Goal: Task Accomplishment & Management: Use online tool/utility

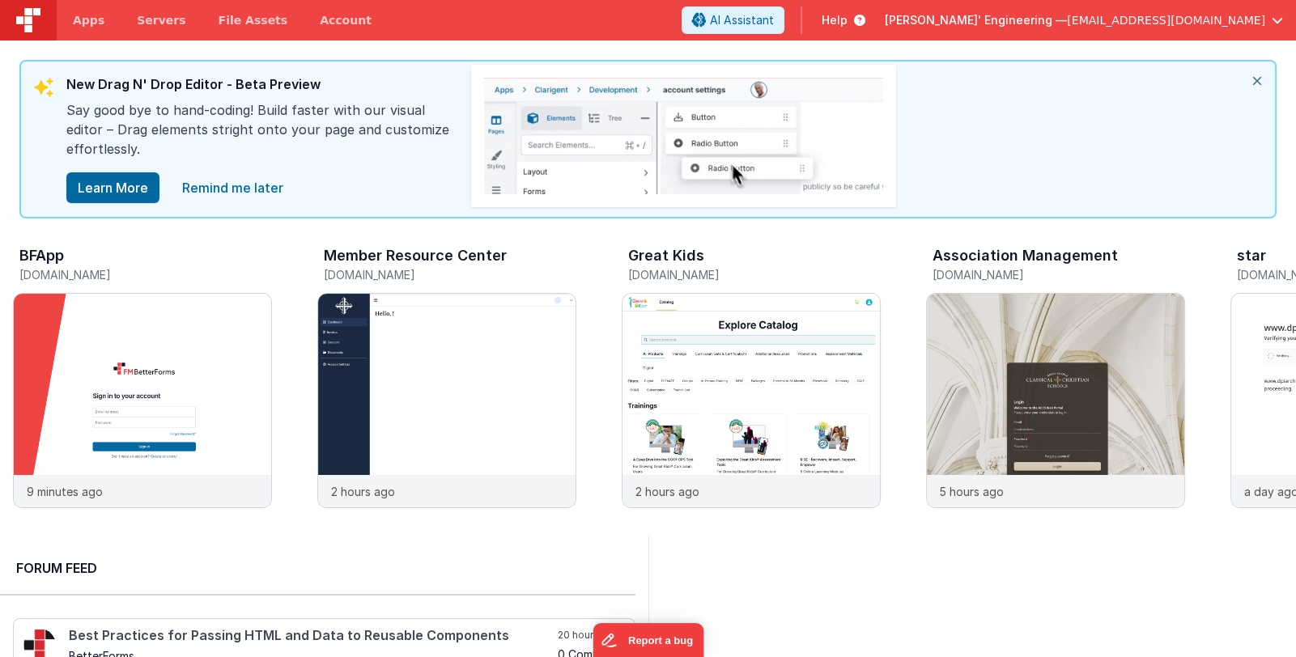
click at [1067, 23] on span "Delfs' Engineering —" at bounding box center [976, 20] width 182 height 16
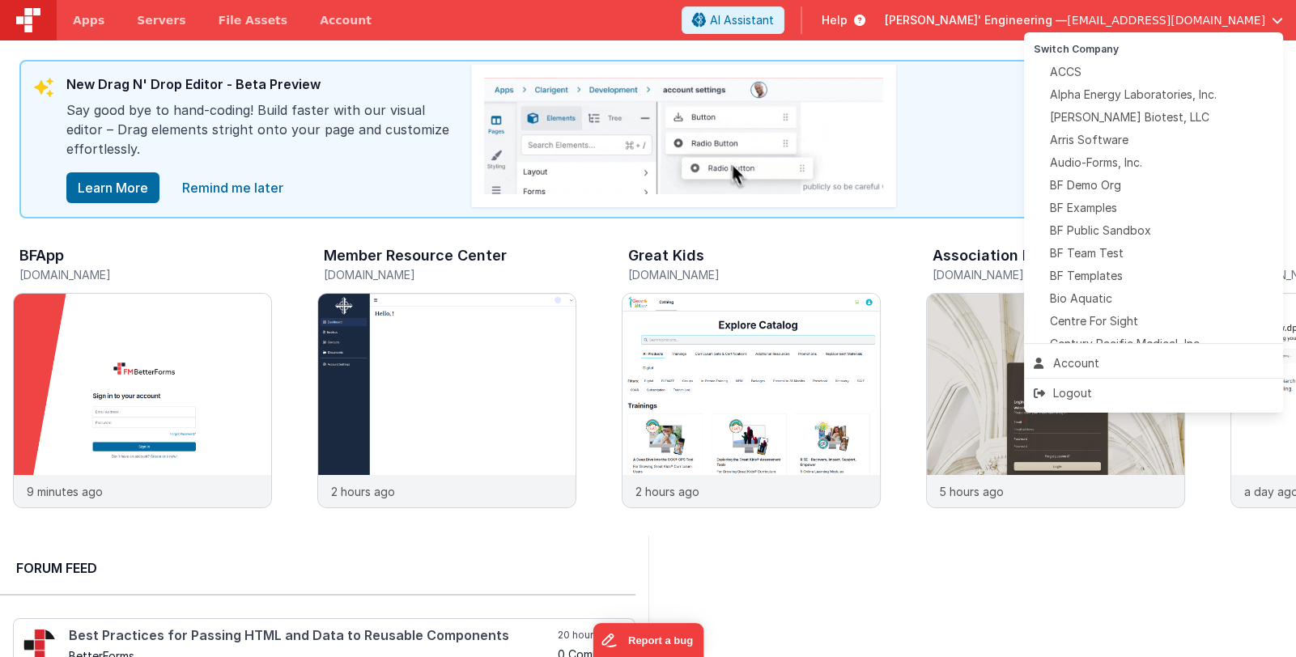
click at [91, 24] on button at bounding box center [648, 328] width 1296 height 657
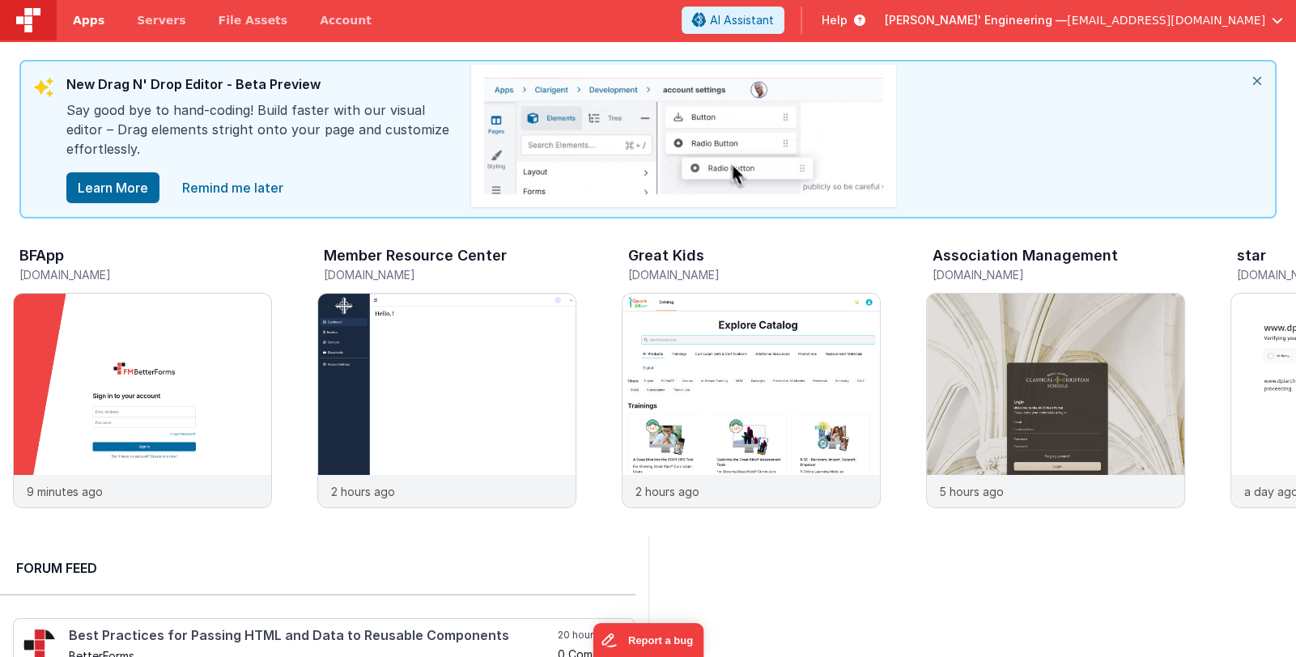
click at [87, 20] on span "Apps" at bounding box center [89, 20] width 32 height 16
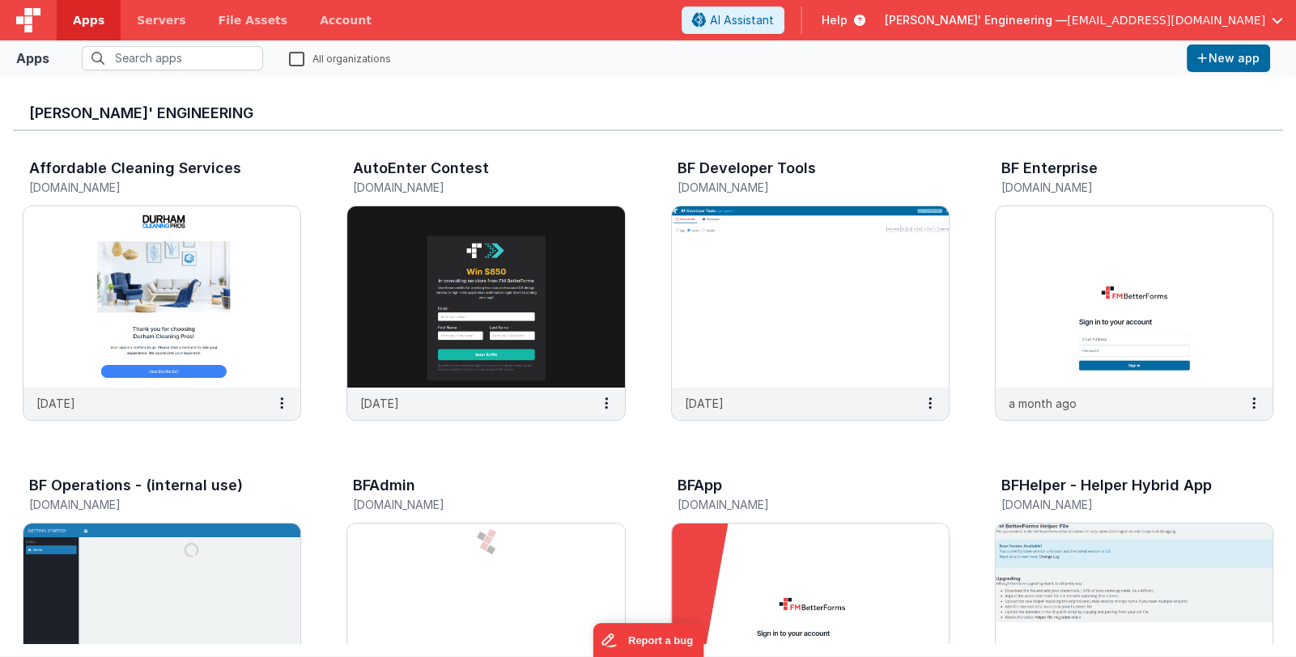
click at [725, 568] on img at bounding box center [810, 614] width 277 height 181
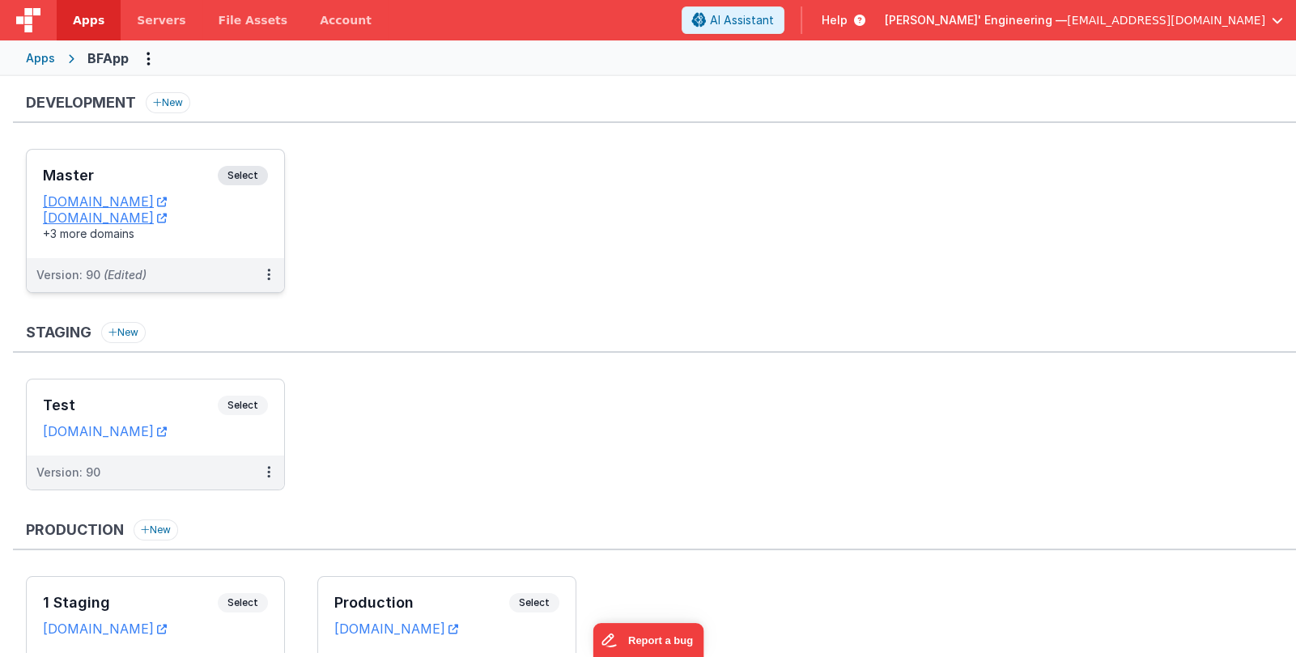
click at [144, 176] on h3 "Master" at bounding box center [130, 176] width 175 height 16
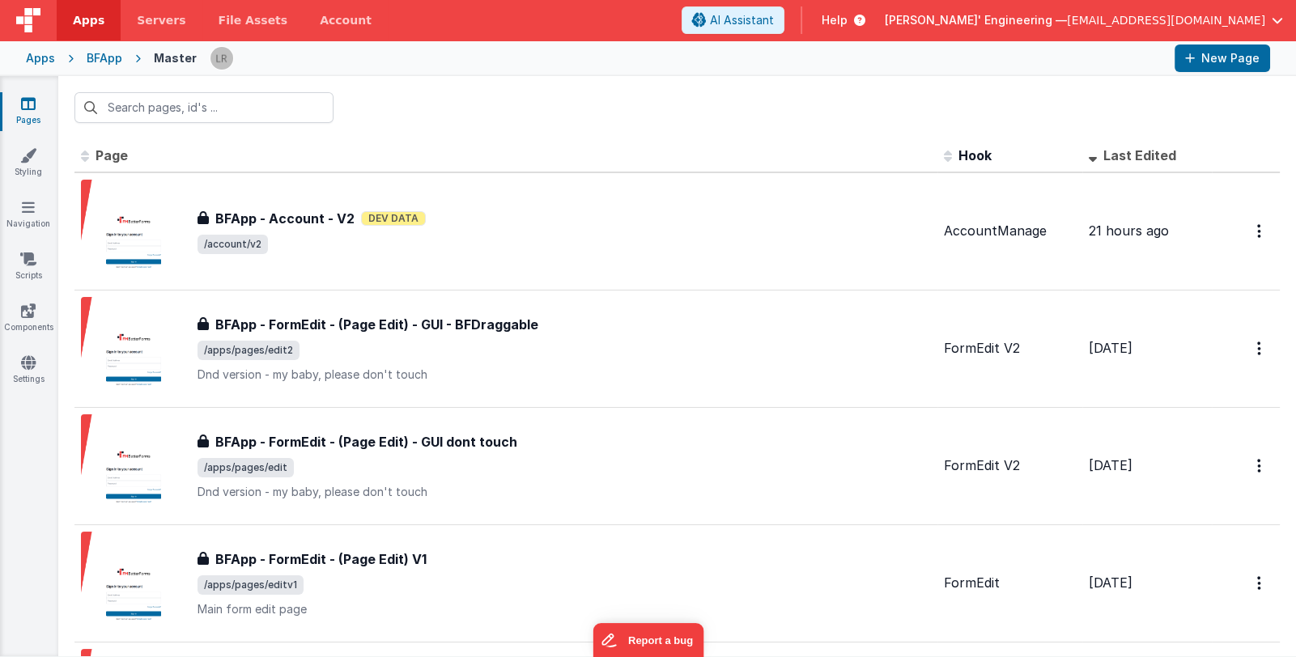
click at [1038, 20] on span "[PERSON_NAME]' Engineering —" at bounding box center [976, 20] width 182 height 16
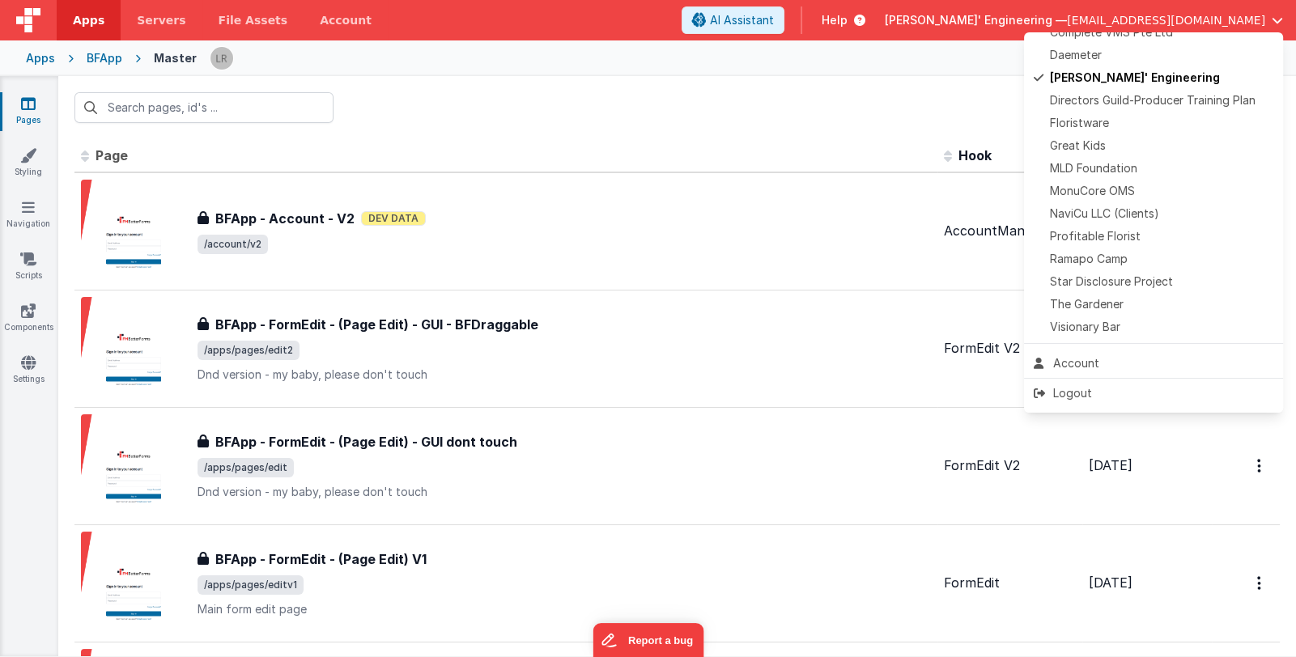
scroll to position [380, 0]
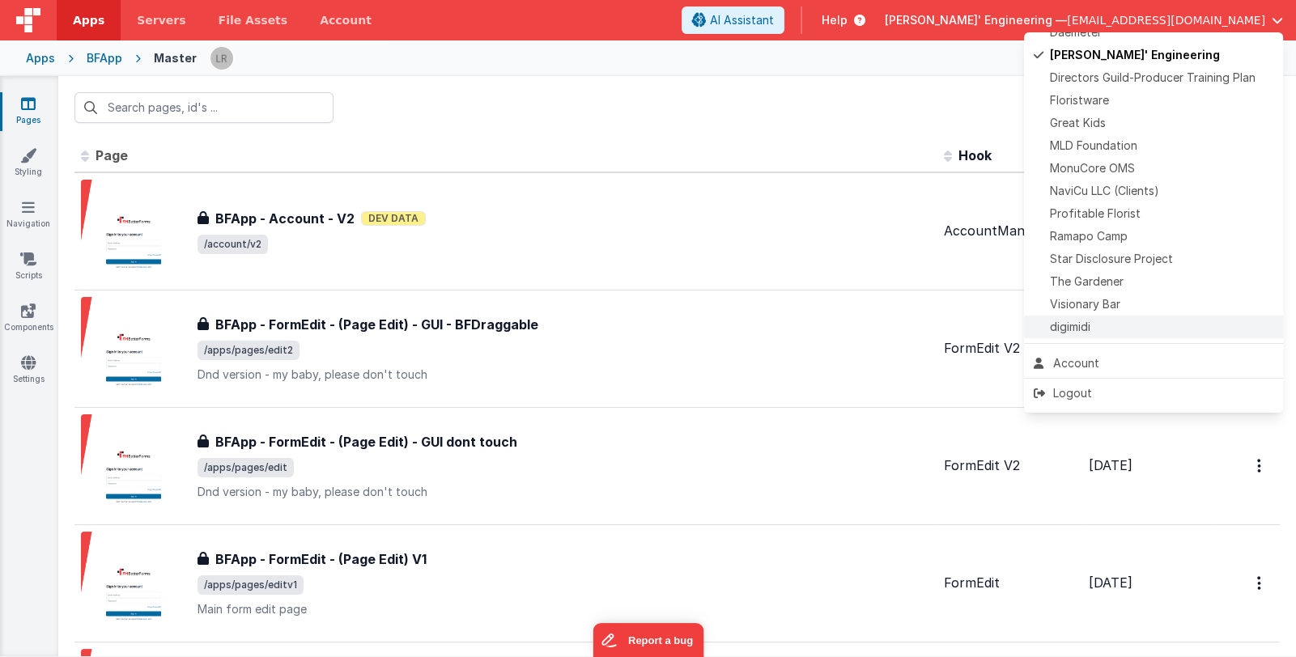
click at [1152, 326] on div "digimidi" at bounding box center [1154, 327] width 240 height 16
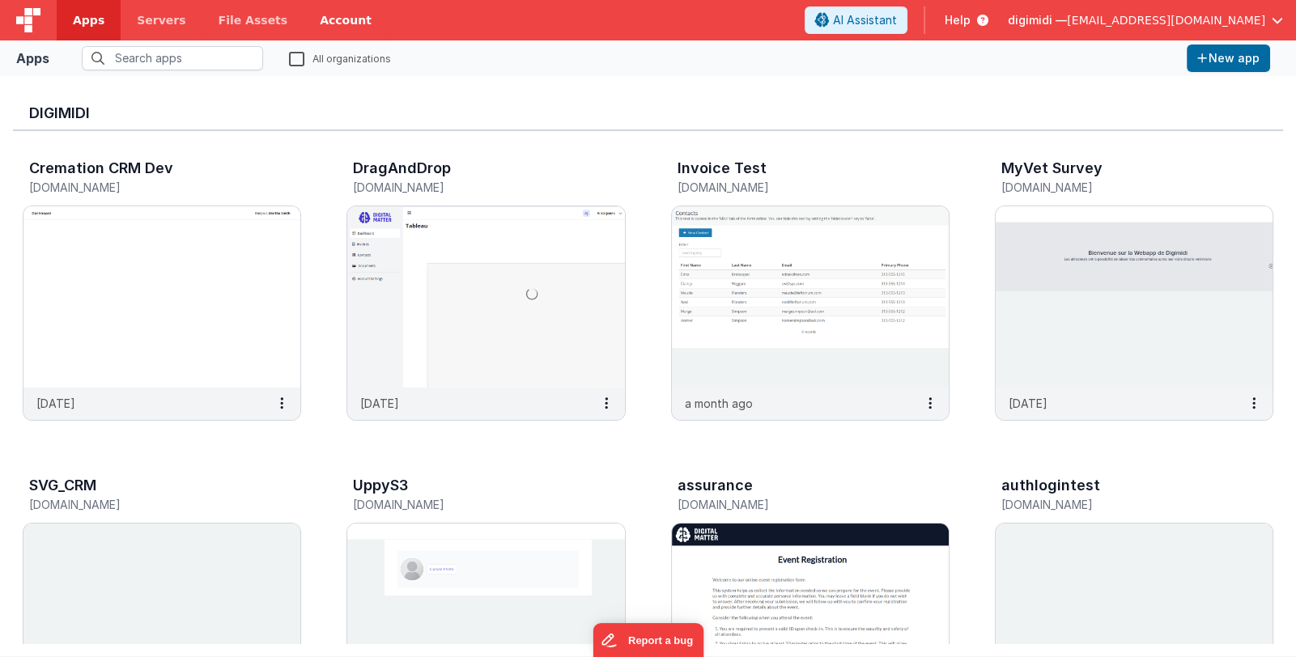
click at [310, 22] on link "Account" at bounding box center [346, 20] width 84 height 40
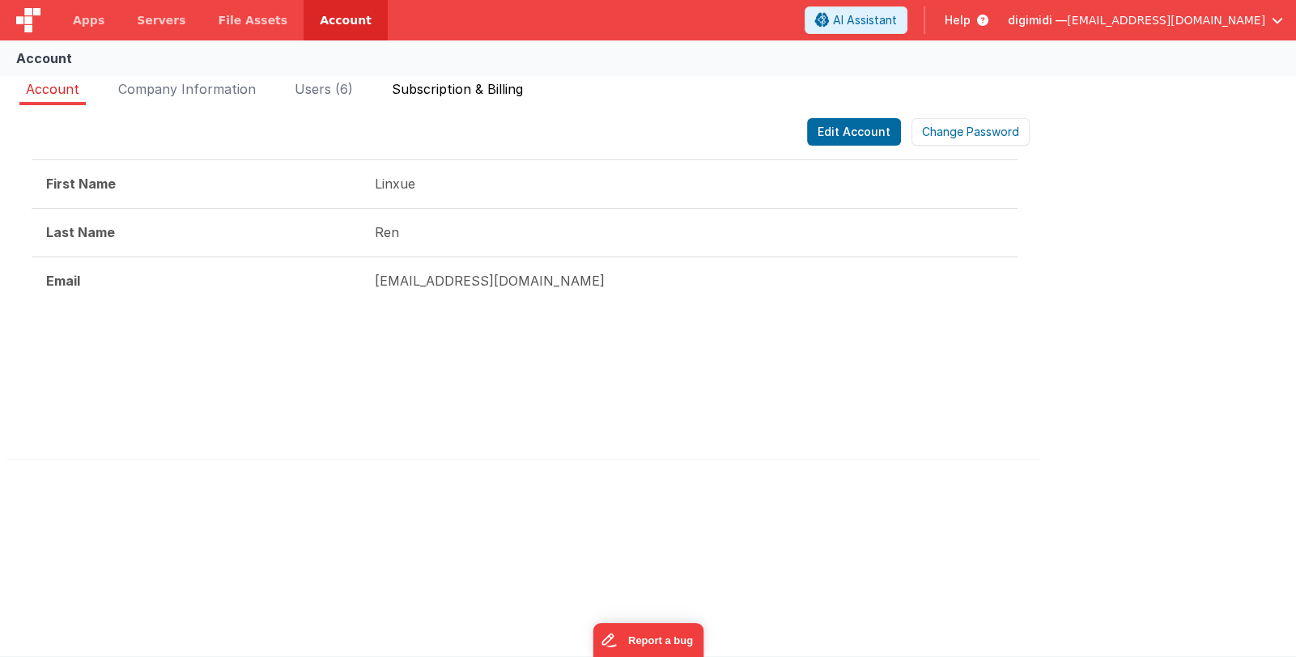
click at [473, 91] on span "Subscription & Billing" at bounding box center [457, 89] width 131 height 16
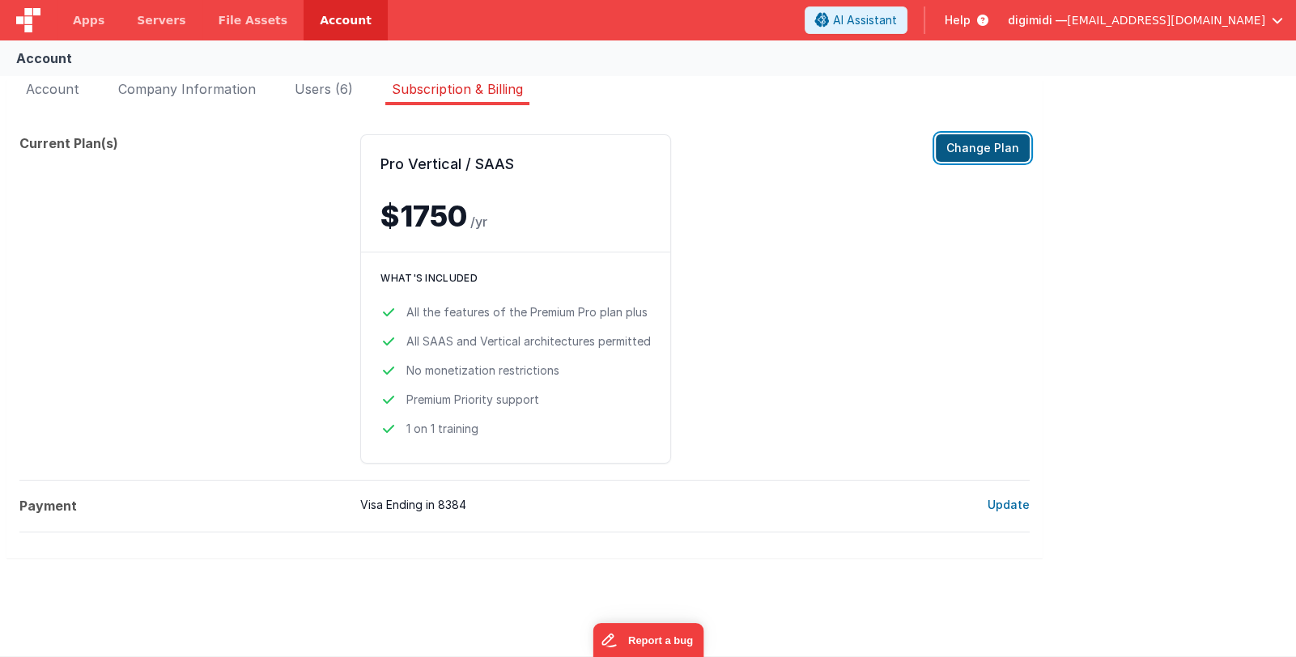
click at [1008, 153] on button "Change Plan" at bounding box center [983, 148] width 94 height 28
click at [328, 87] on span "Users (6)" at bounding box center [324, 89] width 58 height 16
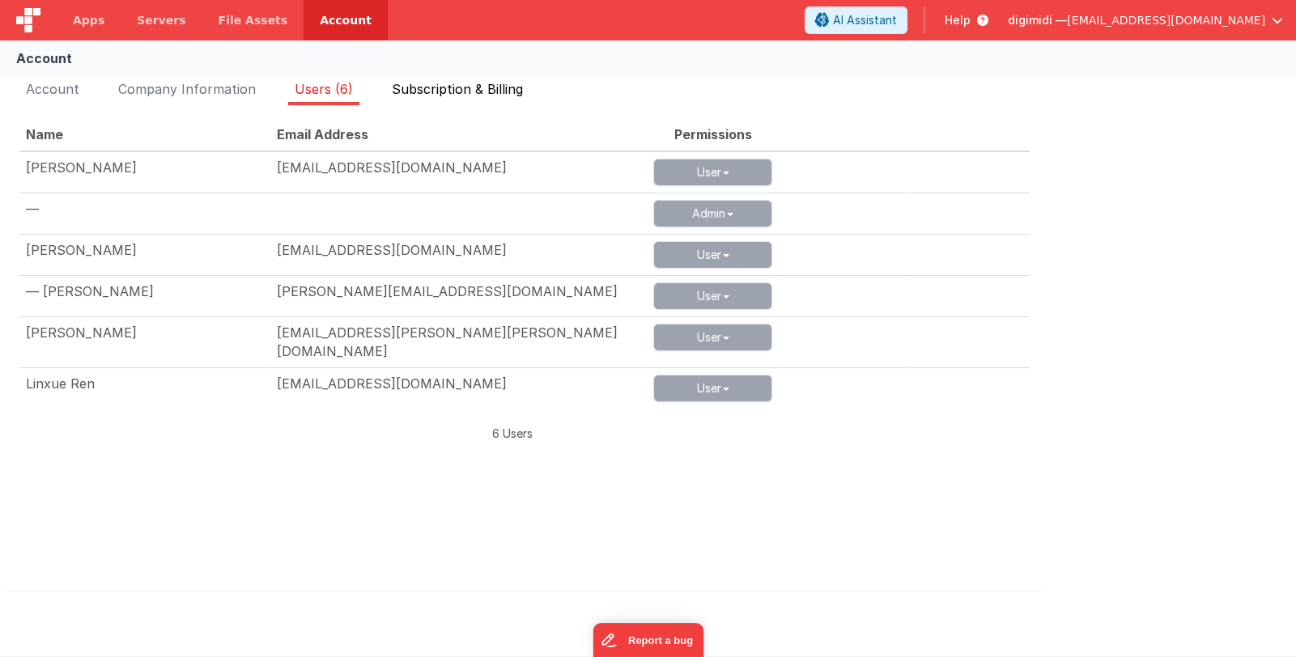
click at [457, 84] on span "Subscription & Billing" at bounding box center [457, 89] width 131 height 16
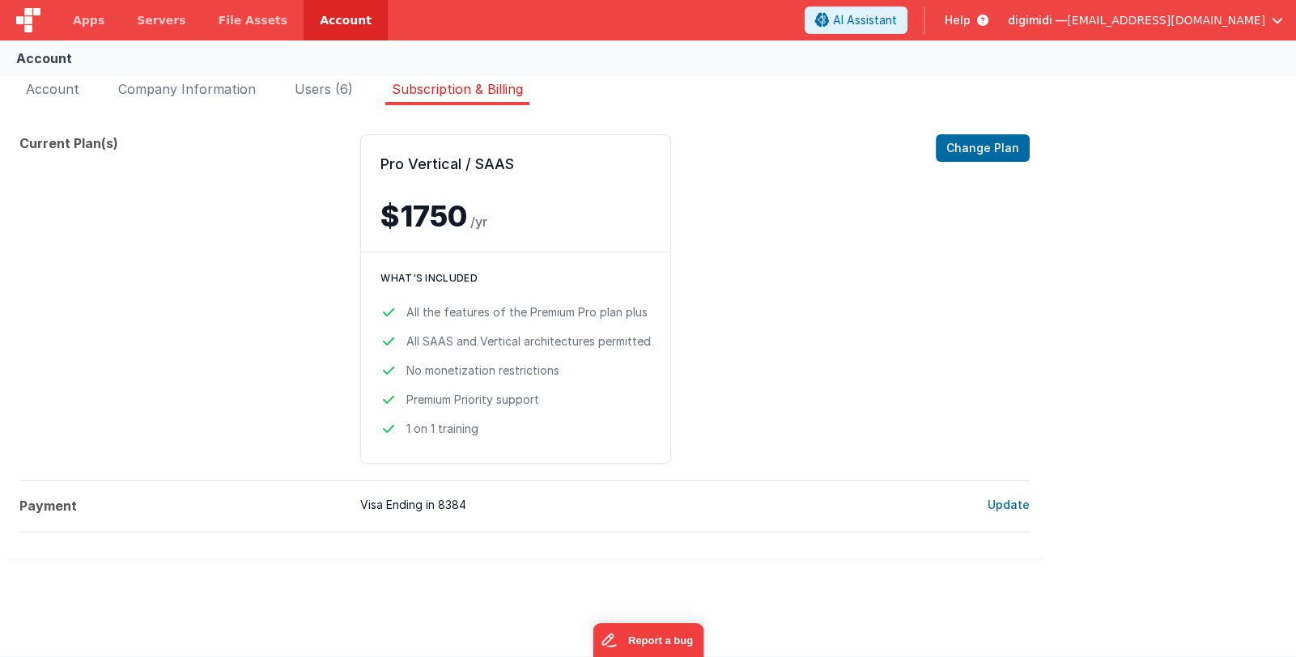
click at [1067, 25] on span "digimidi —" at bounding box center [1037, 20] width 59 height 16
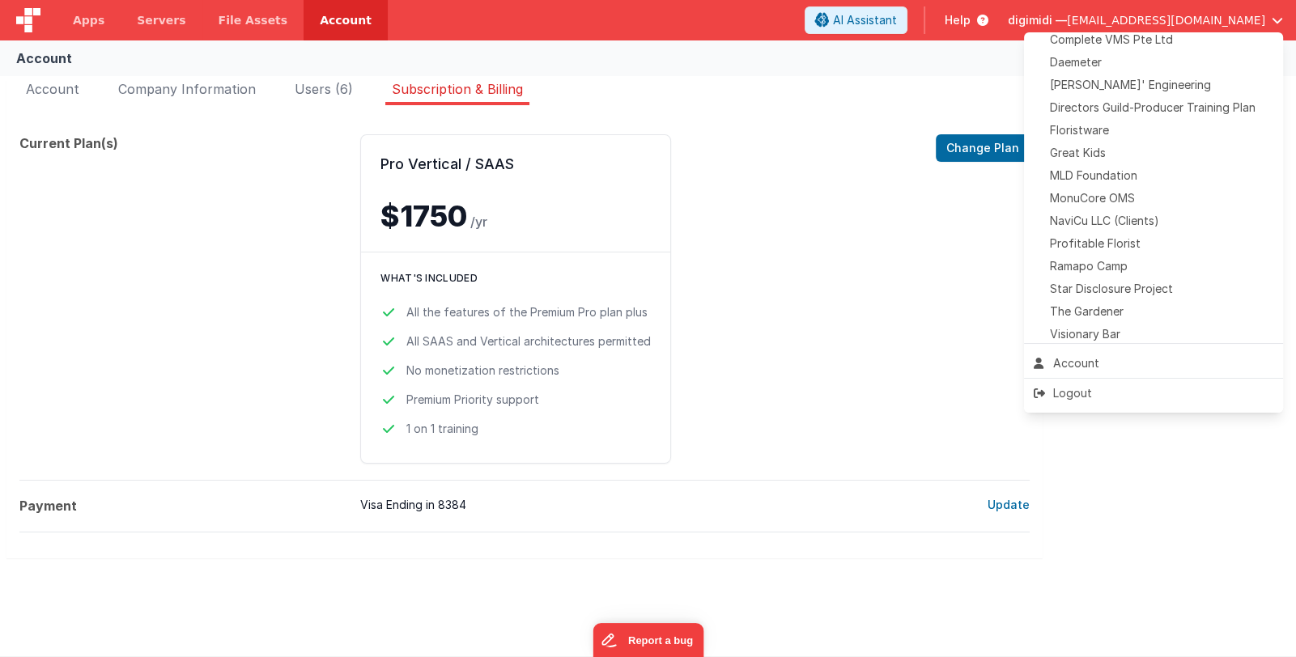
scroll to position [380, 0]
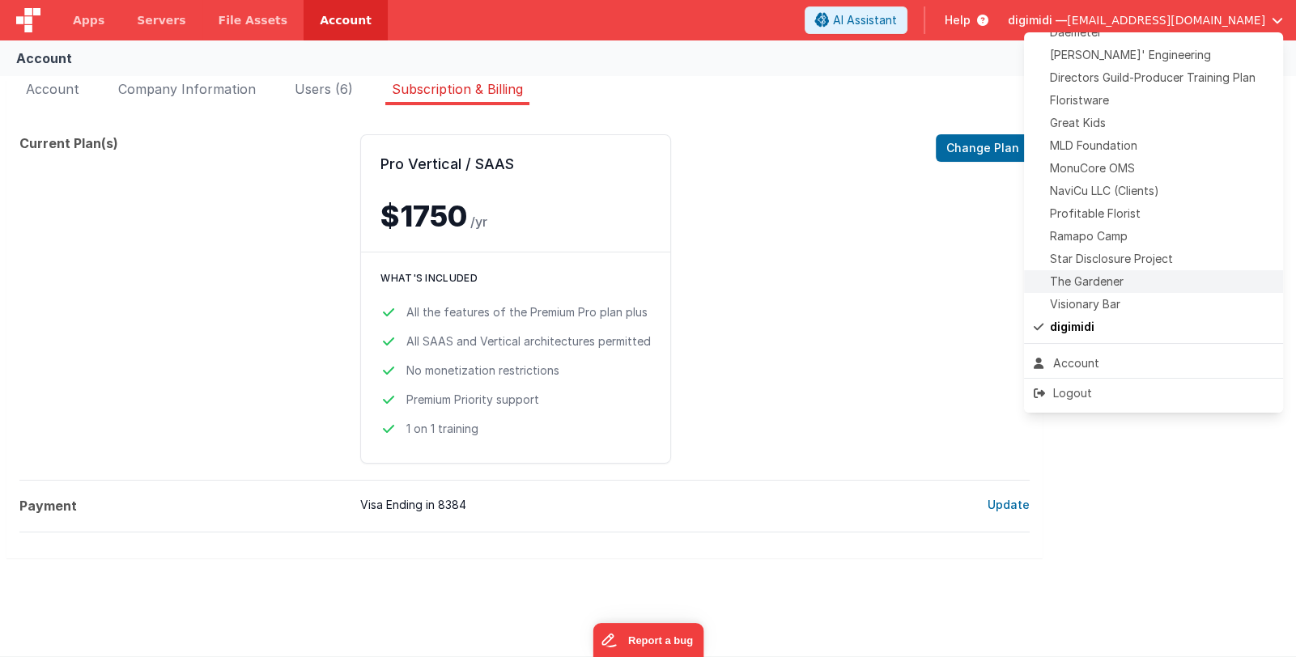
click at [1146, 286] on div "The Gardener" at bounding box center [1154, 282] width 240 height 16
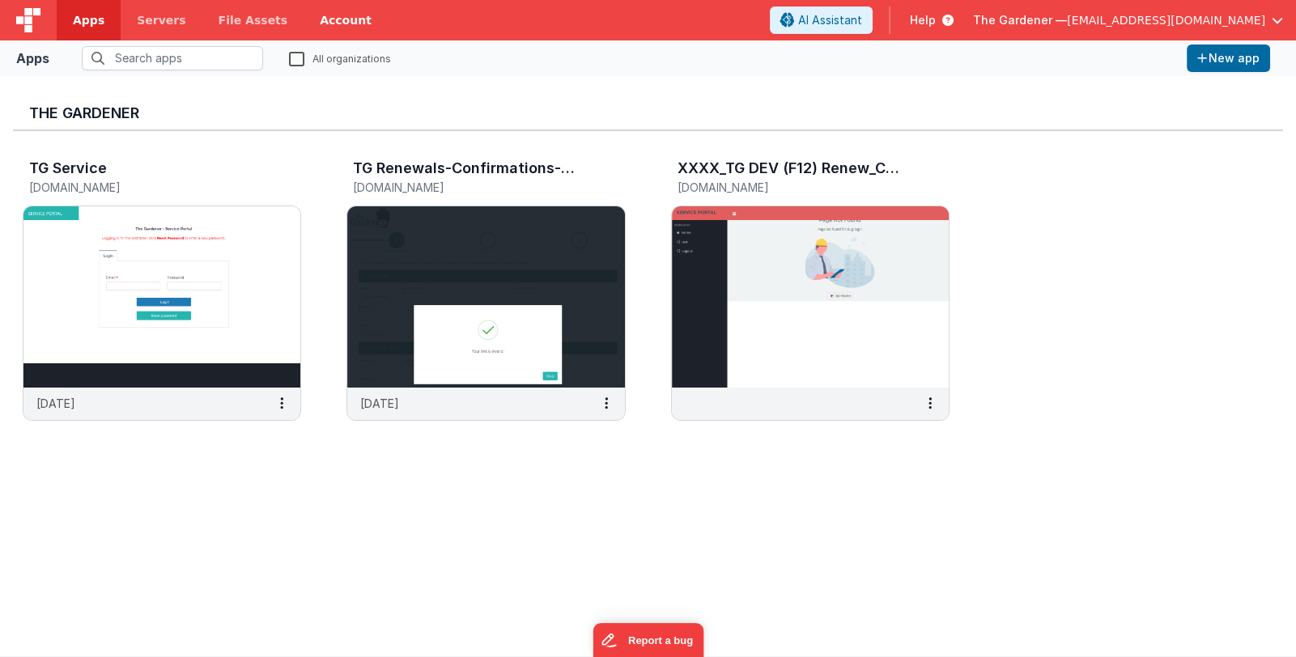
click at [316, 28] on link "Account" at bounding box center [346, 20] width 84 height 40
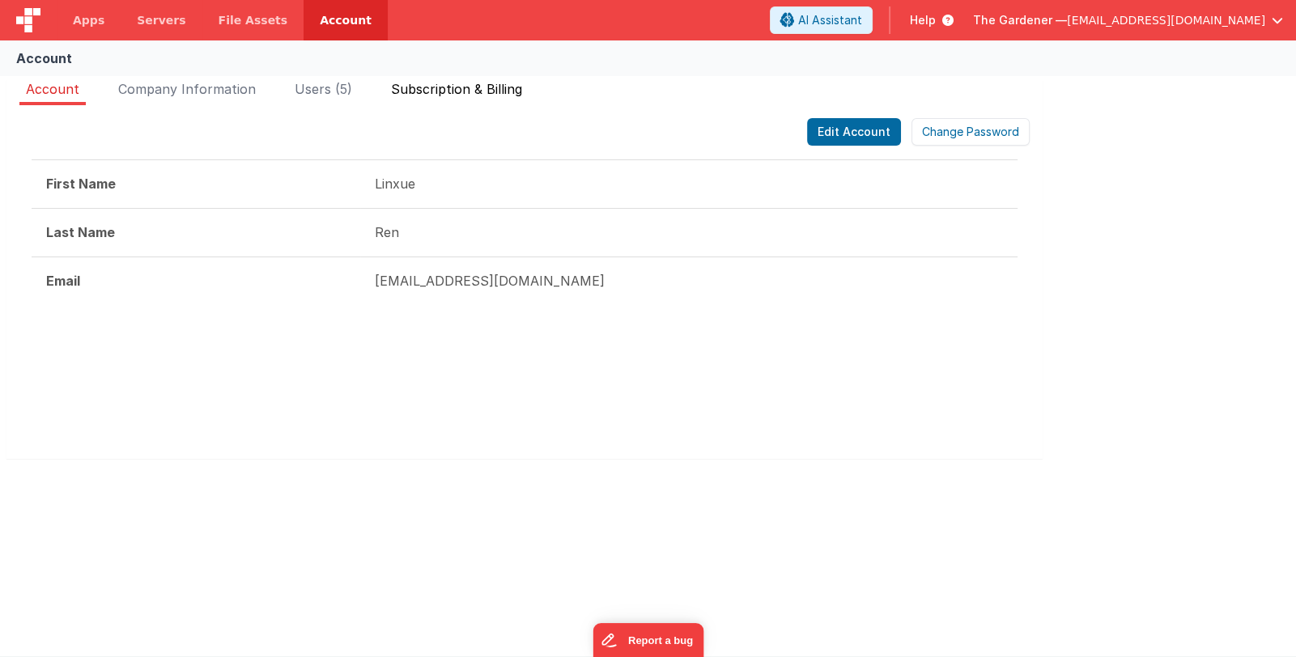
click at [451, 99] on li "Subscription & Billing" at bounding box center [457, 92] width 144 height 26
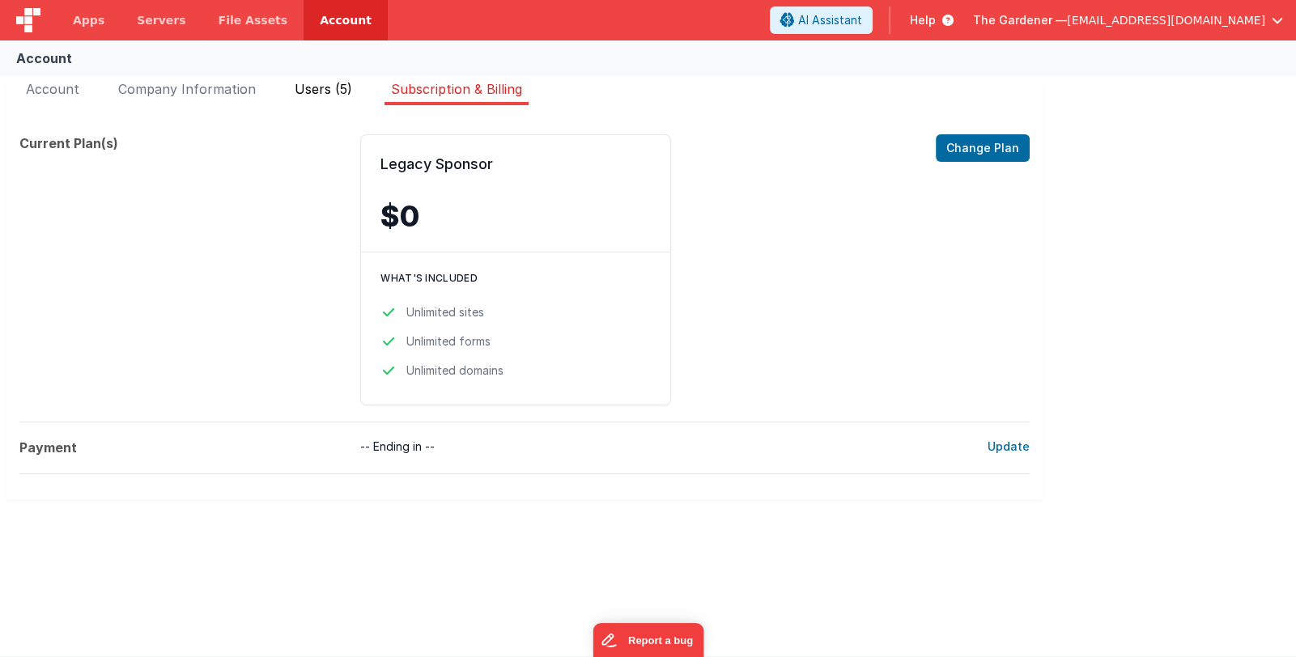
click at [340, 89] on span "Users (5)" at bounding box center [323, 89] width 57 height 16
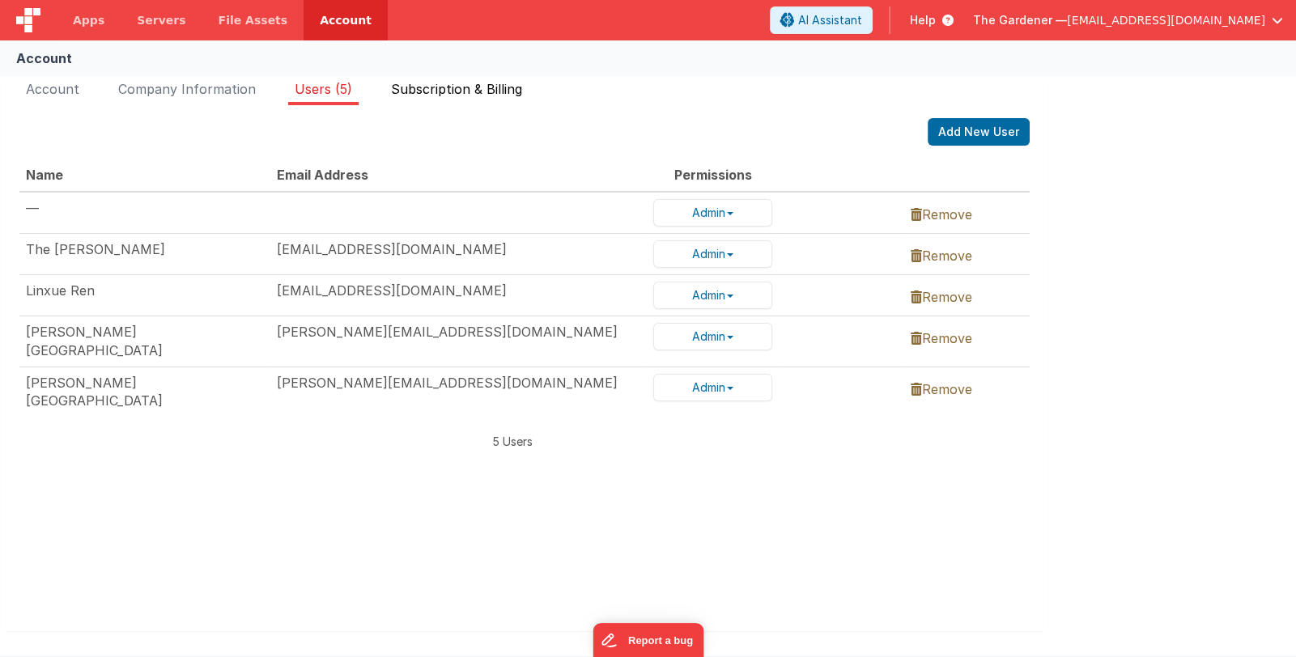
click at [408, 96] on span "Subscription & Billing" at bounding box center [456, 89] width 131 height 16
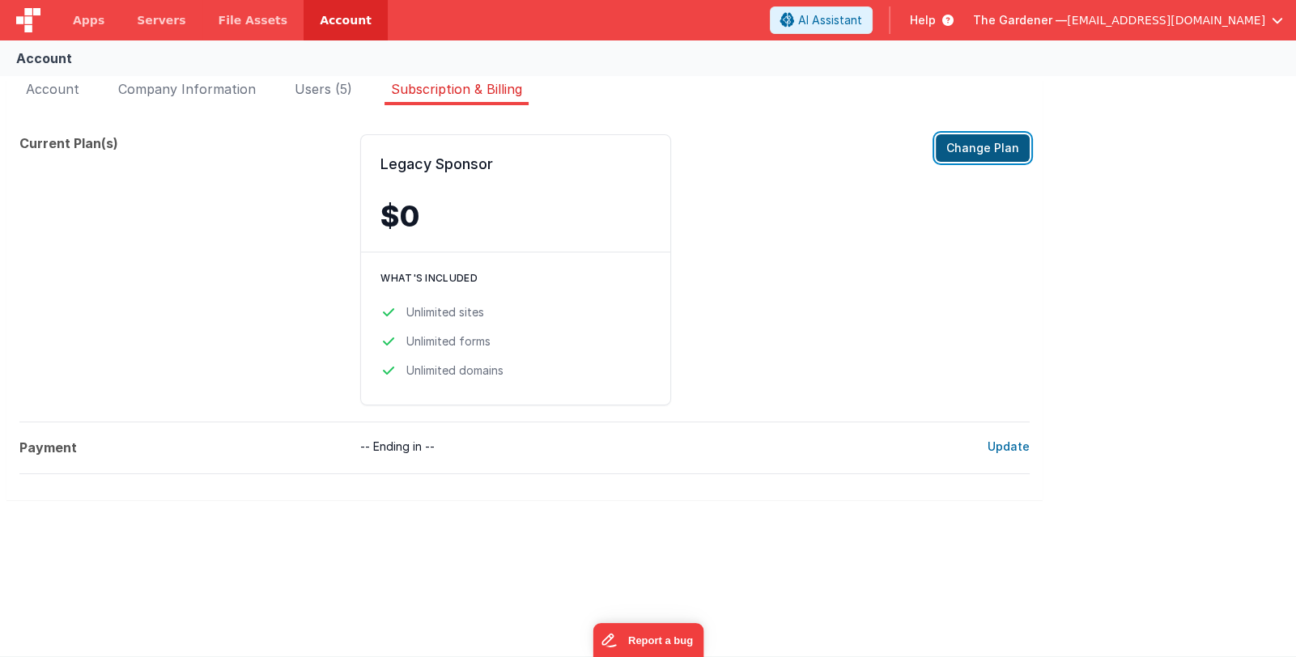
click at [960, 150] on button "Change Plan" at bounding box center [983, 148] width 94 height 28
click at [1067, 19] on span "The Gardener —" at bounding box center [1020, 20] width 94 height 16
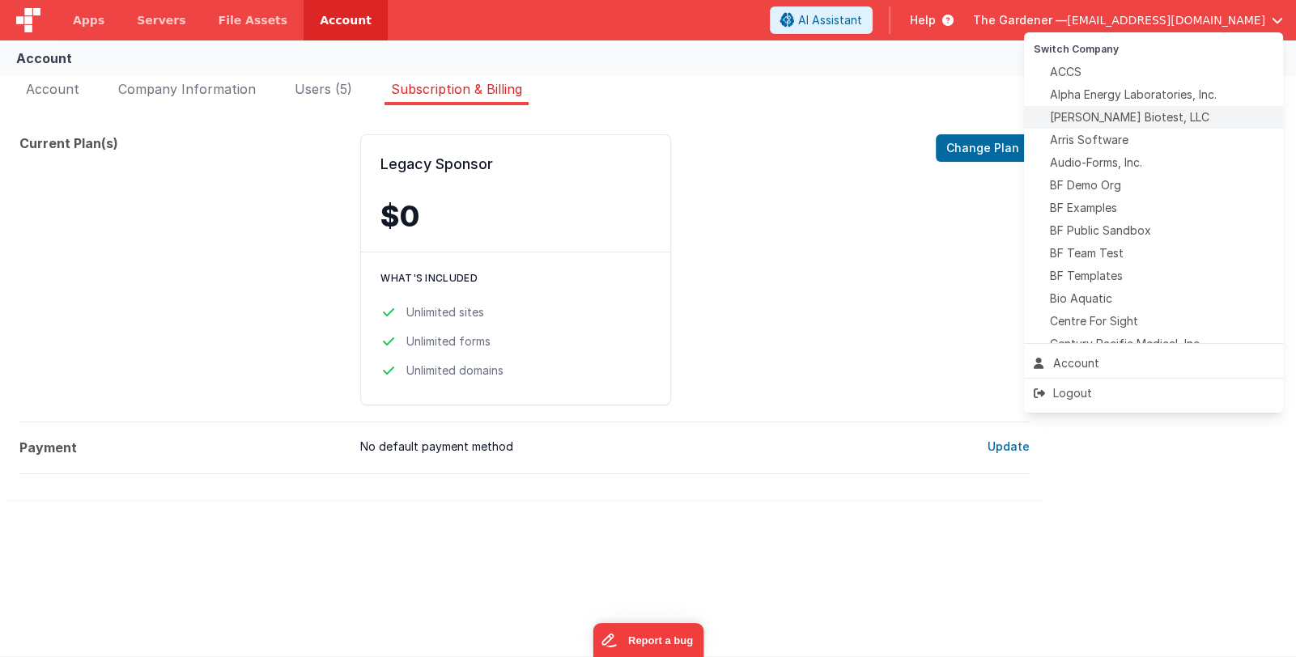
click at [1152, 121] on span "[PERSON_NAME] Biotest, LLC" at bounding box center [1129, 117] width 159 height 16
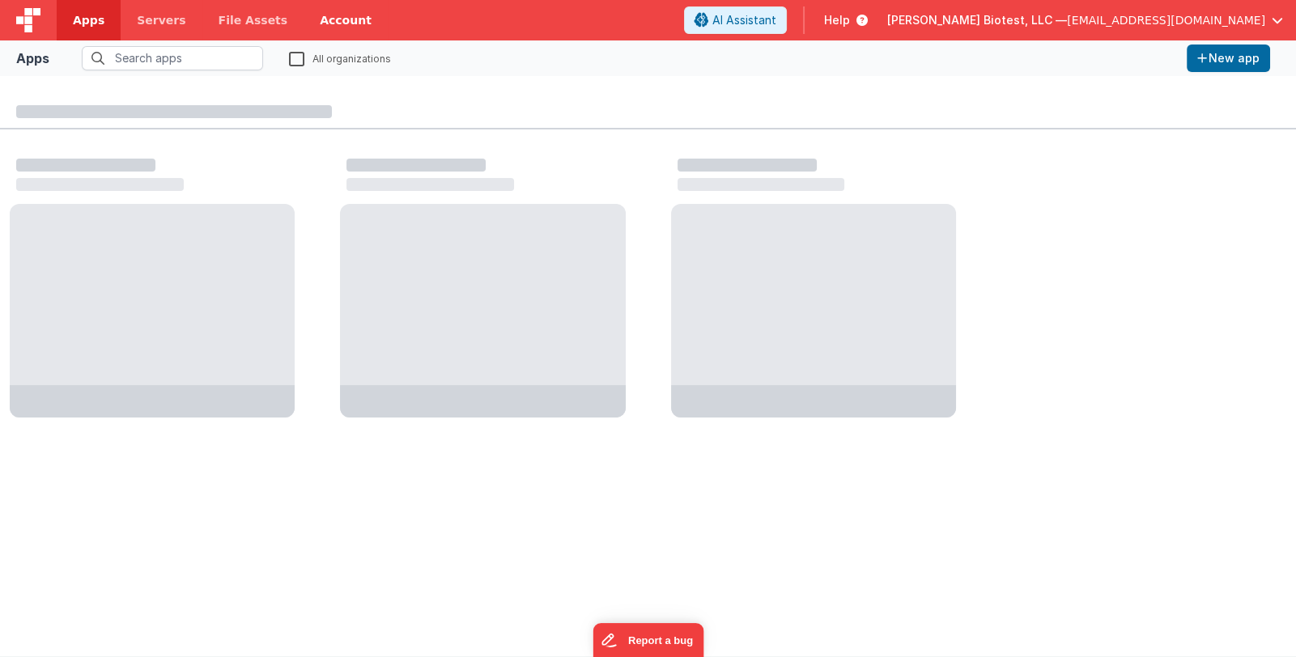
click at [314, 18] on link "Account" at bounding box center [346, 20] width 84 height 40
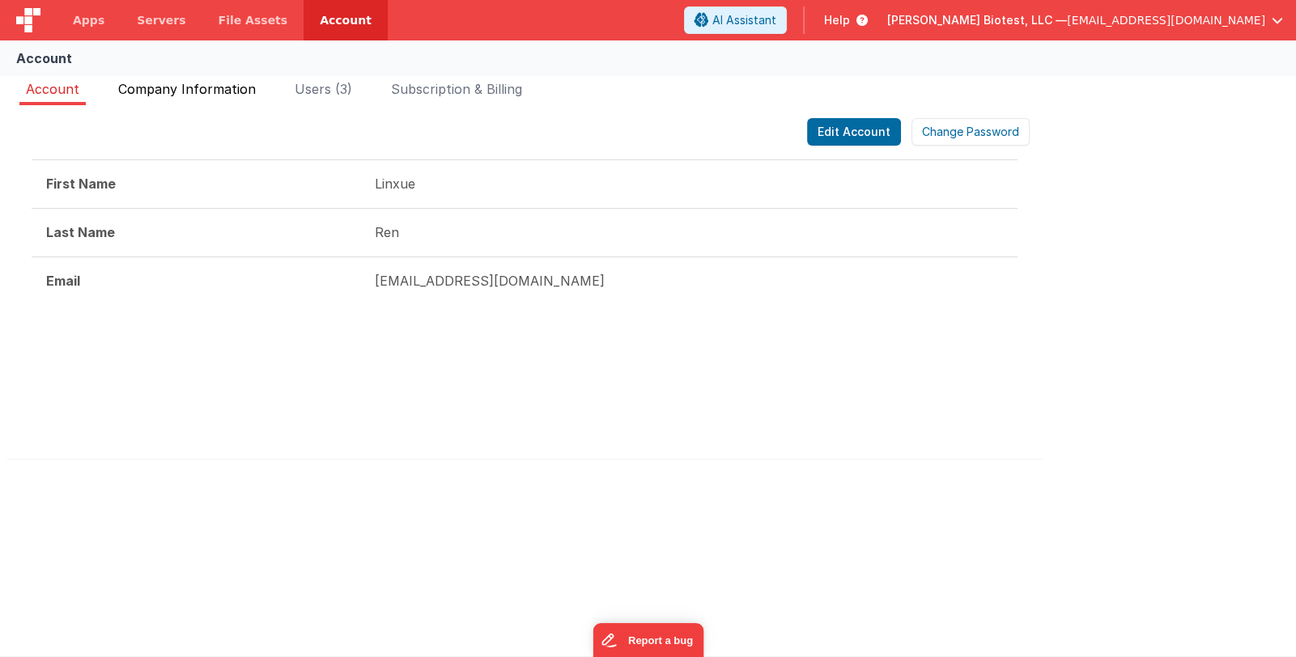
click at [215, 88] on span "Company Information" at bounding box center [187, 89] width 138 height 16
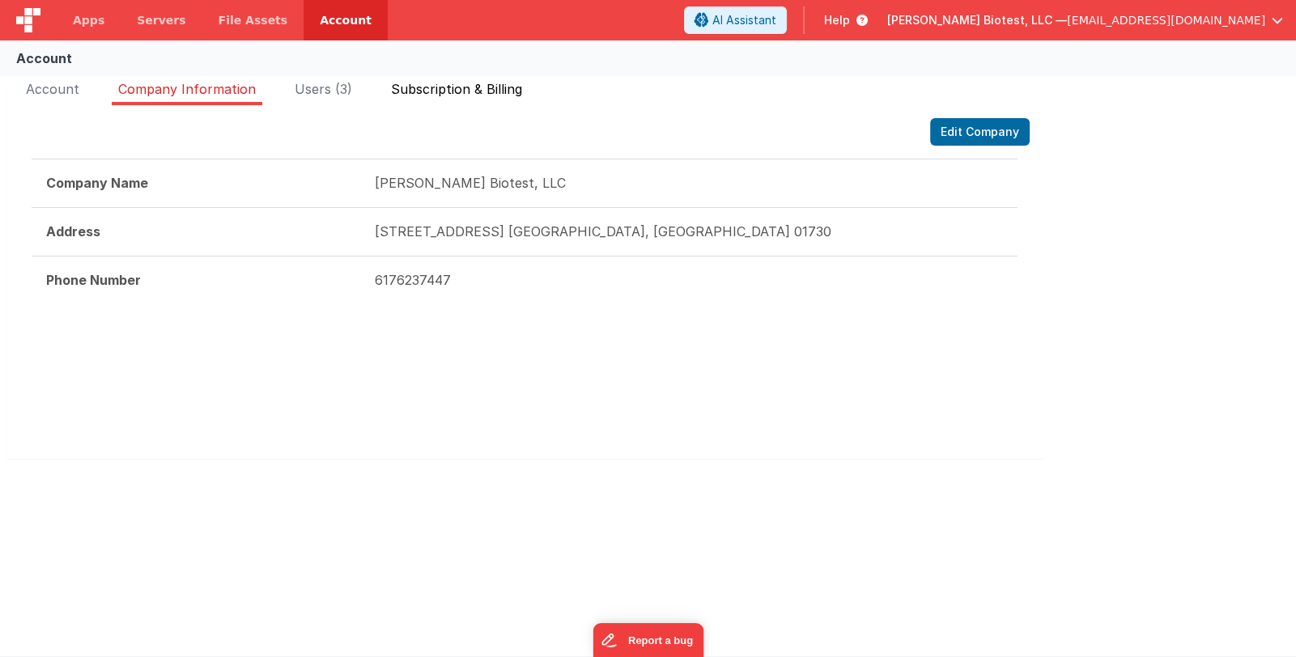
click at [417, 83] on span "Subscription & Billing" at bounding box center [456, 89] width 131 height 16
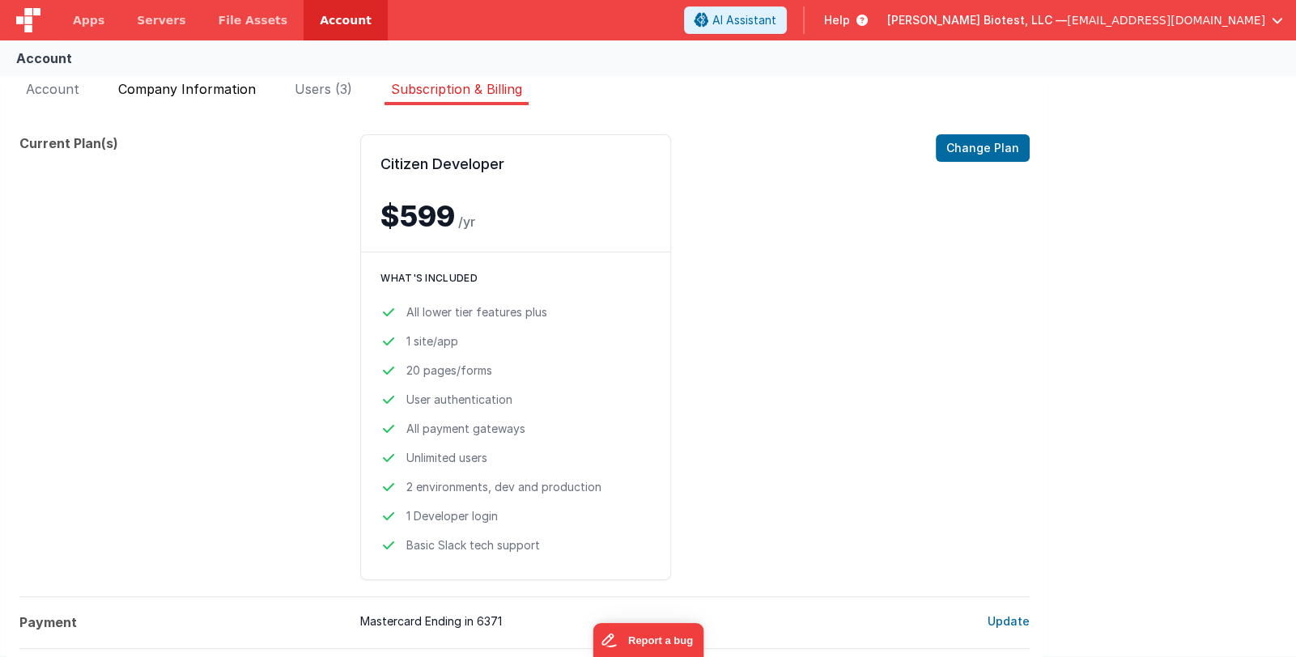
click at [190, 91] on span "Company Information" at bounding box center [187, 89] width 138 height 16
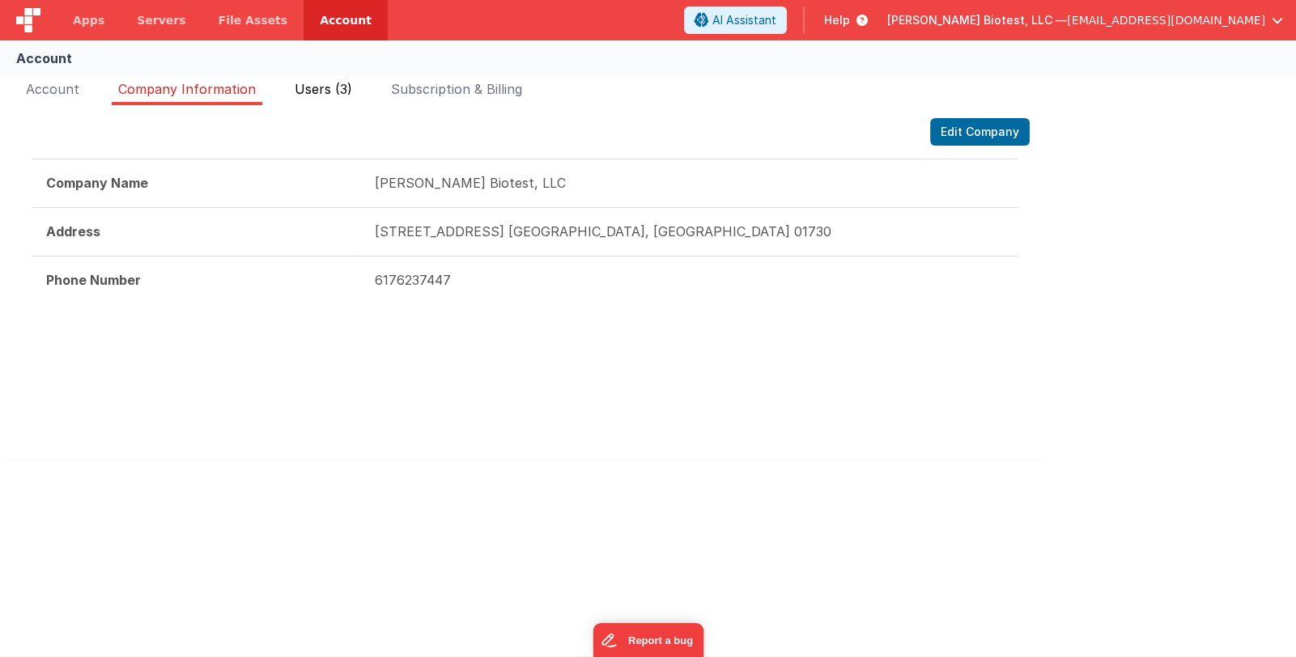
click at [312, 83] on span "Users (3)" at bounding box center [323, 89] width 57 height 16
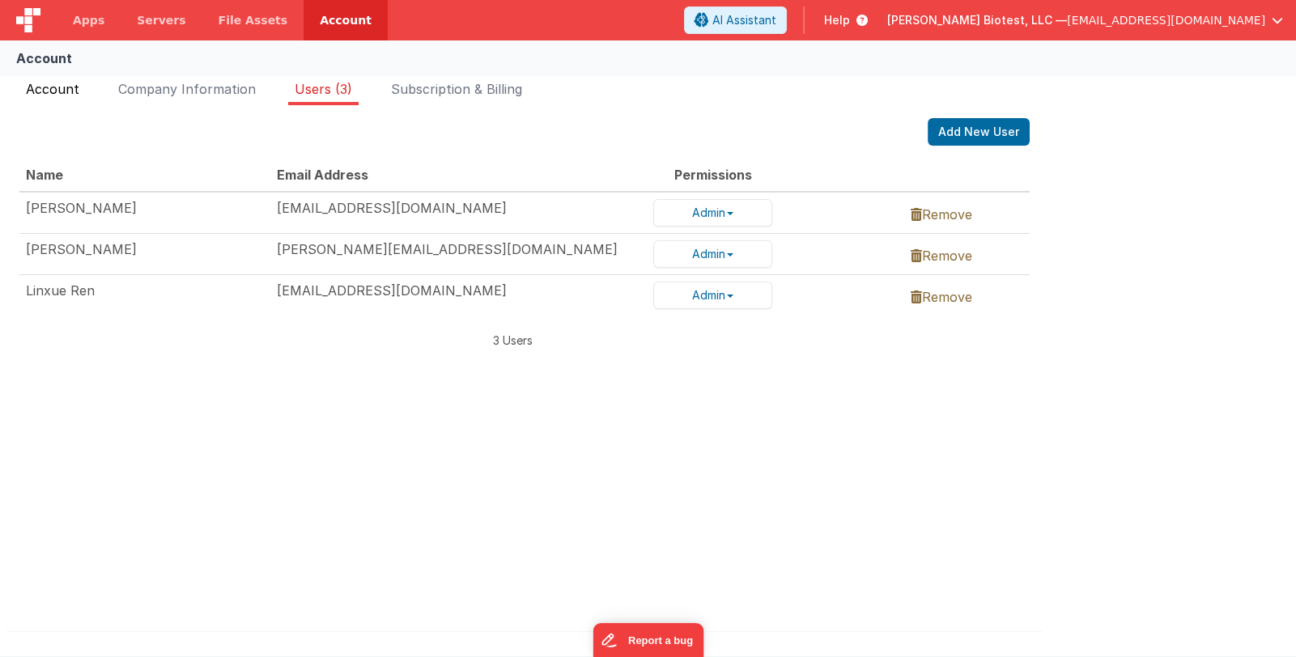
click at [62, 83] on span "Account" at bounding box center [52, 89] width 53 height 16
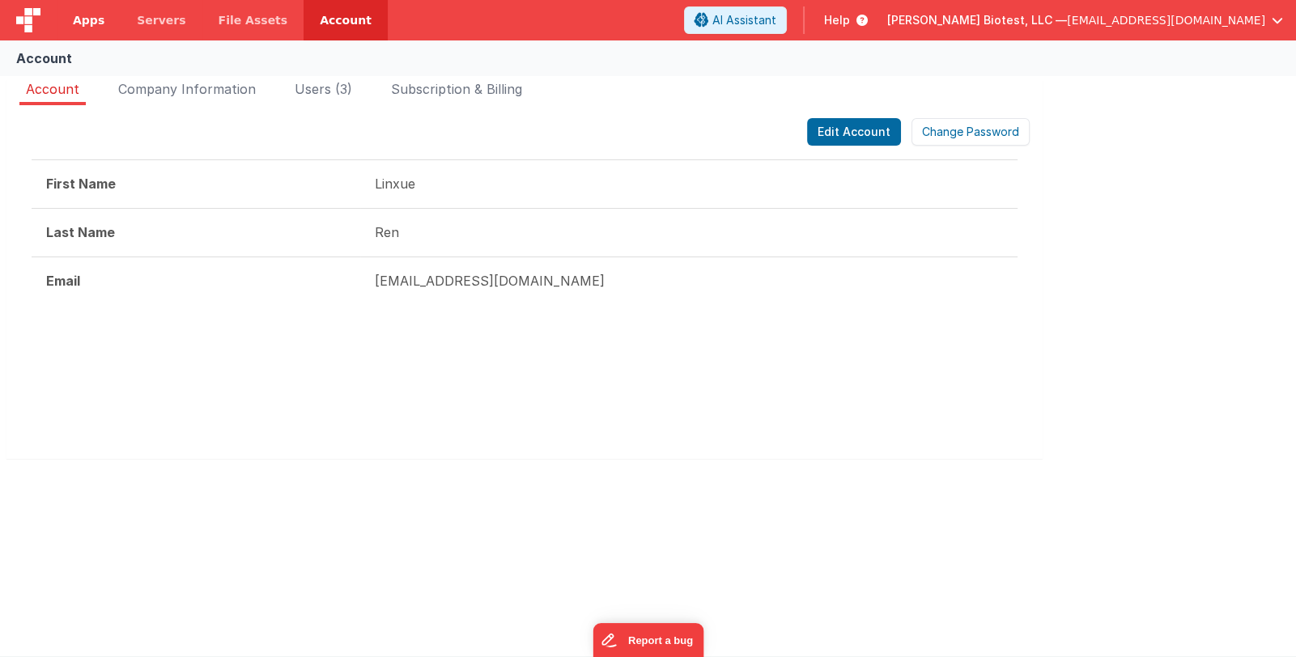
click at [95, 28] on span "Apps" at bounding box center [89, 20] width 32 height 16
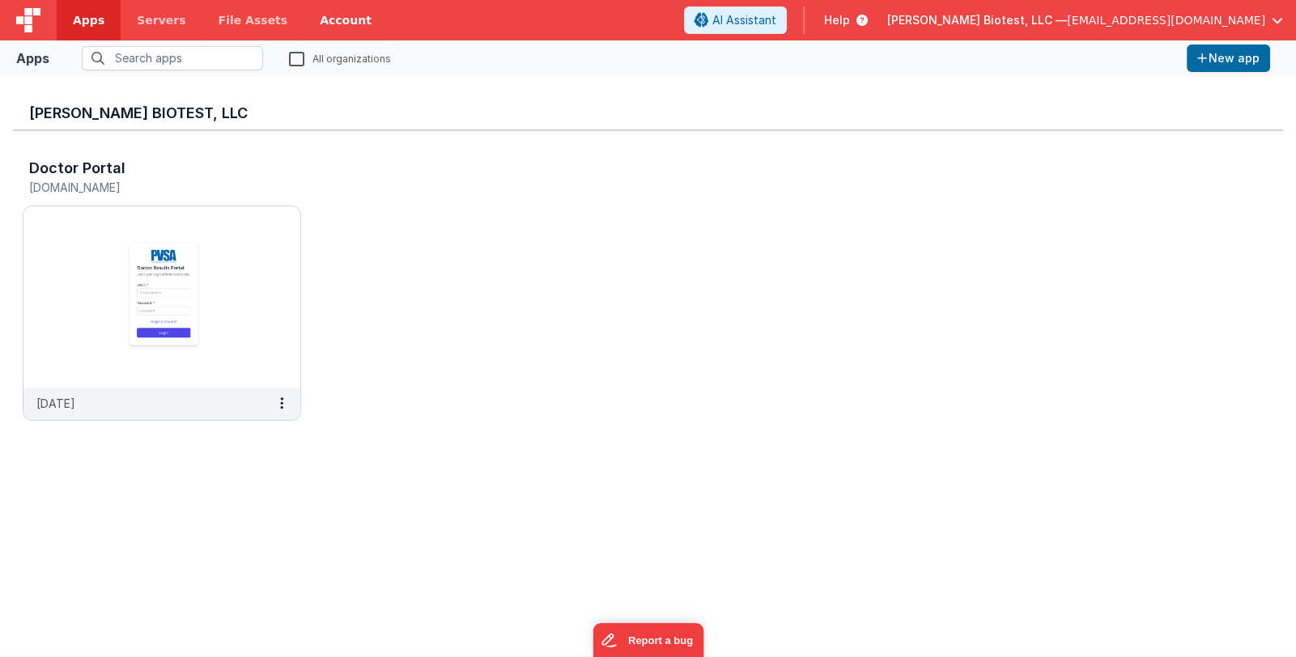
click at [331, 23] on link "Account" at bounding box center [346, 20] width 84 height 40
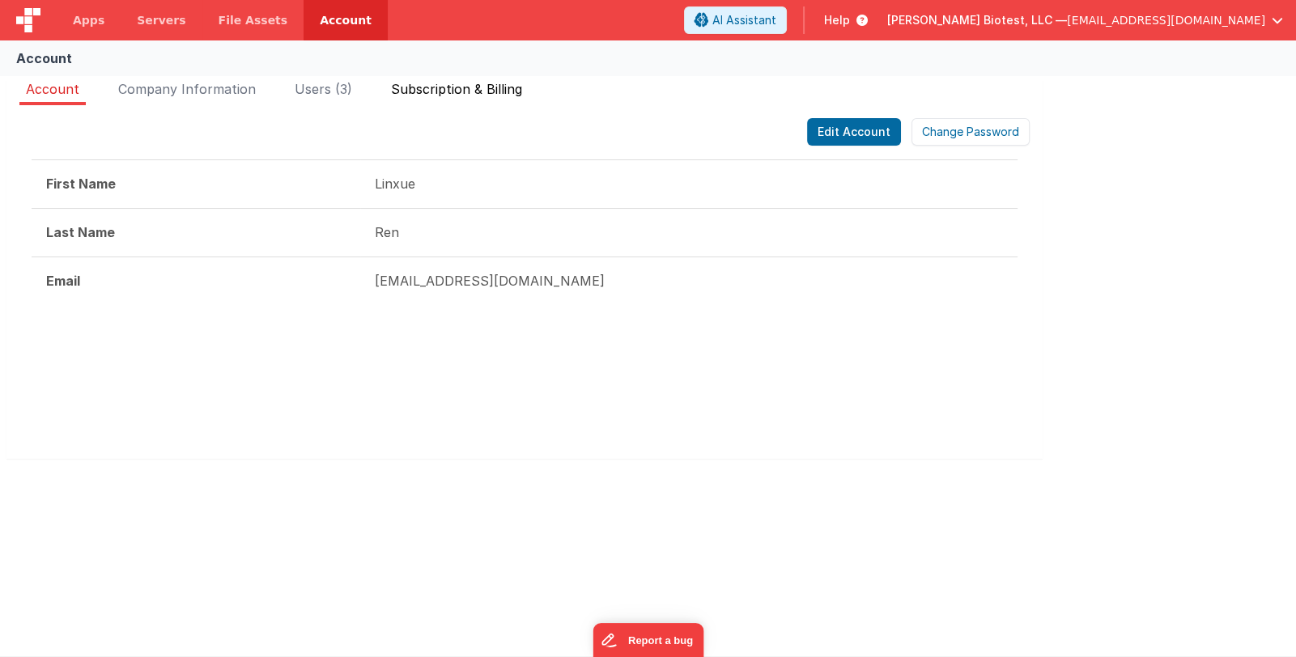
click at [468, 101] on li "Subscription & Billing" at bounding box center [457, 92] width 144 height 26
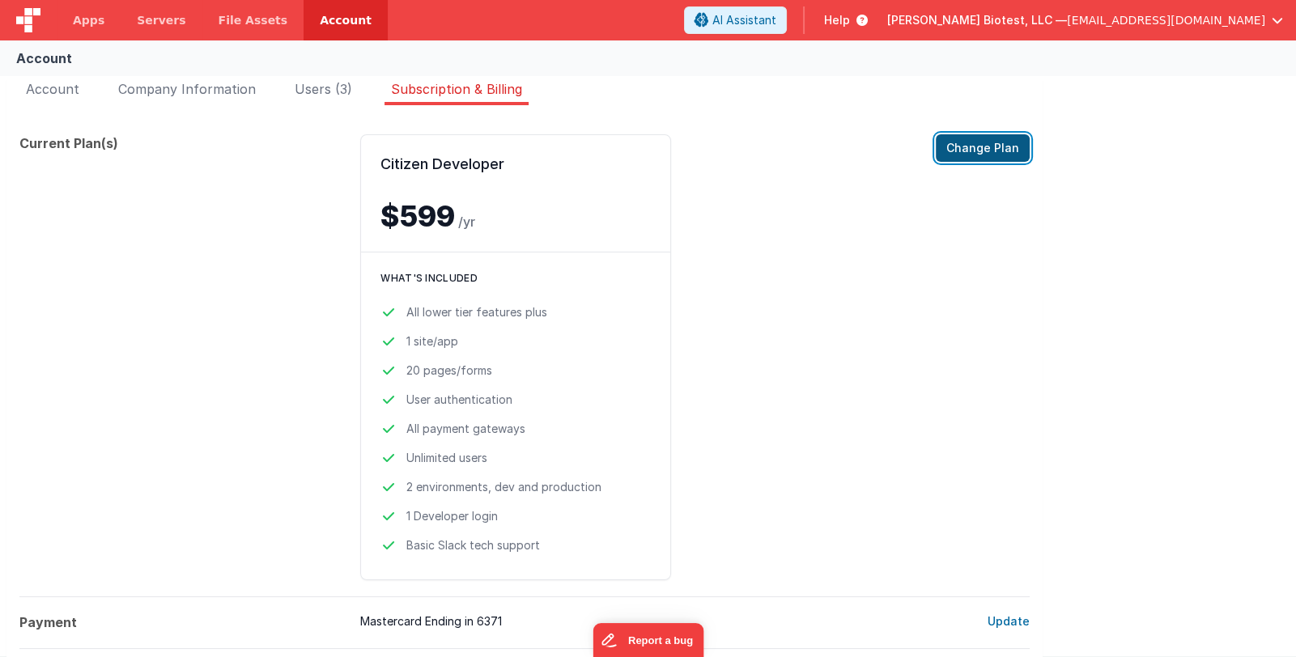
click at [977, 152] on button "Change Plan" at bounding box center [983, 148] width 94 height 28
click at [1067, 26] on span "[PERSON_NAME] Biotest, LLC —" at bounding box center [977, 20] width 180 height 16
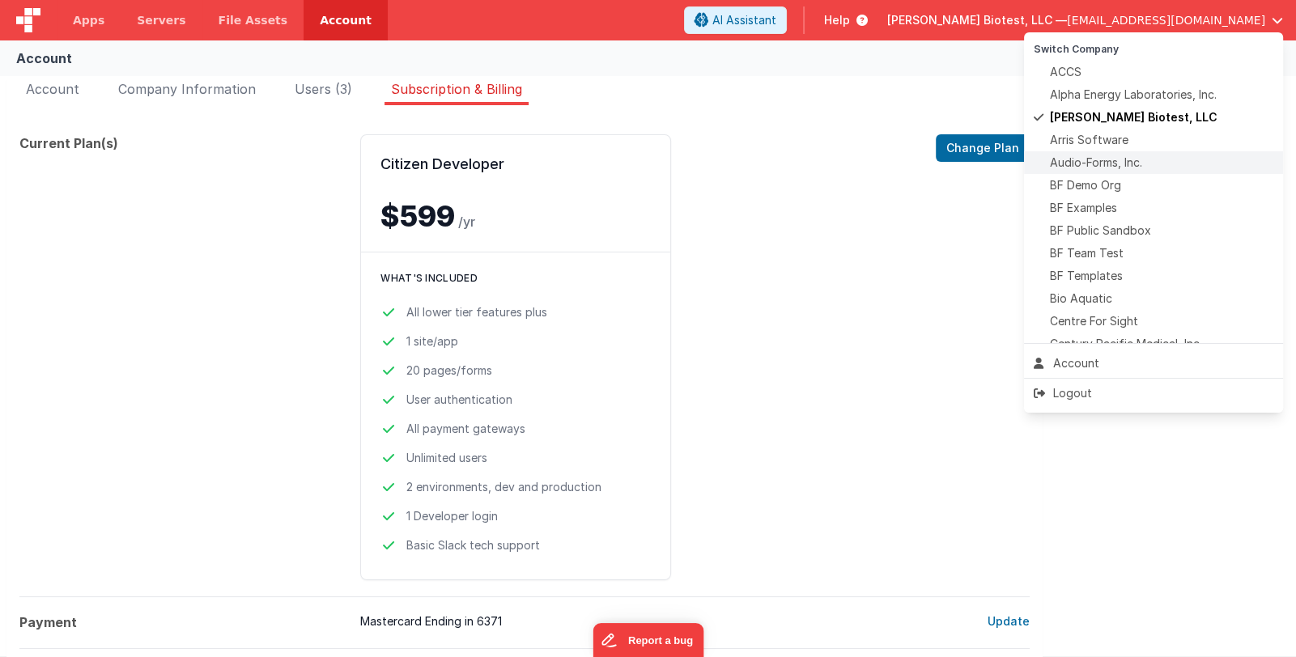
click at [1132, 159] on span "Audio-Forms, Inc." at bounding box center [1096, 163] width 92 height 16
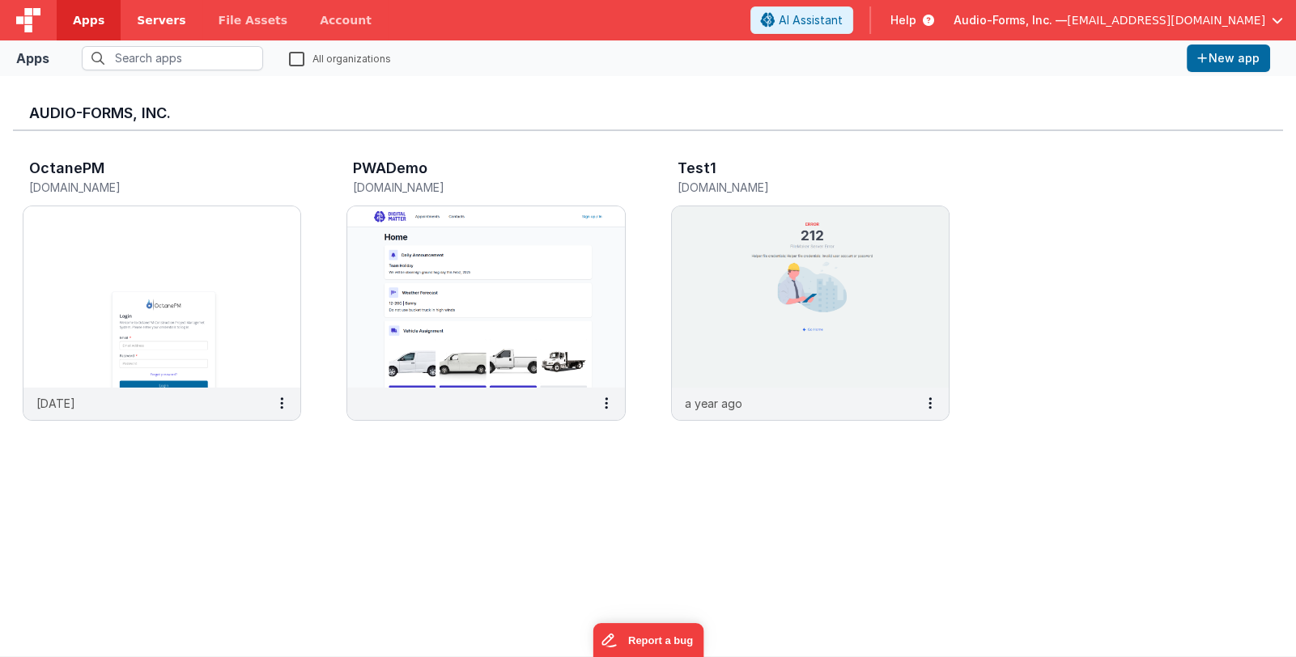
click at [164, 25] on span "Servers" at bounding box center [161, 20] width 49 height 16
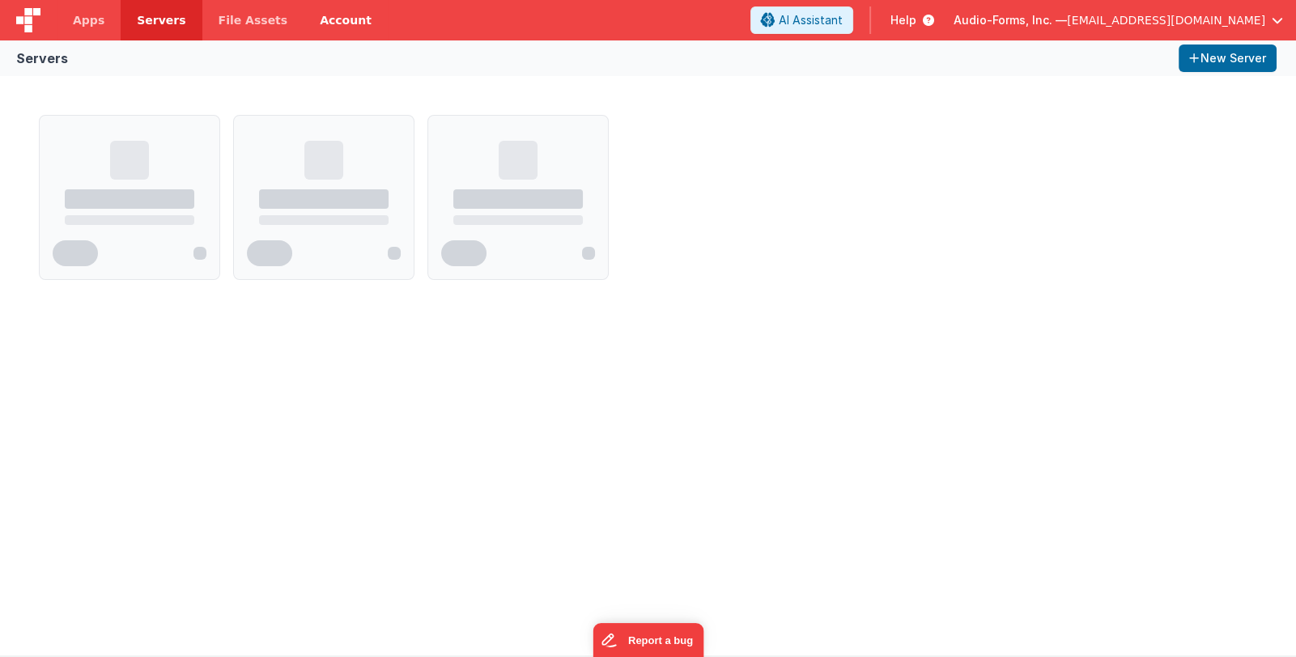
click at [310, 23] on link "Account" at bounding box center [346, 20] width 84 height 40
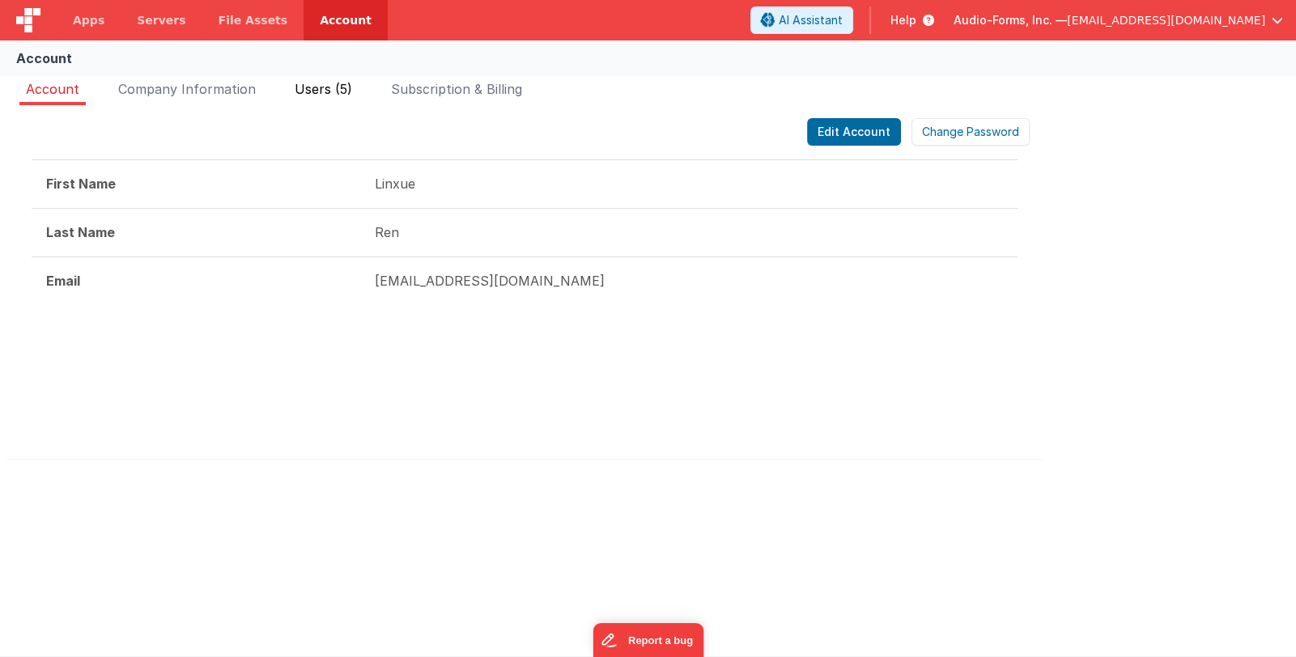
click at [342, 87] on span "Users (5)" at bounding box center [323, 89] width 57 height 16
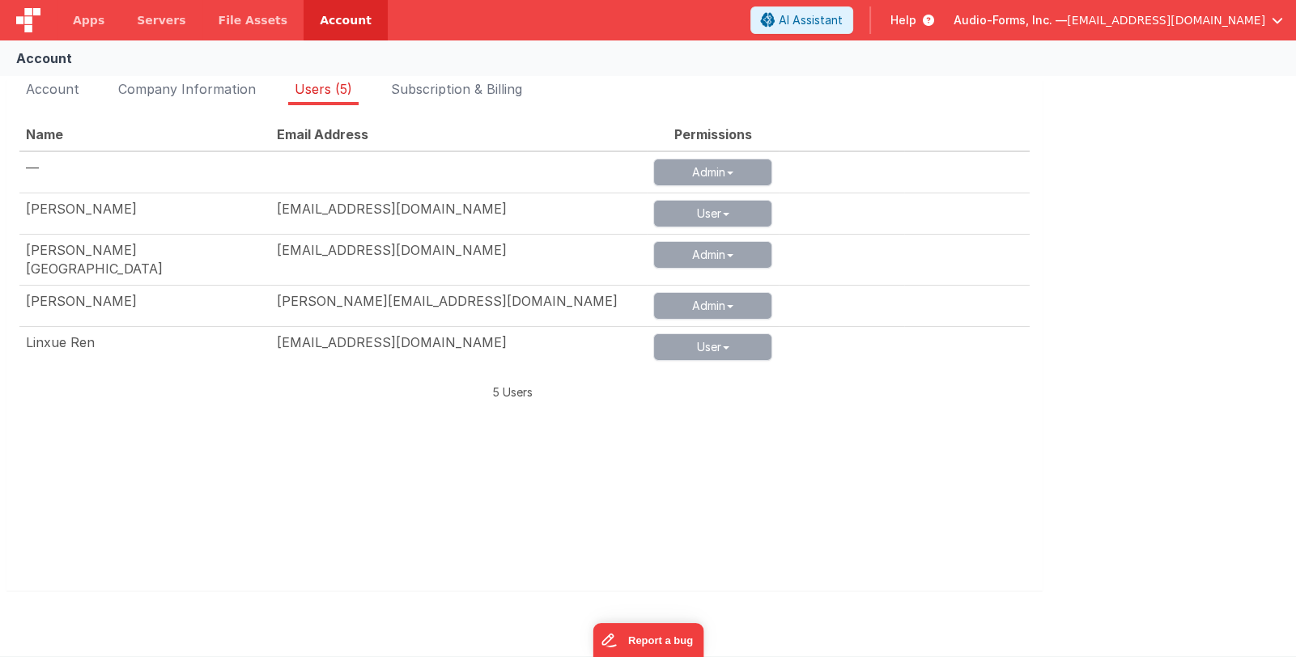
click at [1043, 28] on div "Audio-Forms, Inc. — linxue@delfsengineering.ca" at bounding box center [1118, 20] width 329 height 28
click at [1067, 26] on span "Audio-Forms, Inc. —" at bounding box center [1010, 20] width 113 height 16
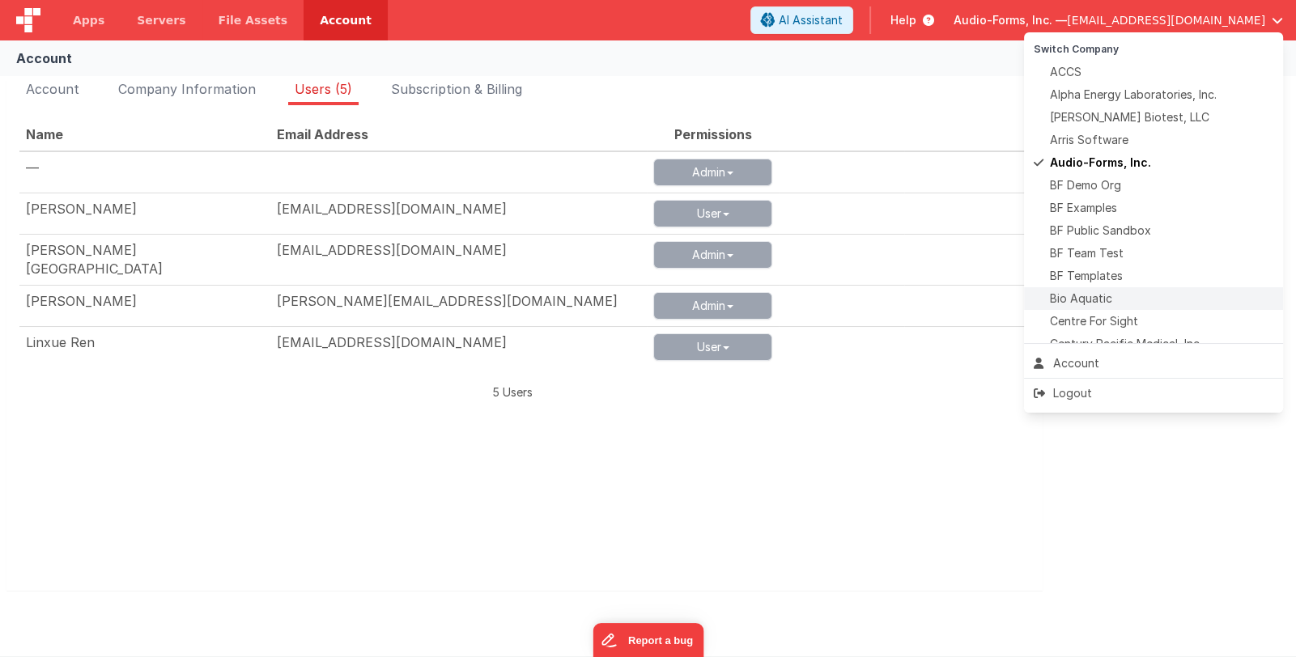
click at [1167, 294] on div "Bio Aquatic" at bounding box center [1154, 299] width 240 height 16
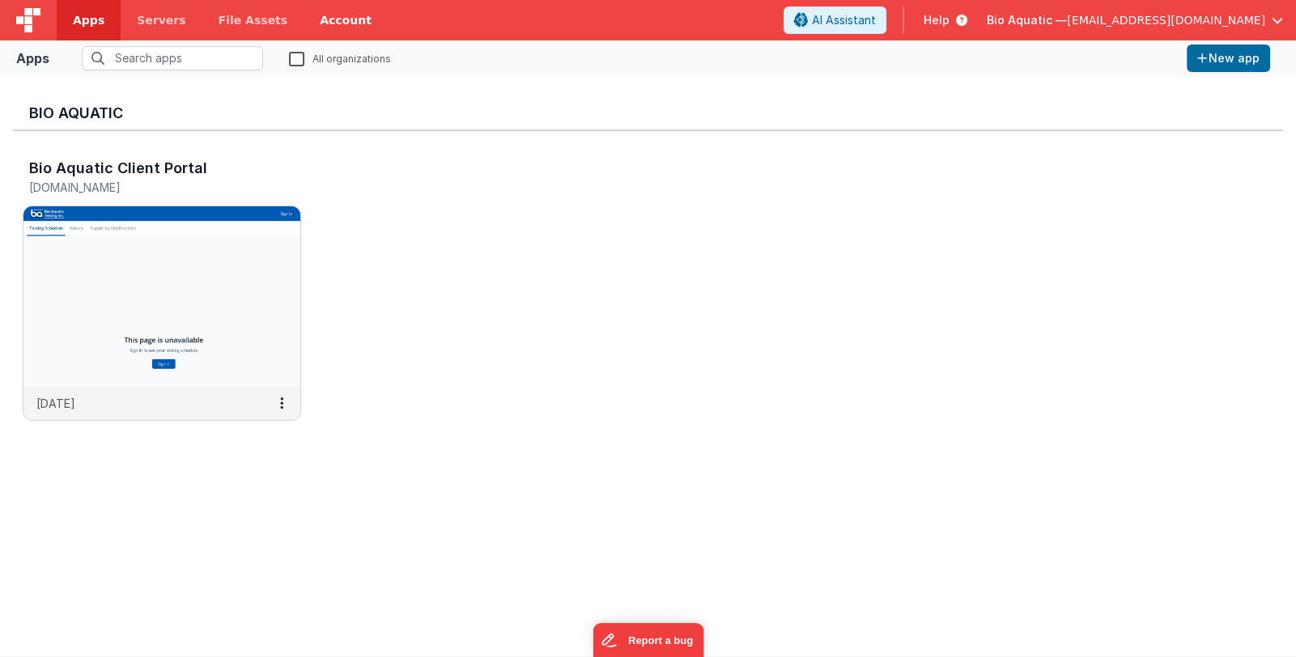
click at [319, 20] on link "Account" at bounding box center [346, 20] width 84 height 40
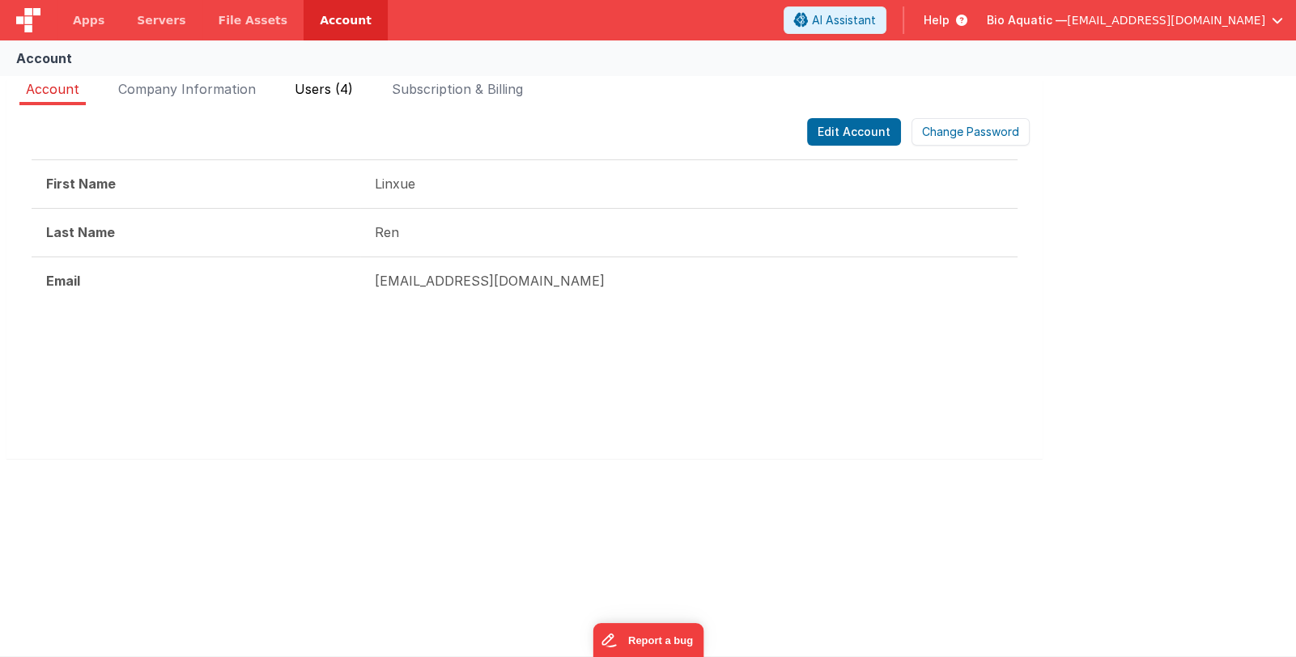
click at [312, 91] on span "Users (4)" at bounding box center [324, 89] width 58 height 16
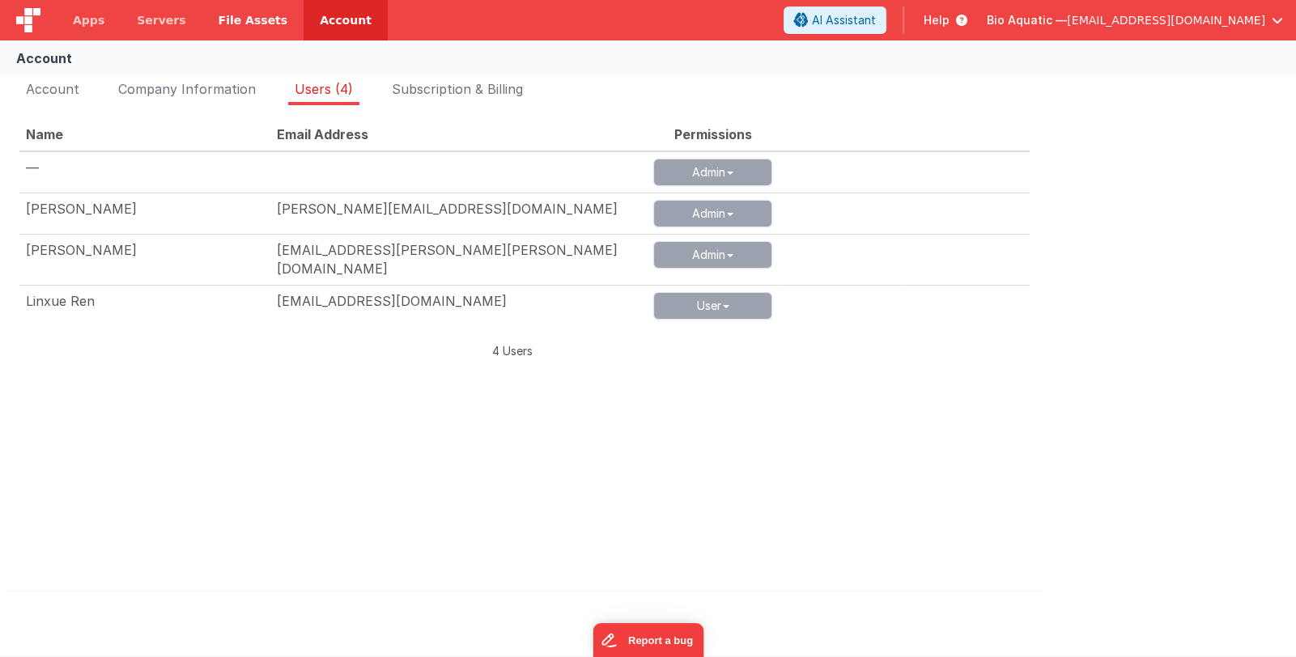
click at [236, 23] on span "File Assets" at bounding box center [254, 20] width 70 height 16
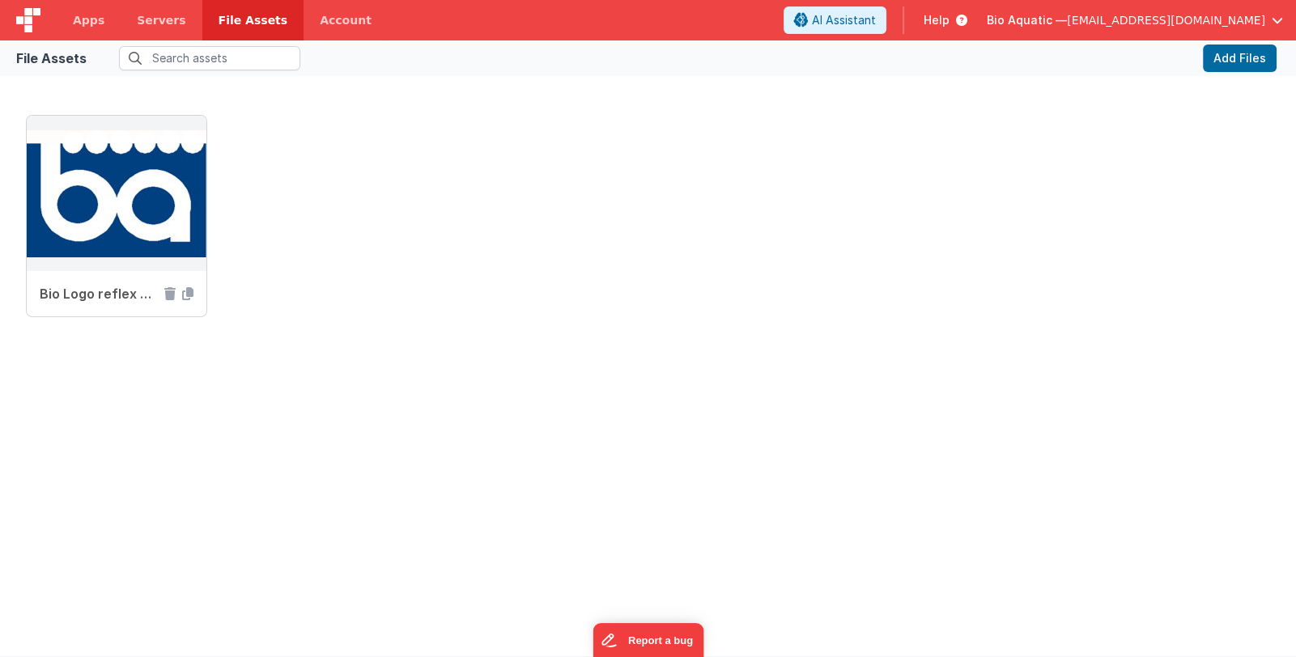
click at [1052, 19] on span "Bio Aquatic —" at bounding box center [1027, 20] width 80 height 16
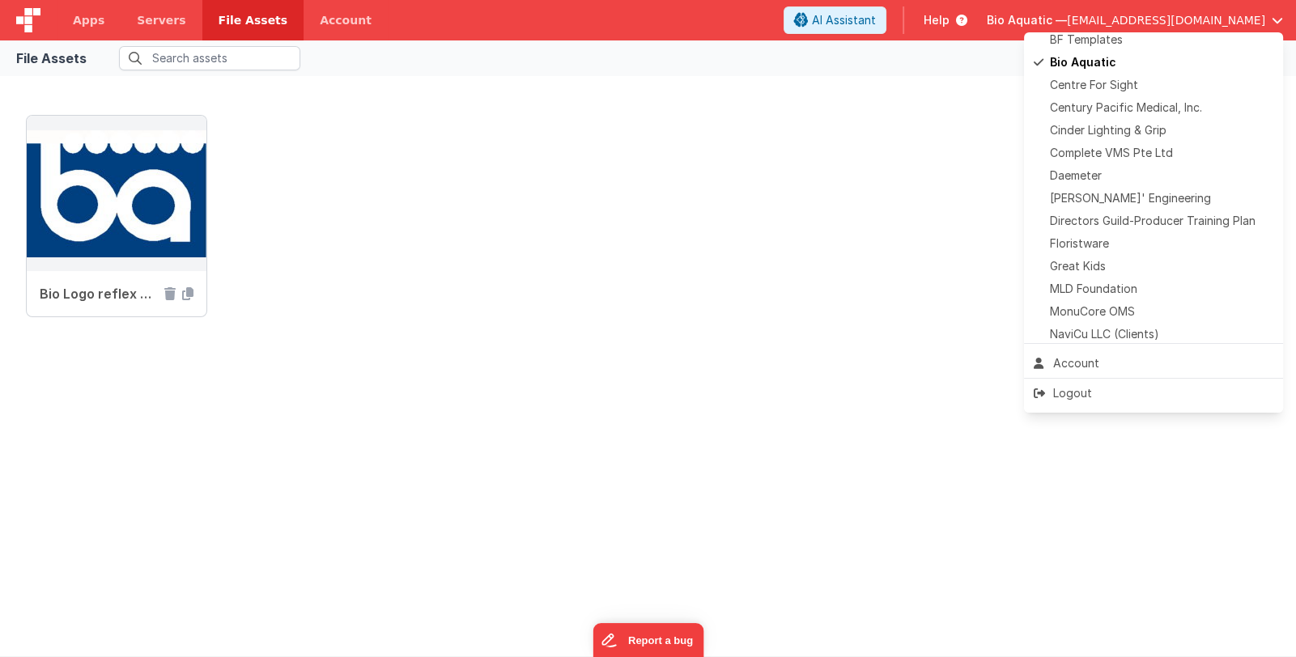
scroll to position [243, 0]
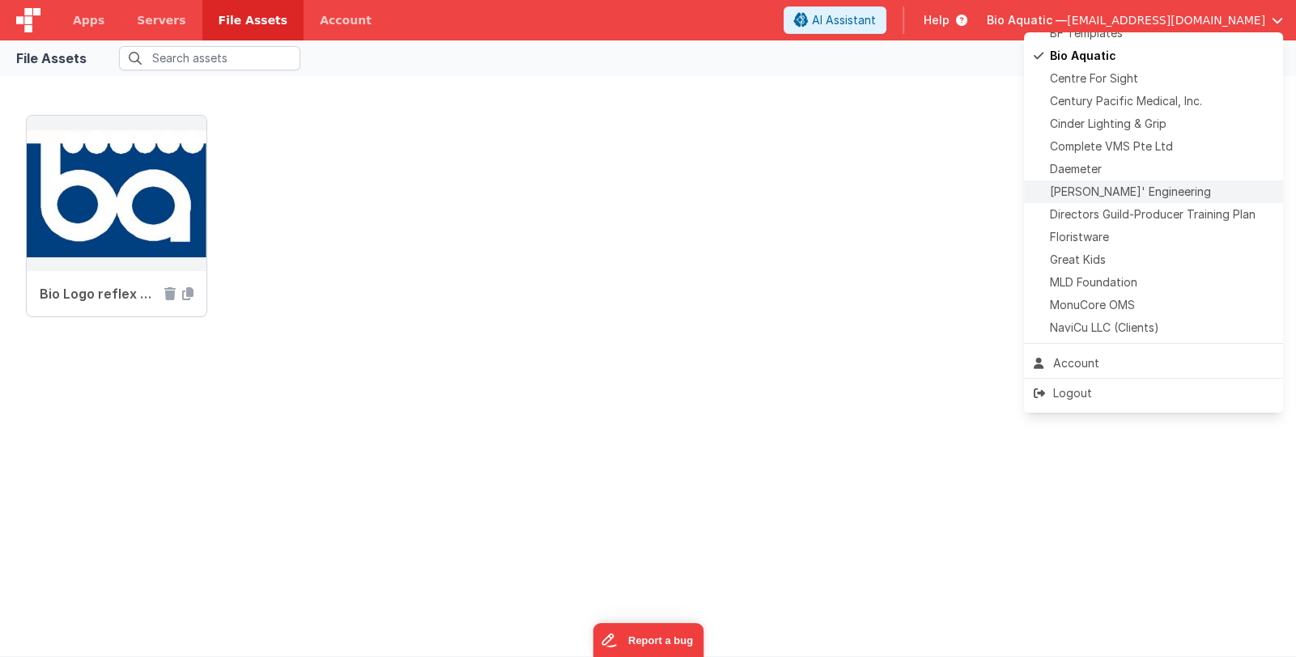
click at [1126, 188] on span "[PERSON_NAME]' Engineering" at bounding box center [1130, 192] width 161 height 16
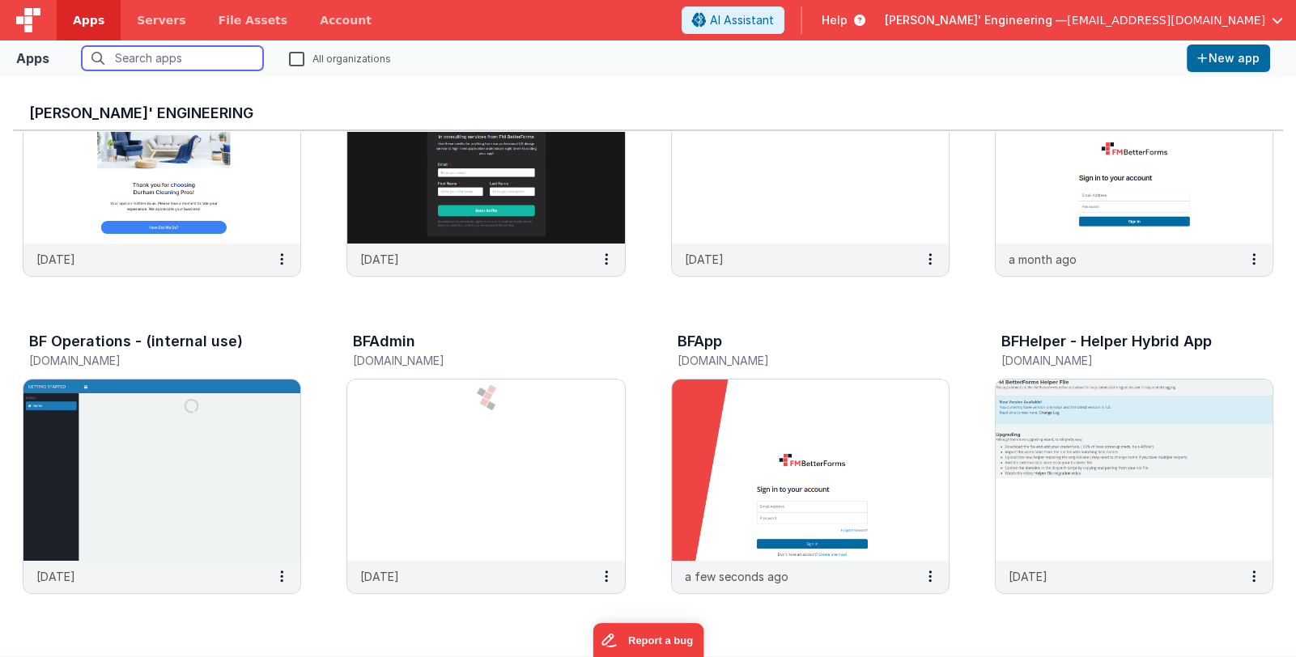
scroll to position [161, 0]
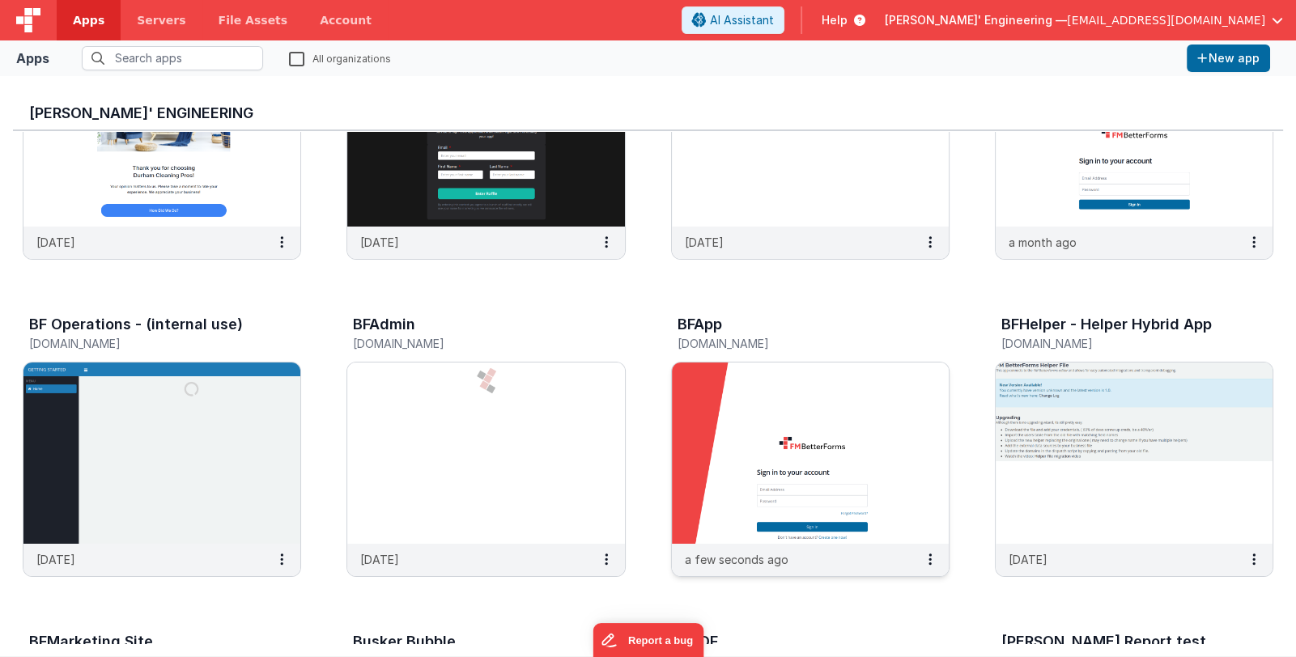
click at [870, 420] on img at bounding box center [810, 453] width 277 height 181
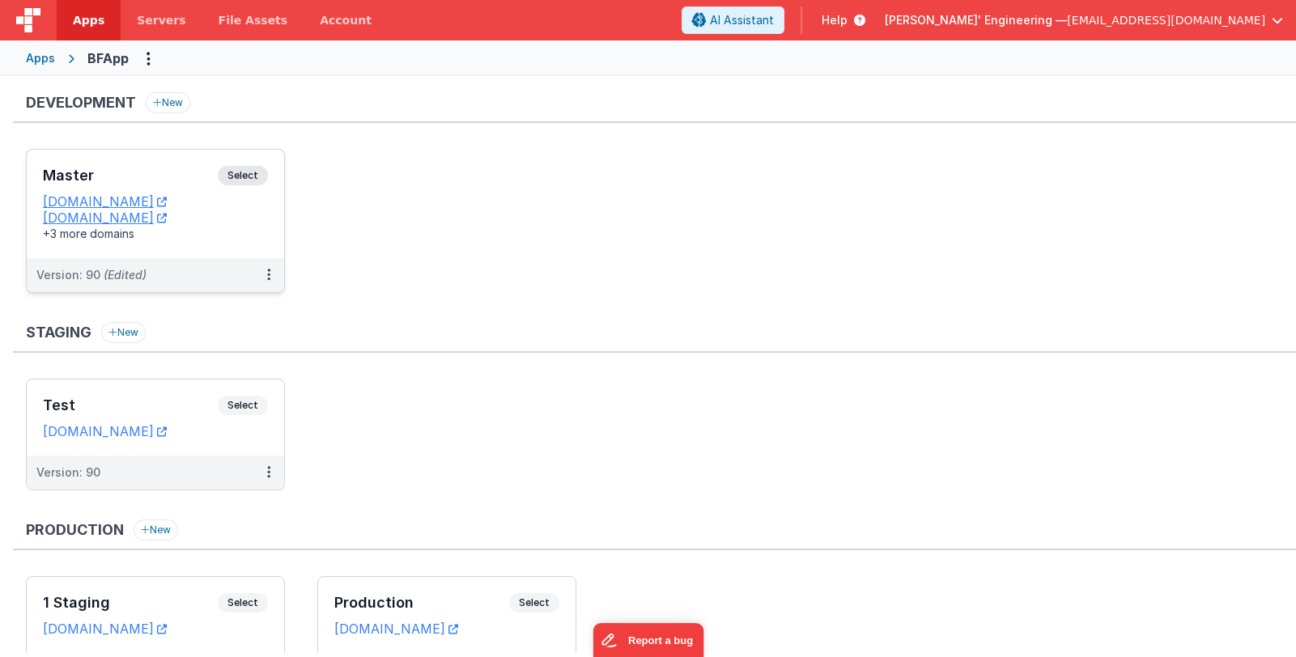
click at [134, 172] on h3 "Master" at bounding box center [130, 176] width 175 height 16
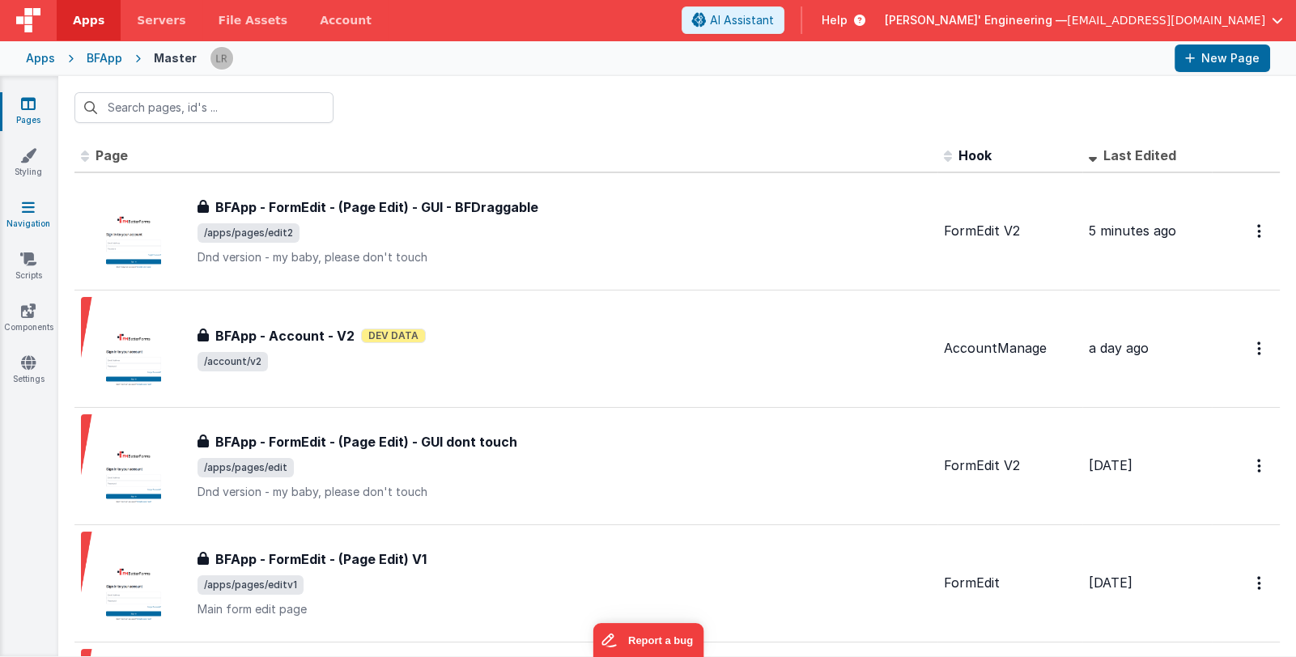
click at [28, 213] on icon at bounding box center [28, 207] width 13 height 16
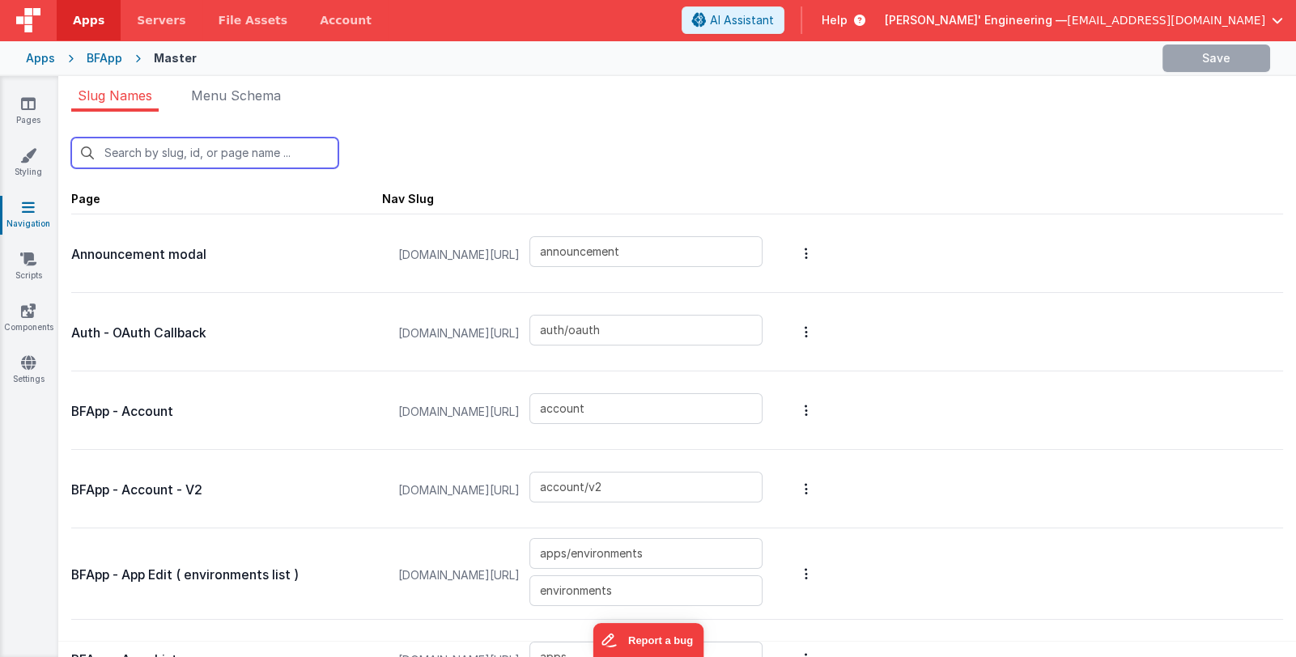
click at [174, 158] on input "text" at bounding box center [204, 153] width 267 height 31
type input "s"
type input "apps/environments"
type input "apps"
type input "apps2"
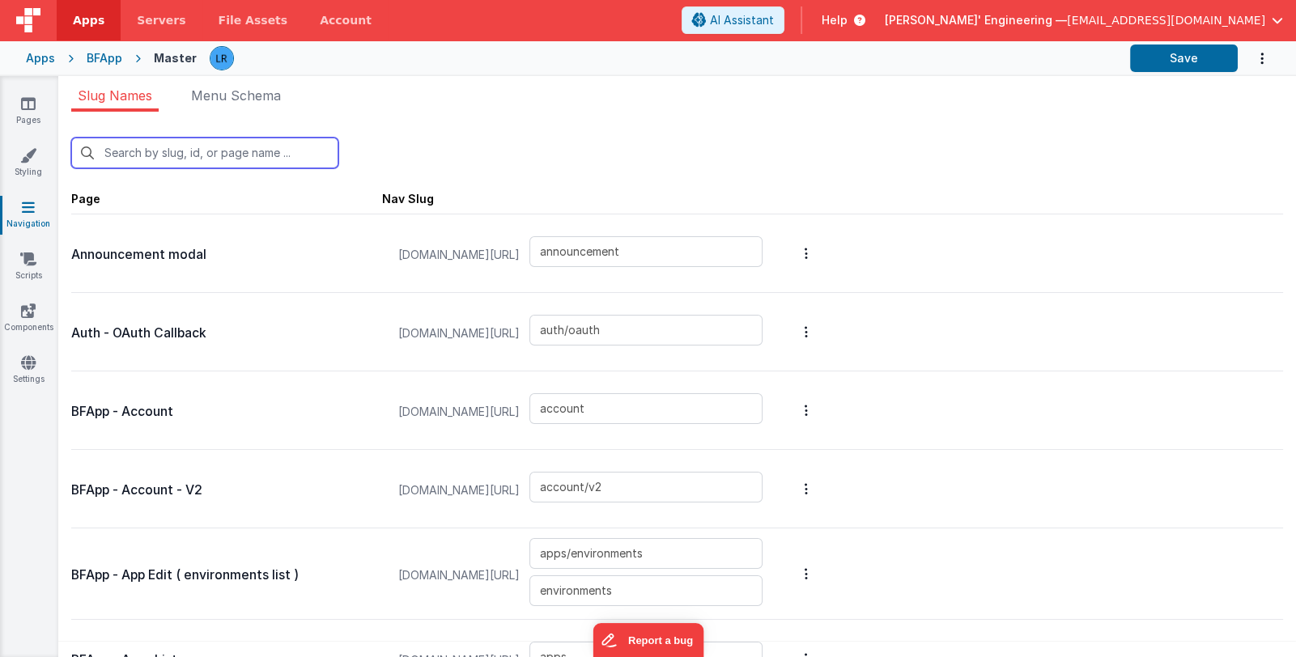
type input "login/reset"
type input "login/step3"
type input "login/signupsuccess"
type input "login/signup"
type input "apps/siteSettings"
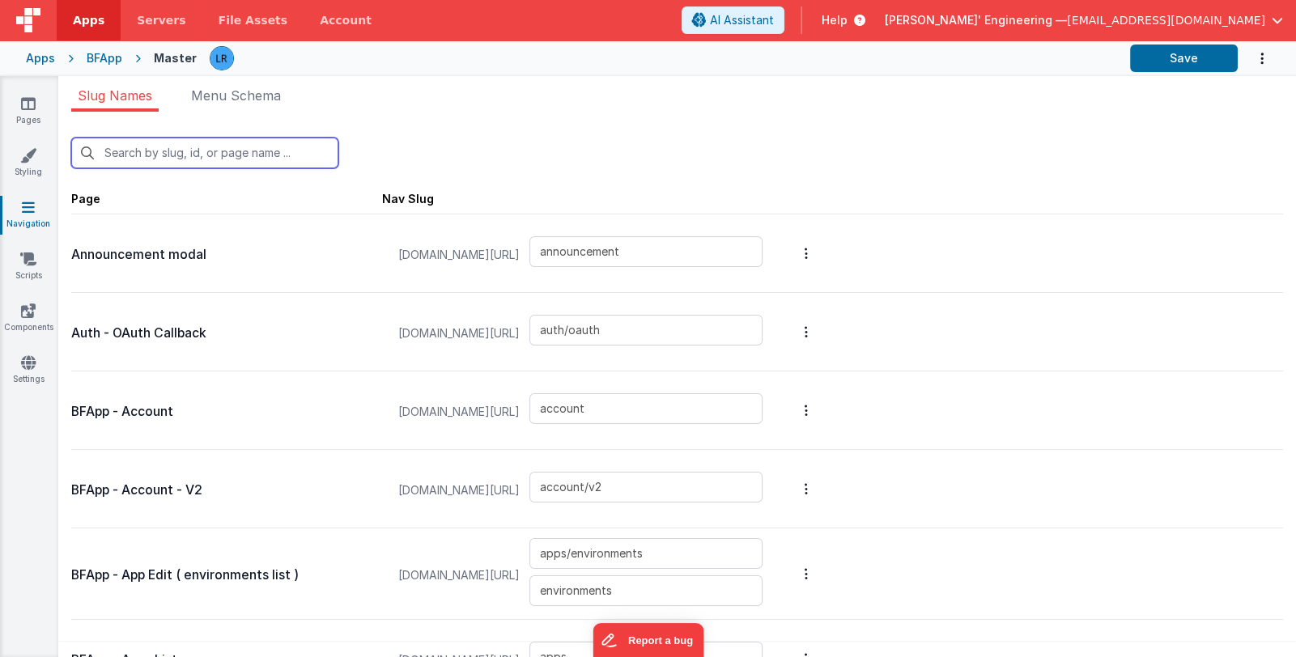
type input "apps/envedit/deploy"
type input "apps/envedit/edit"
type input "apps/merge"
type input "apps/envedit/version"
type input "apps/componentstudio2"
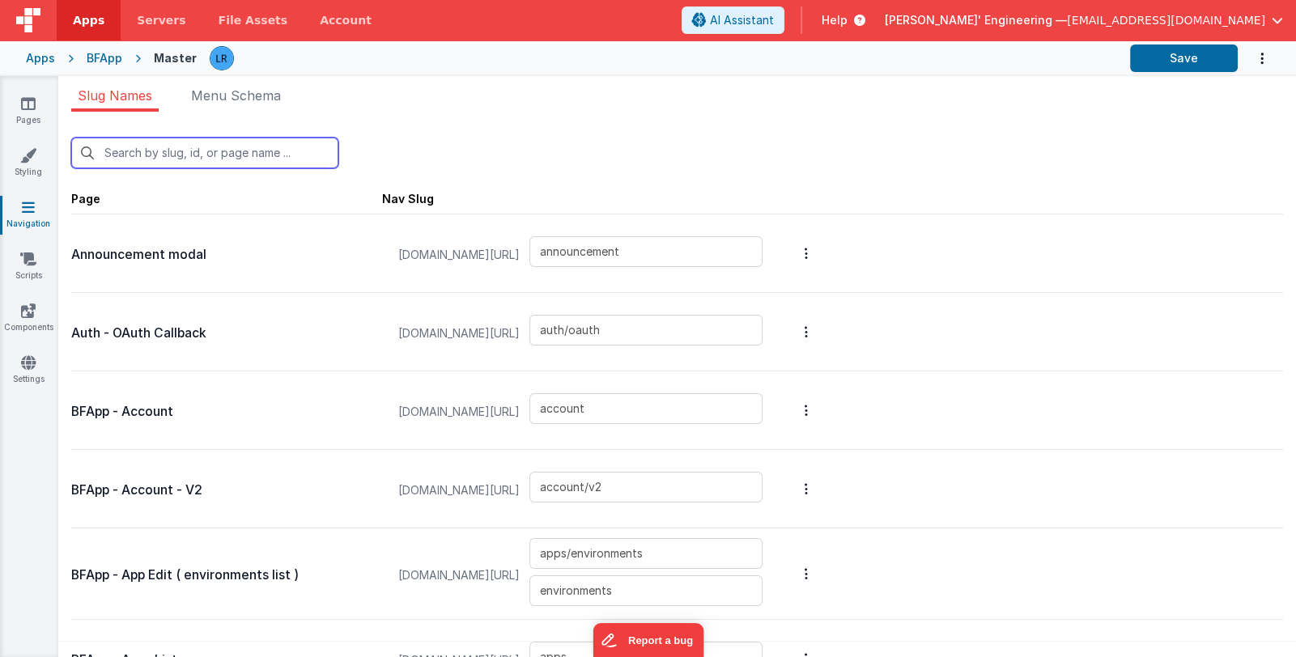
type input "apps/componentstudio"
type input "apps/new"
type input "apps/pages/old"
type input "apps/pages/new"
type input "examples_old"
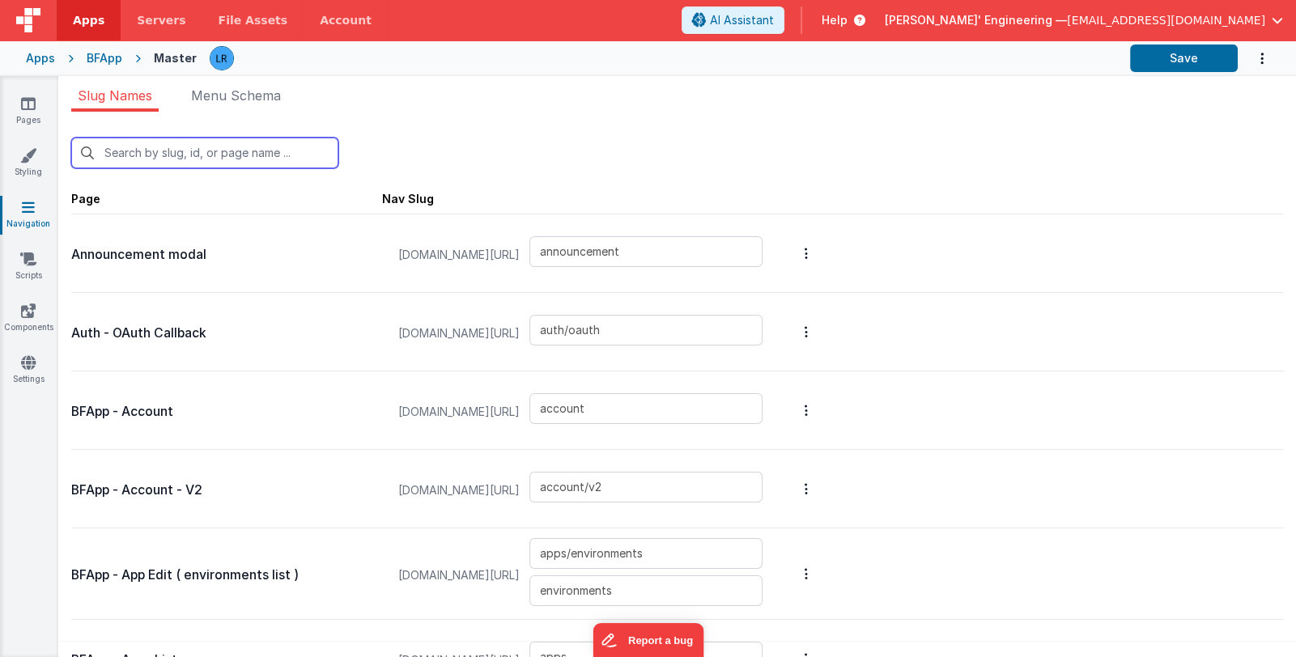
type input "apps/pages/edit2"
type input "apps/pages/edit"
type input "apps/pages/edit3"
type input "apps/pages/editmike"
type input "apps/pages/editv1"
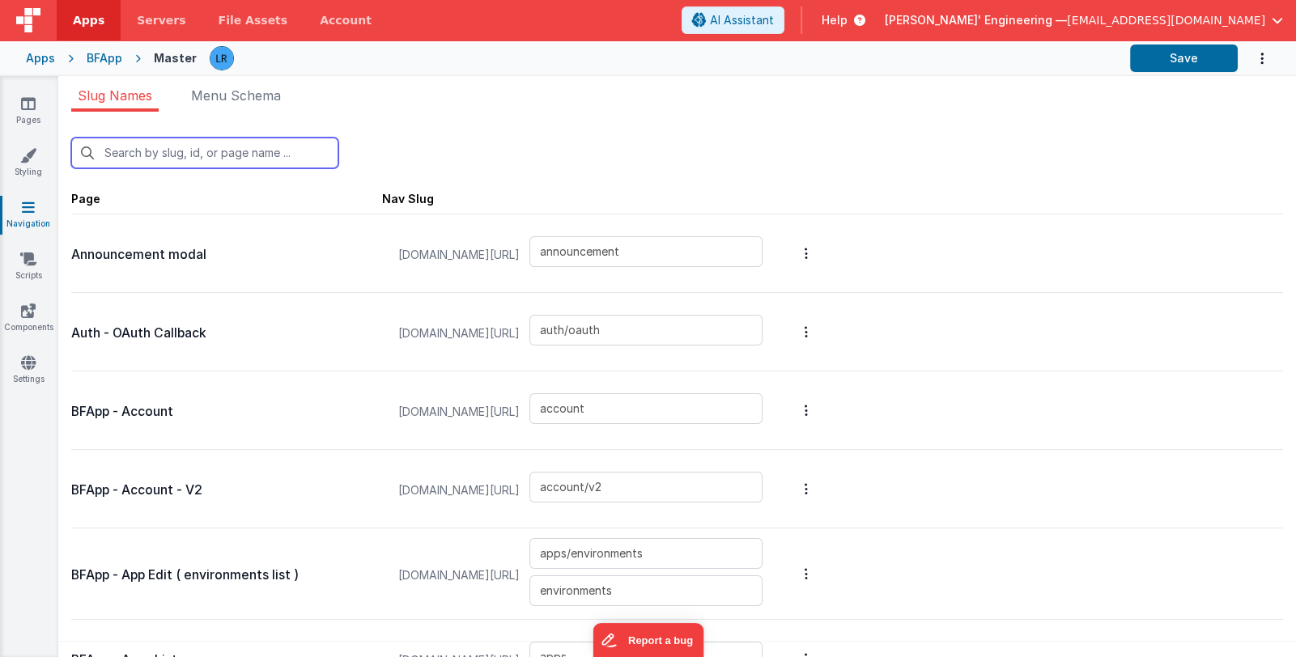
type input "apps/pages"
type input "genericdialogue"
type input "accountAddUser"
type input "changeplan"
type input "editdomains"
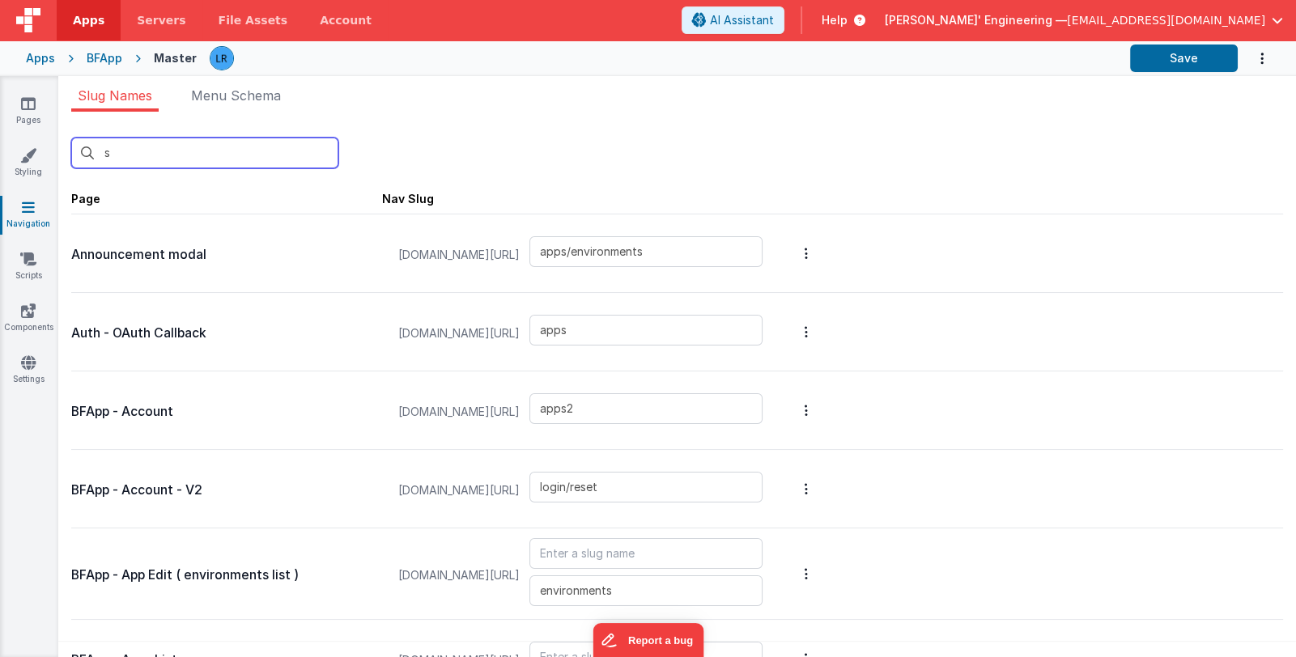
type input "changehelpercreds"
type input "paywallplans"
type input "plans"
type input "card_editServer"
type input "servers"
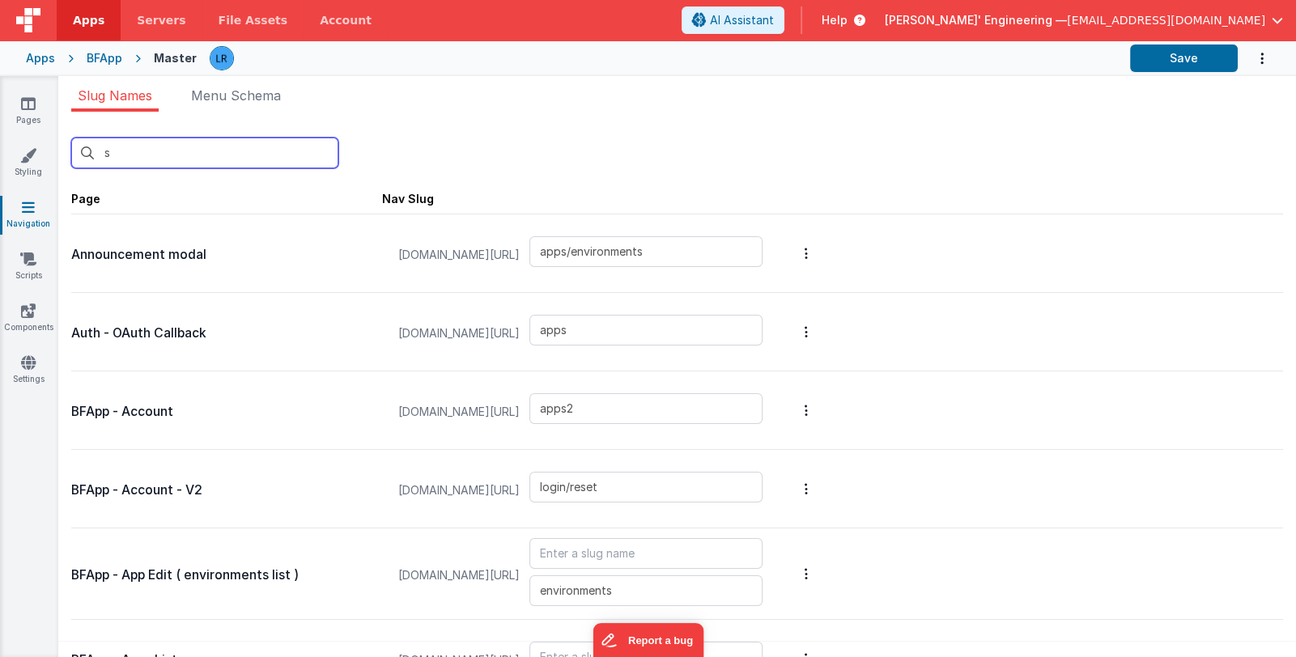
type input "apps/theme"
type input "apps/actionscripts"
type input "apps/actionscripts_old"
type input "apps/navigation"
type input "apps/site"
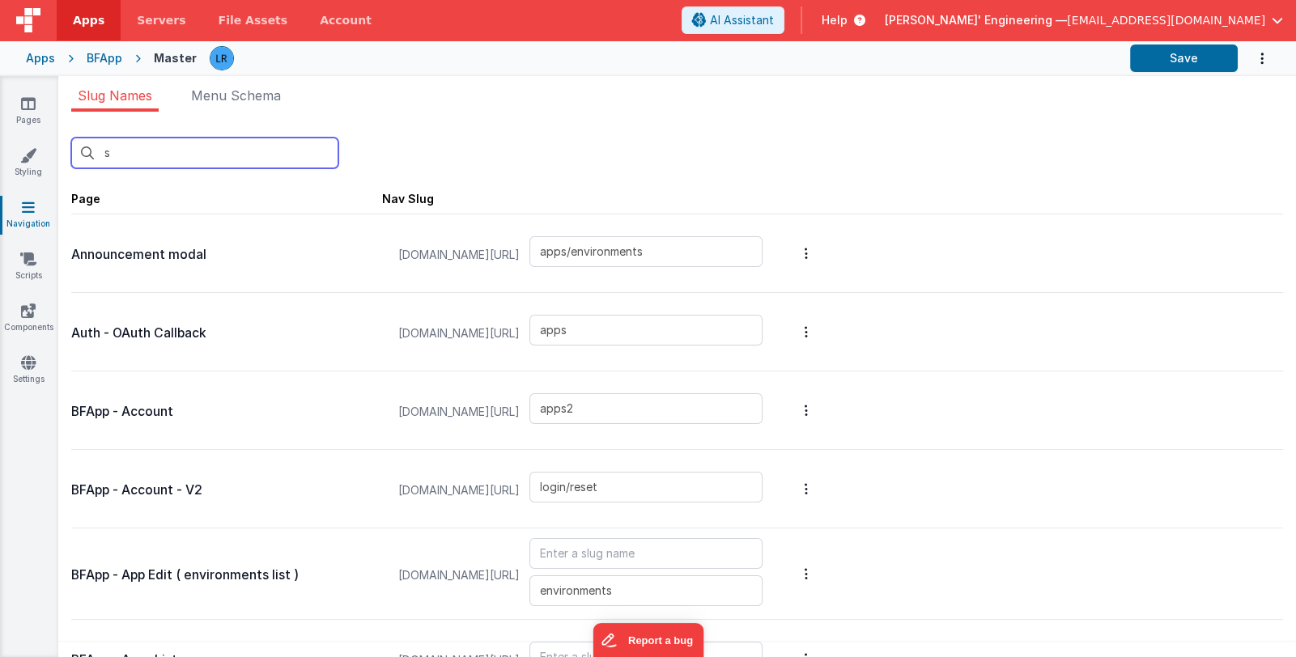
type input "apps/site2"
type input "sites/sitedetail"
type input "sites/sitedetail2"
type input "sites"
type input "jseditor"
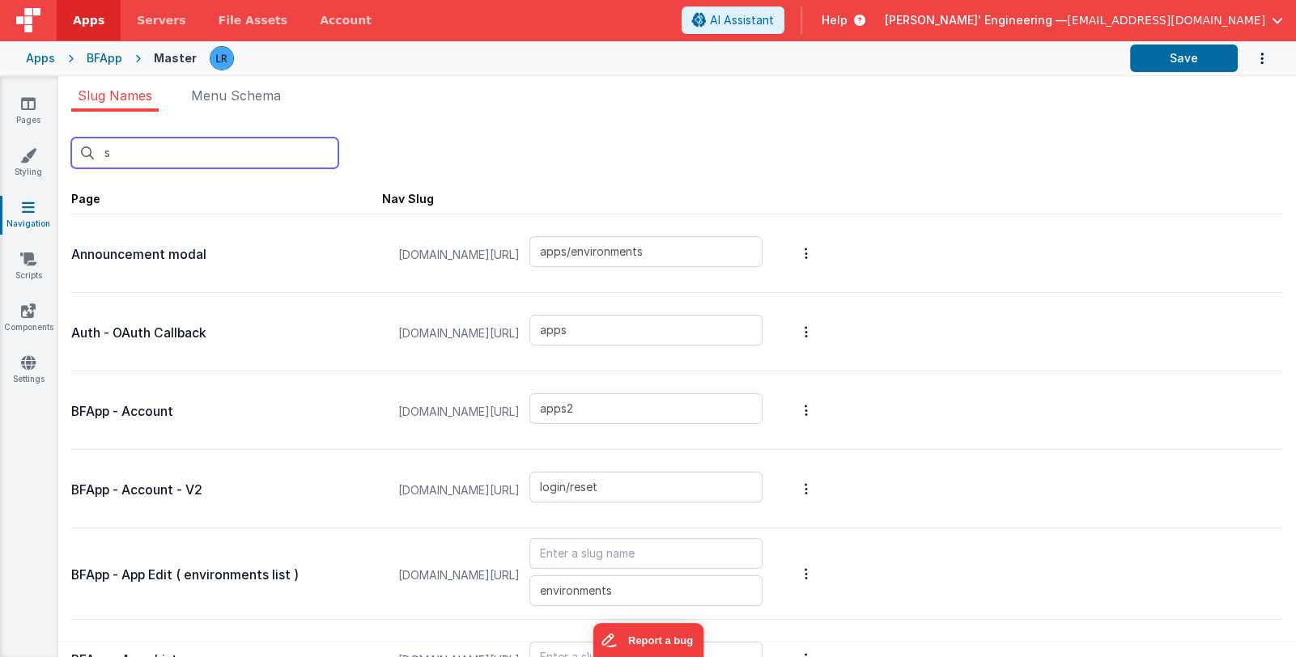
type input "statusdebug"
type input "componentpreview"
type input "default"
type input "debugcolab"
type input "playground"
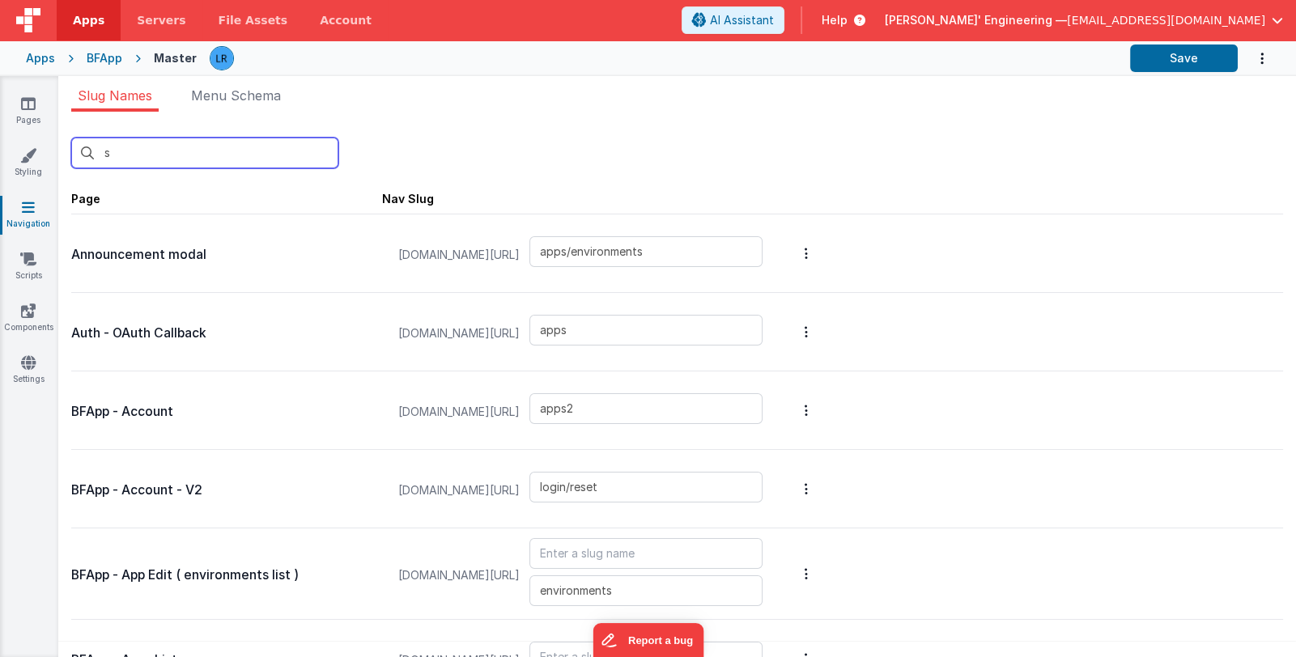
type input "examples"
type input "assets"
type input "card_migration_success"
type input "selectaction"
type input "swag"
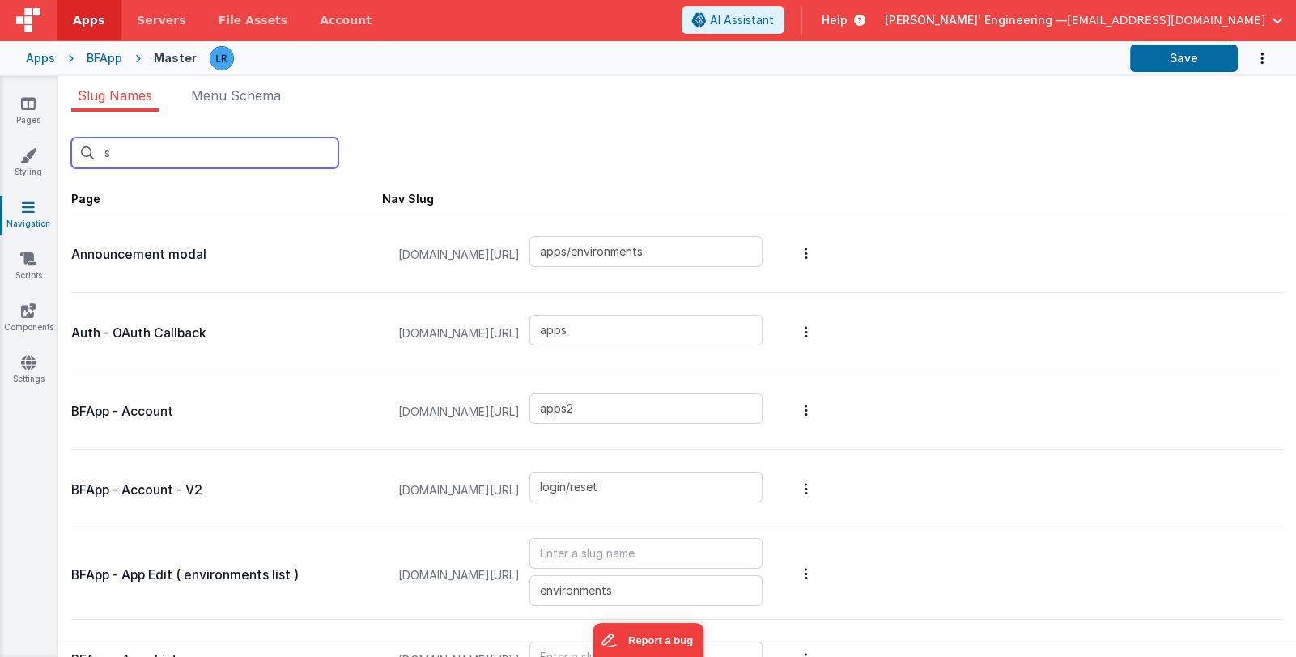
type input "uitest"
type input "slack"
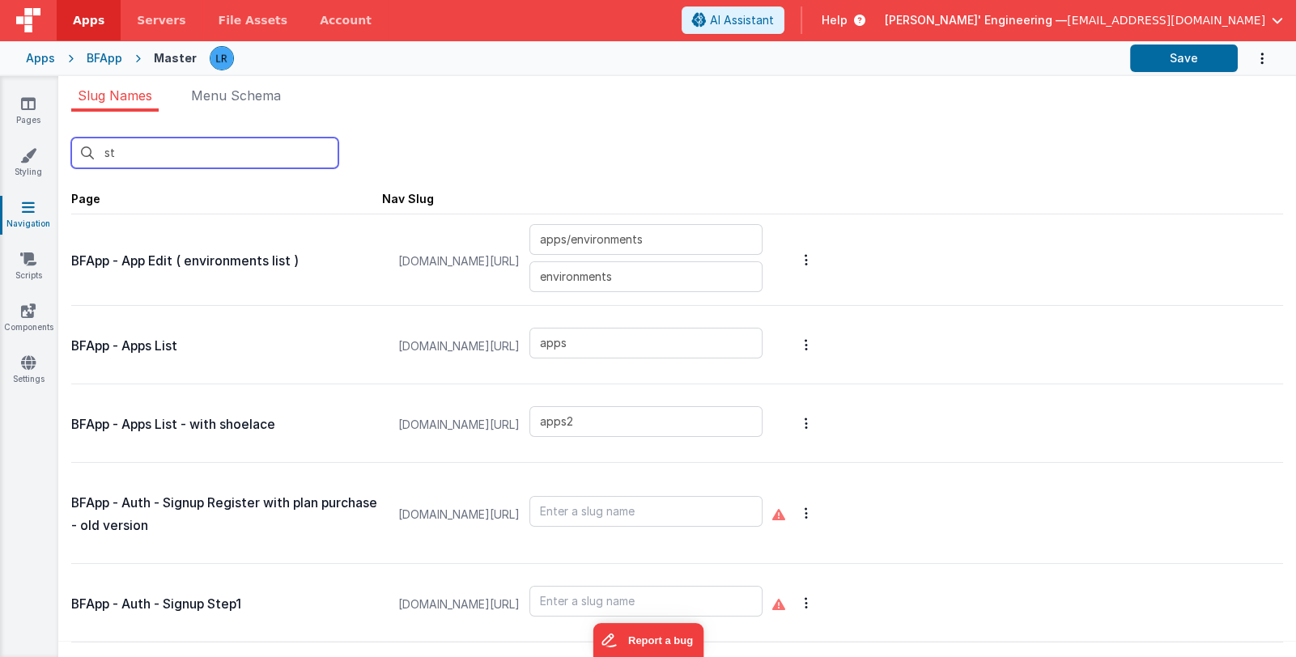
type input "str"
type input "slack"
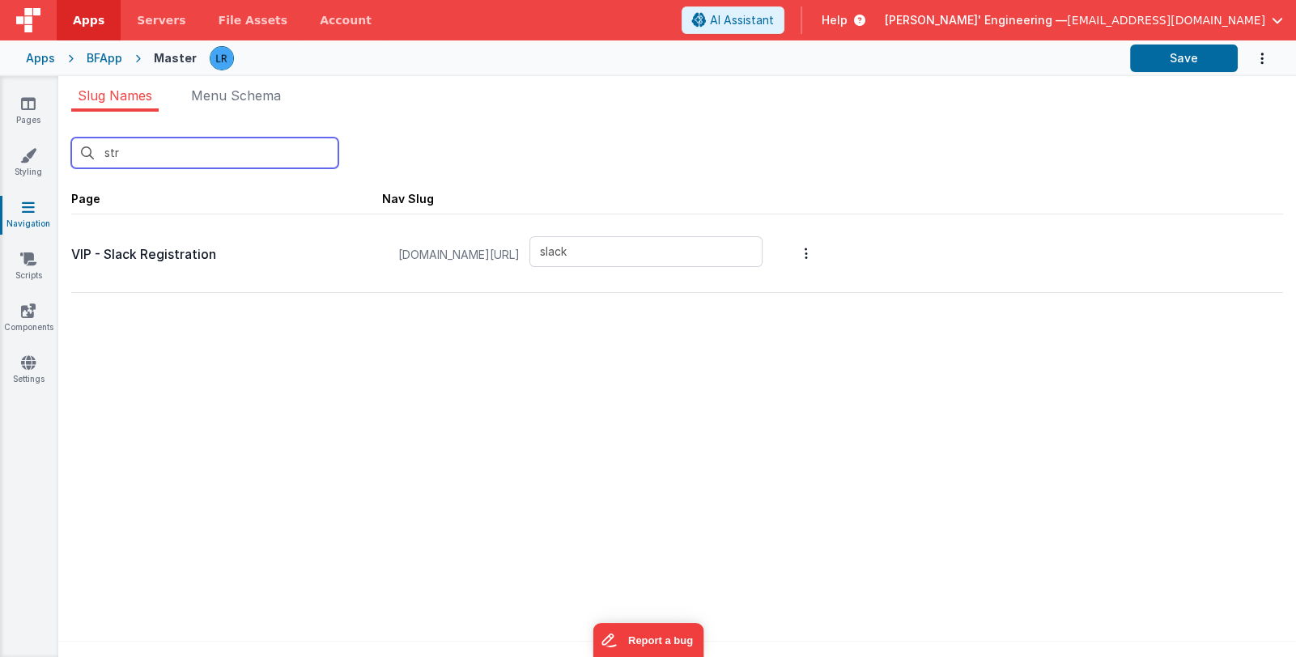
type input "st"
type input "apps/environments"
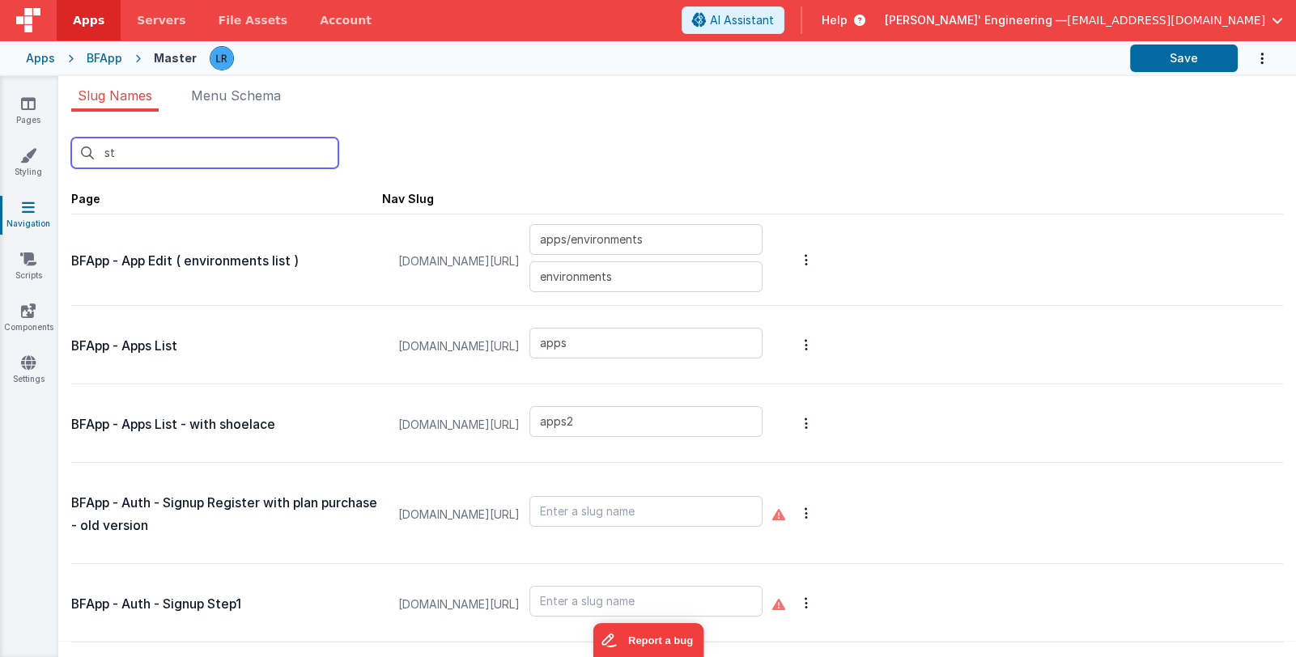
type input "s"
type input "login/reset"
type input "login/step3"
type input "login/signupsuccess"
type input "login/signup"
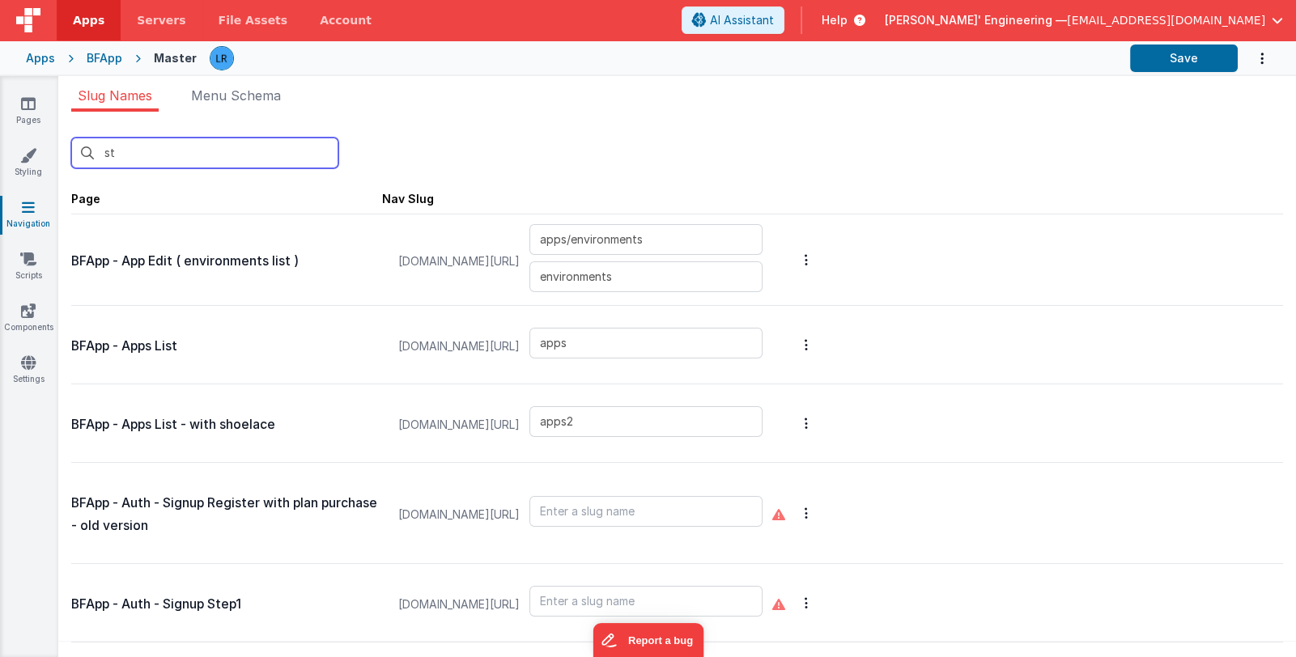
type input "apps/siteSettings"
type input "apps/envedit/deploy"
type input "apps/envedit/edit"
type input "apps/merge"
type input "apps/envedit/version"
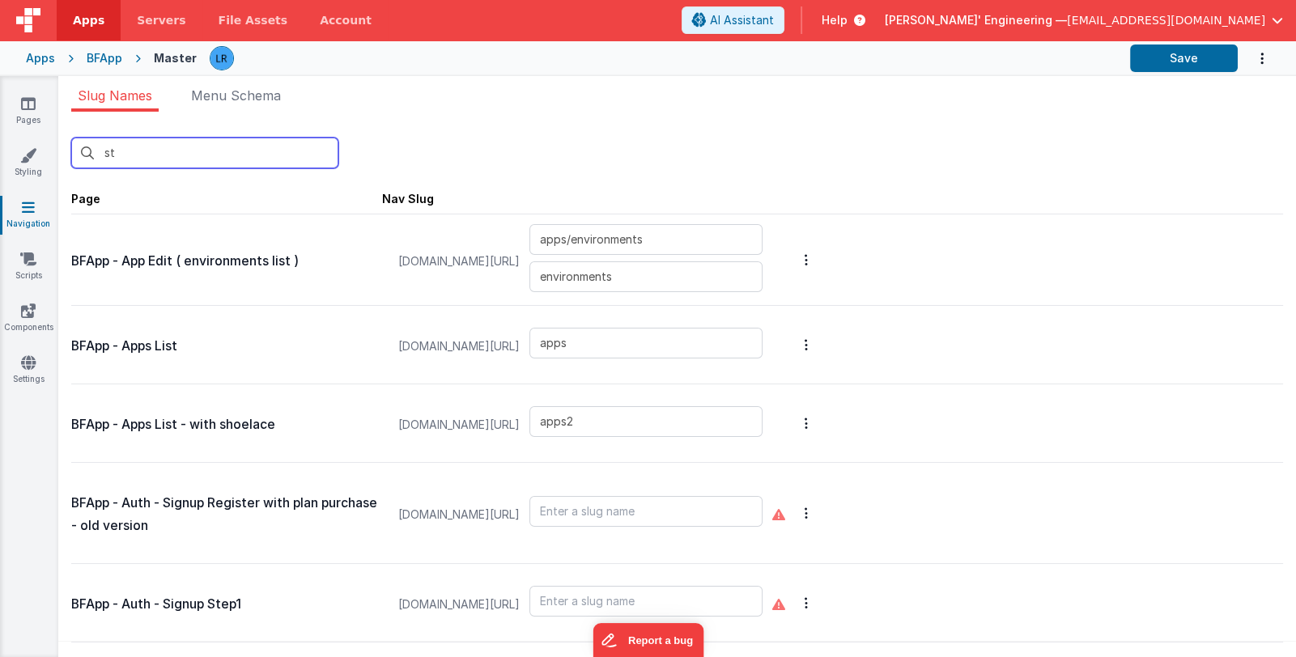
type input "apps/componentstudio2"
type input "apps/componentstudio"
type input "apps/new"
type input "apps/pages/old"
type input "apps/pages/new"
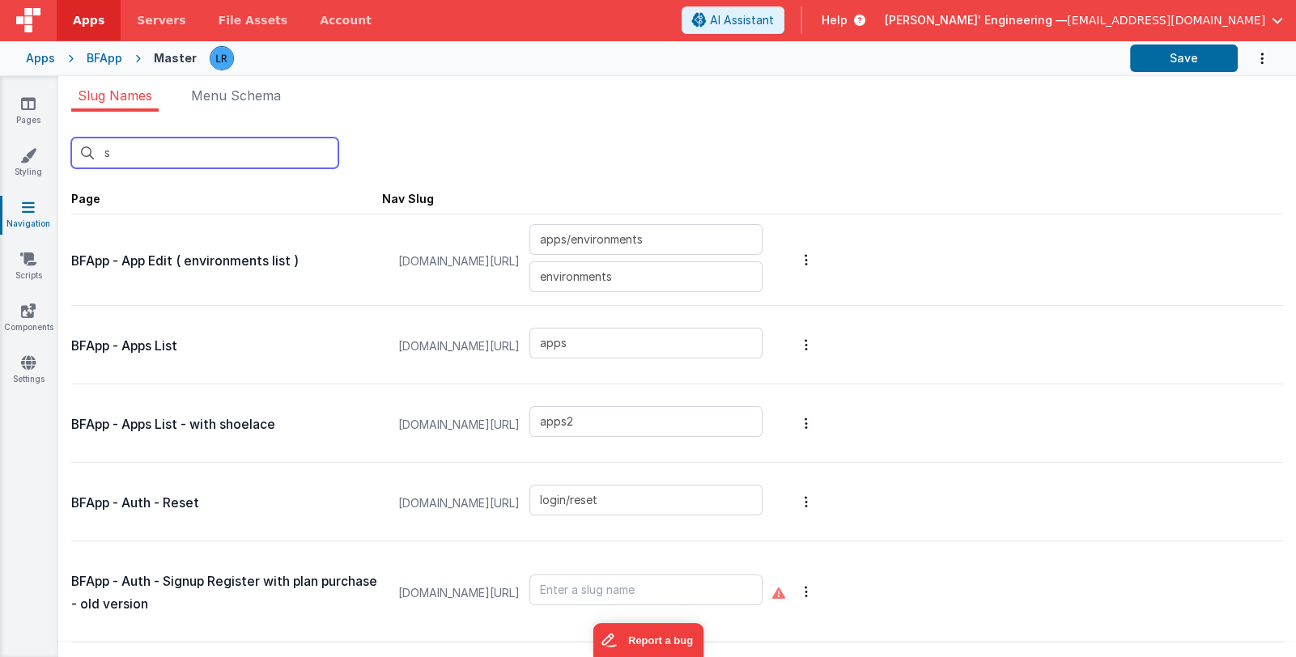
type input "announcement"
type input "auth/oauth"
type input "account"
type input "account/v2"
type input "apps/environments"
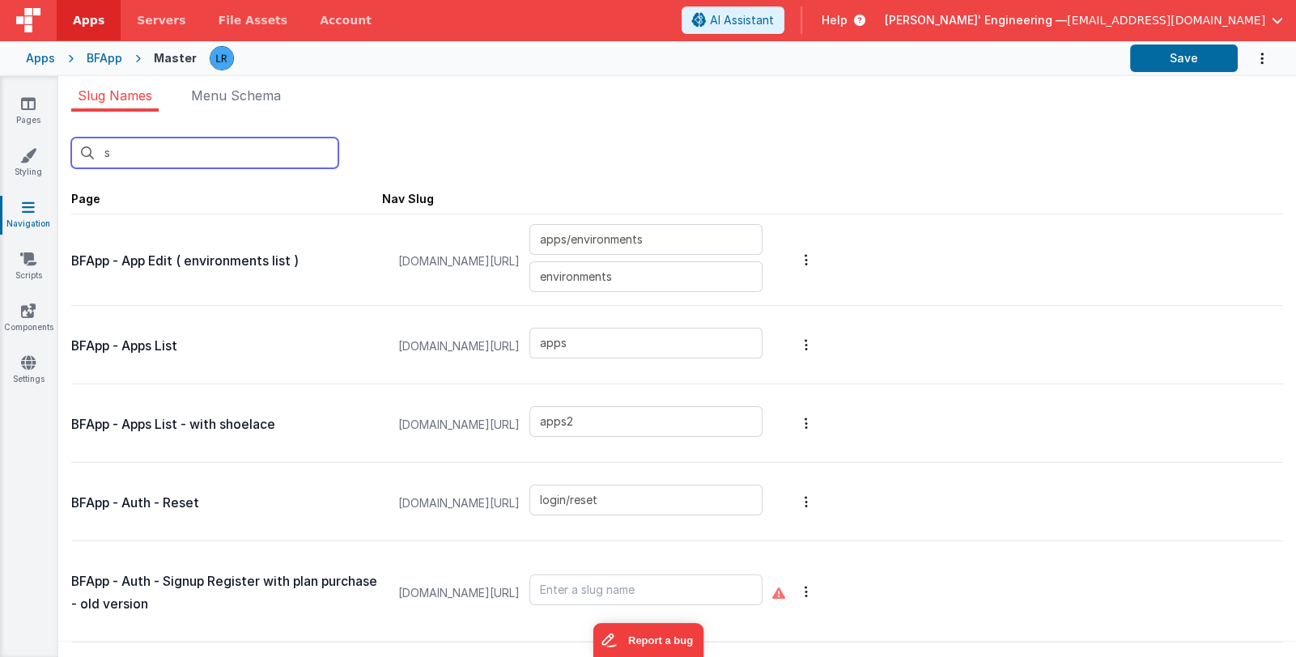
type input "apps"
type input "apps2"
type input "login/forgot"
type input "login/invite"
type input "login"
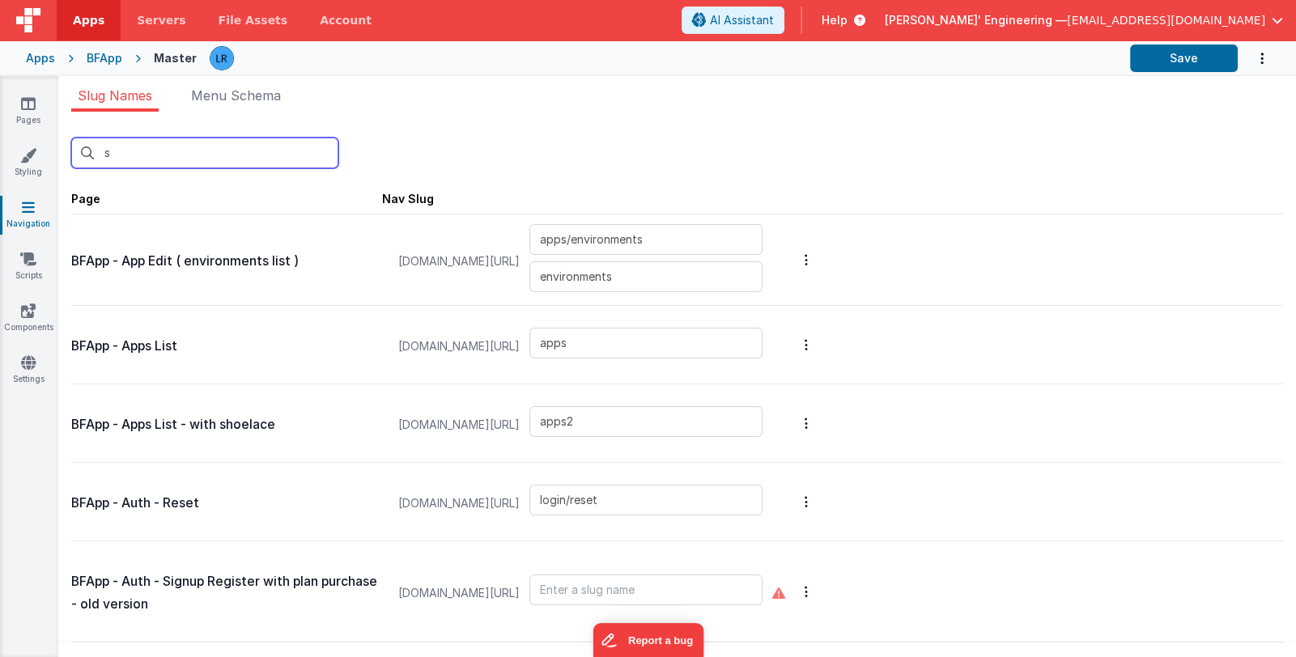
type input "login/reset"
type input "login/step3"
type input "login/signupsuccess"
type input "login/signup"
type input "login/verify"
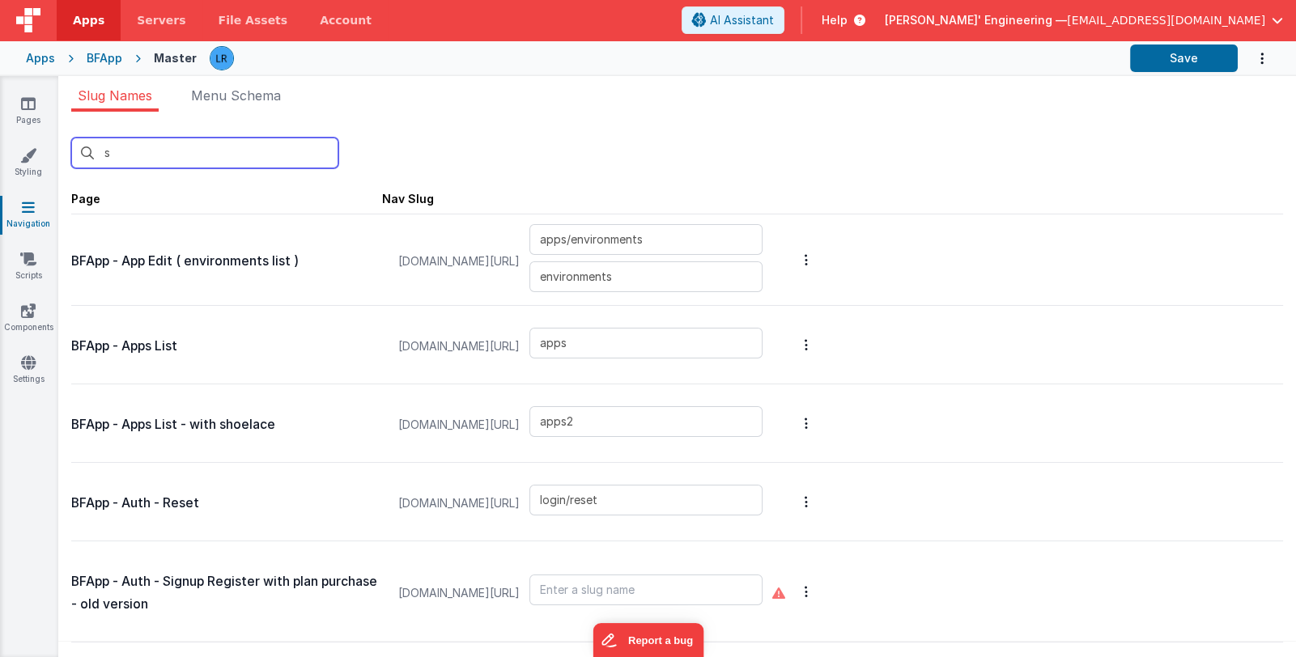
type input "apps/siteSettings"
type input "apps/envedit/deploy"
type input "apps/envedit/edit"
type input "apps/merge"
type input "apps/envedit/version"
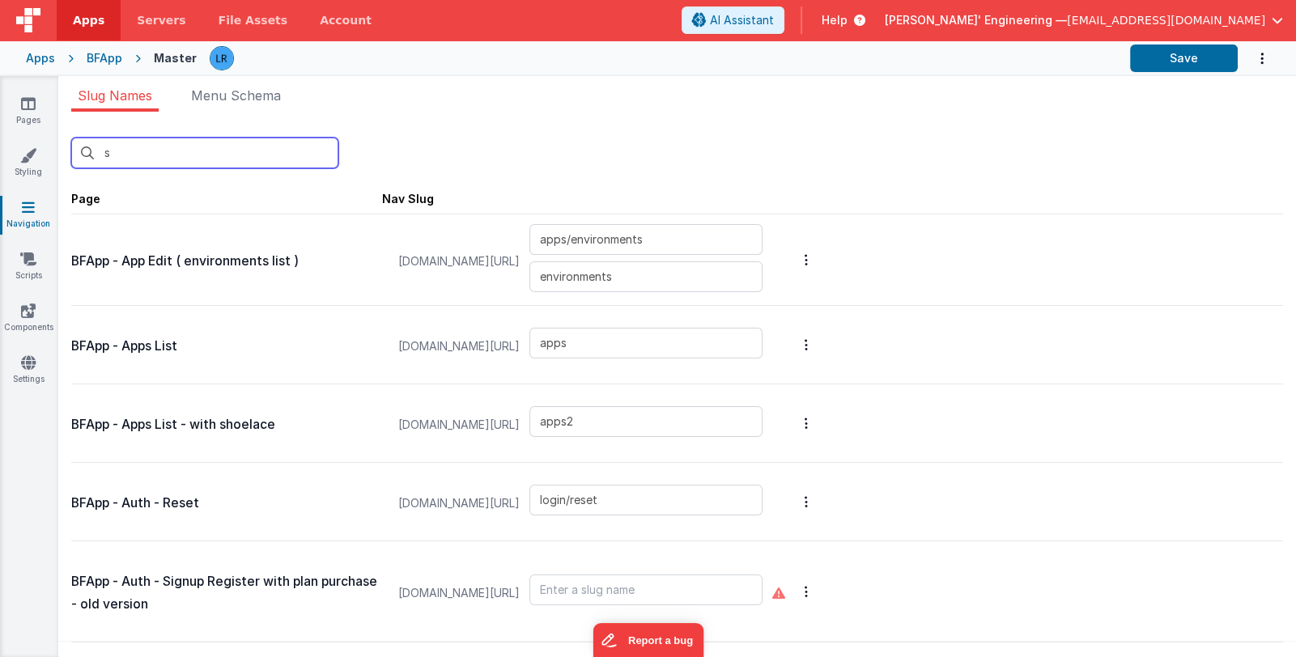
type input "changelog"
type input "changecard"
type input "apps/componentstudio2"
type input "apps/componentstudio"
type input "apps/new"
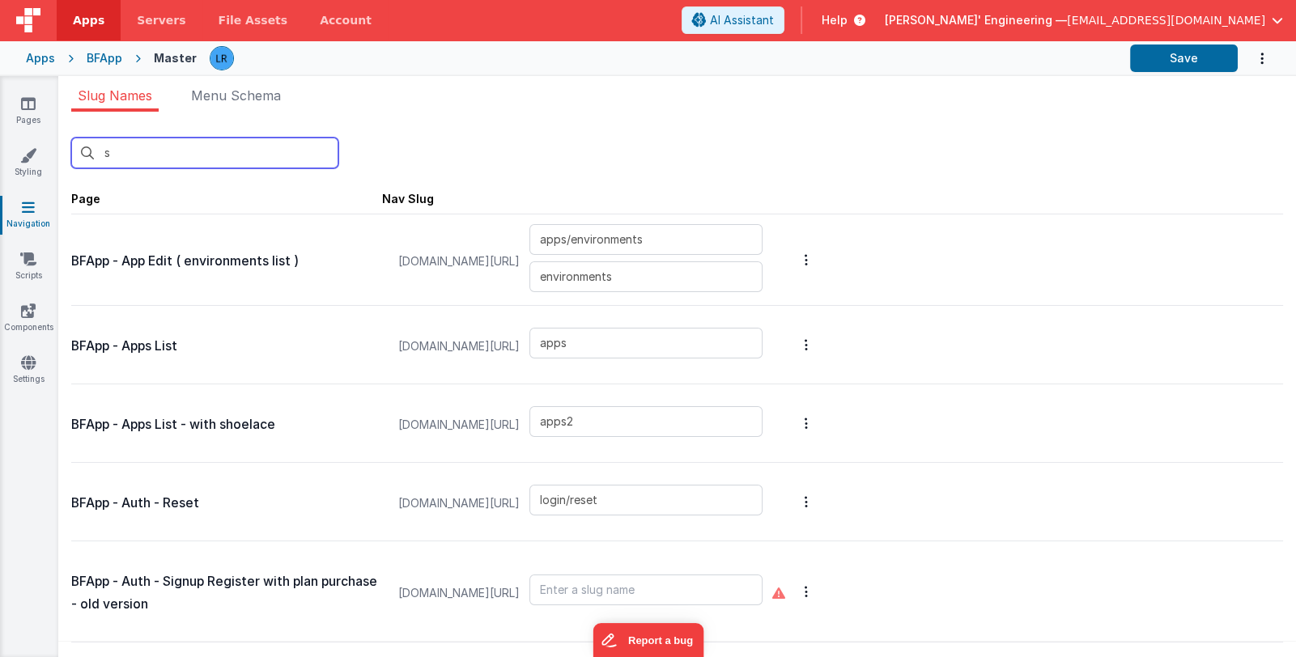
type input "apps/pages/old"
type input "apps/pages/new"
type input "examples_old"
type input "apps/pages/edit2"
type input "apps/pages/edit"
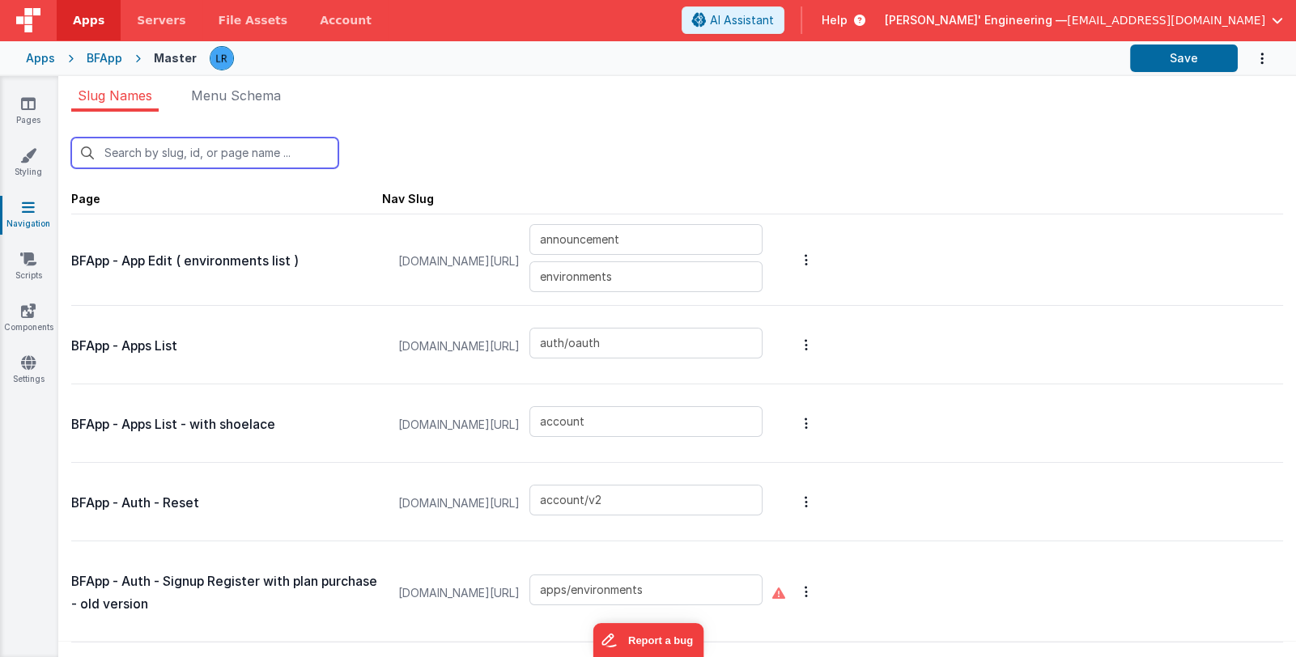
type input "apps/pages/edit3"
type input "apps/pages/editmike"
type input "apps/pages/editv1"
type input "apps/pages"
type input "genericdialogue"
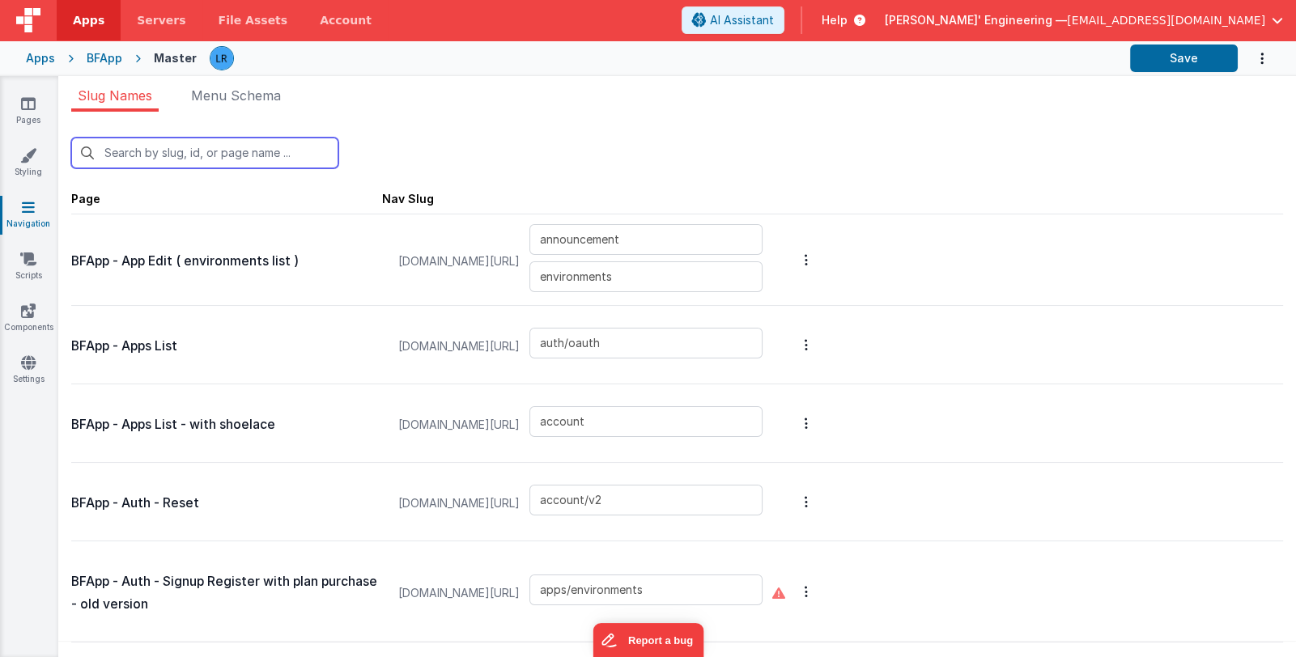
type input "accountAddUser"
type input "changeplan"
type input "editdomains"
type input "changehelpercreds"
type input "offline"
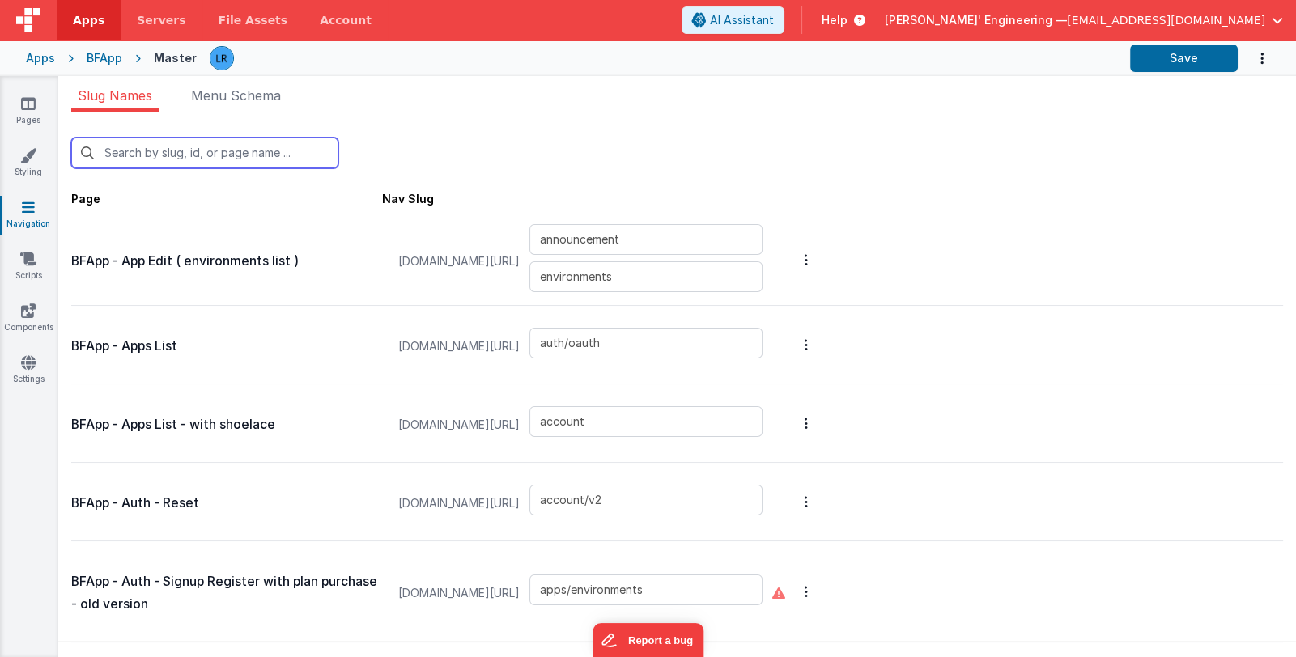
type input "paywallplans"
type input "plans"
type input "card_editServer"
type input "servers"
type input "apps/theme"
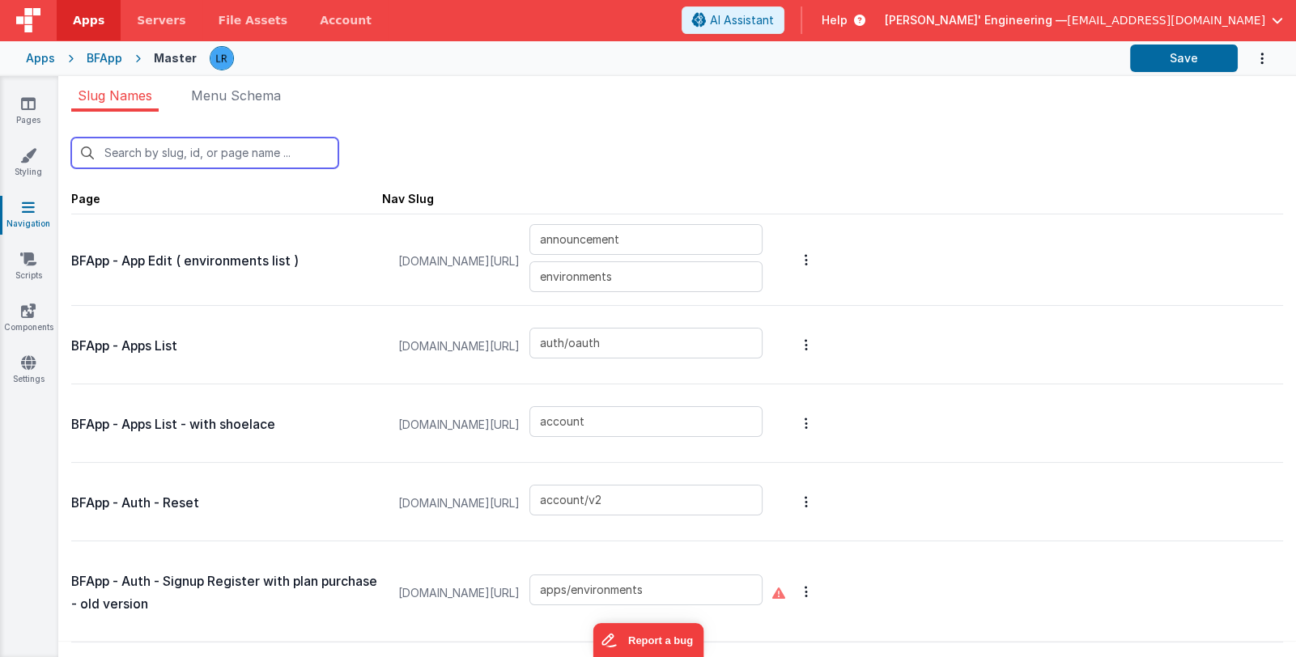
type input "apps/actionscripts"
type input "apps/actionscripts_old"
type input "apps/navigation"
type input "apps/site"
type input "apps/site2"
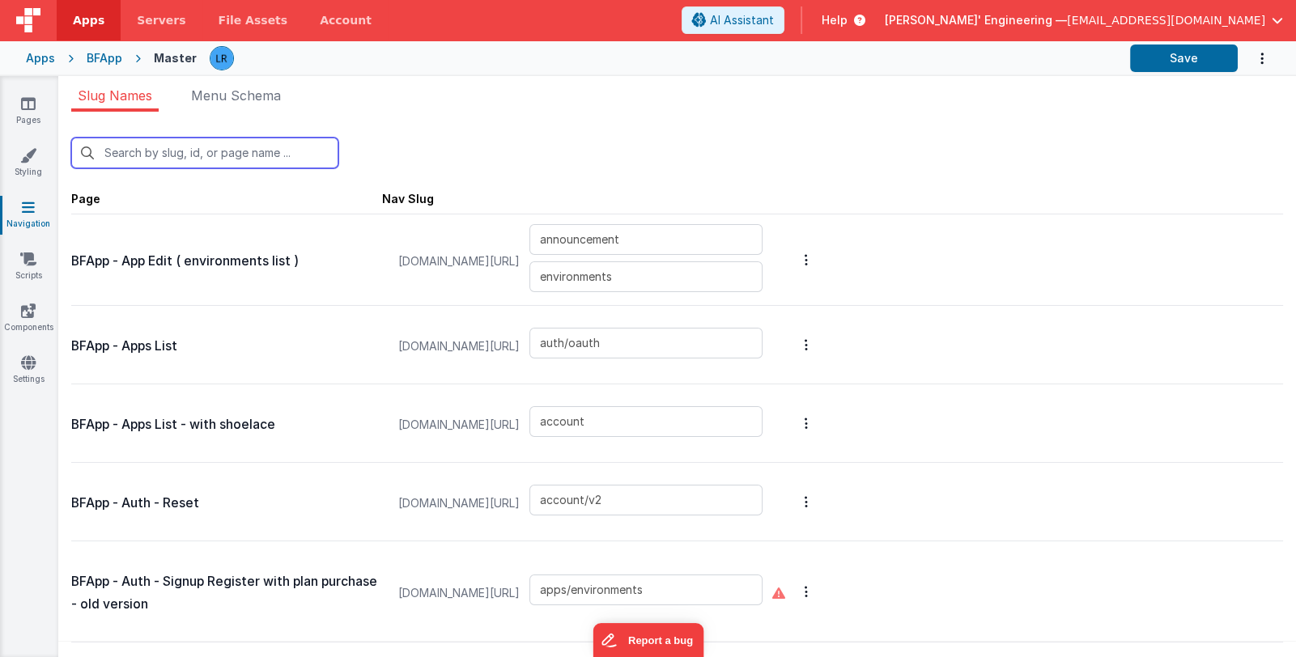
type input "sites/sitedetail"
type input "sites/sitedetail2"
type input "sites"
type input "templatedetail"
type input "templatedetail_old"
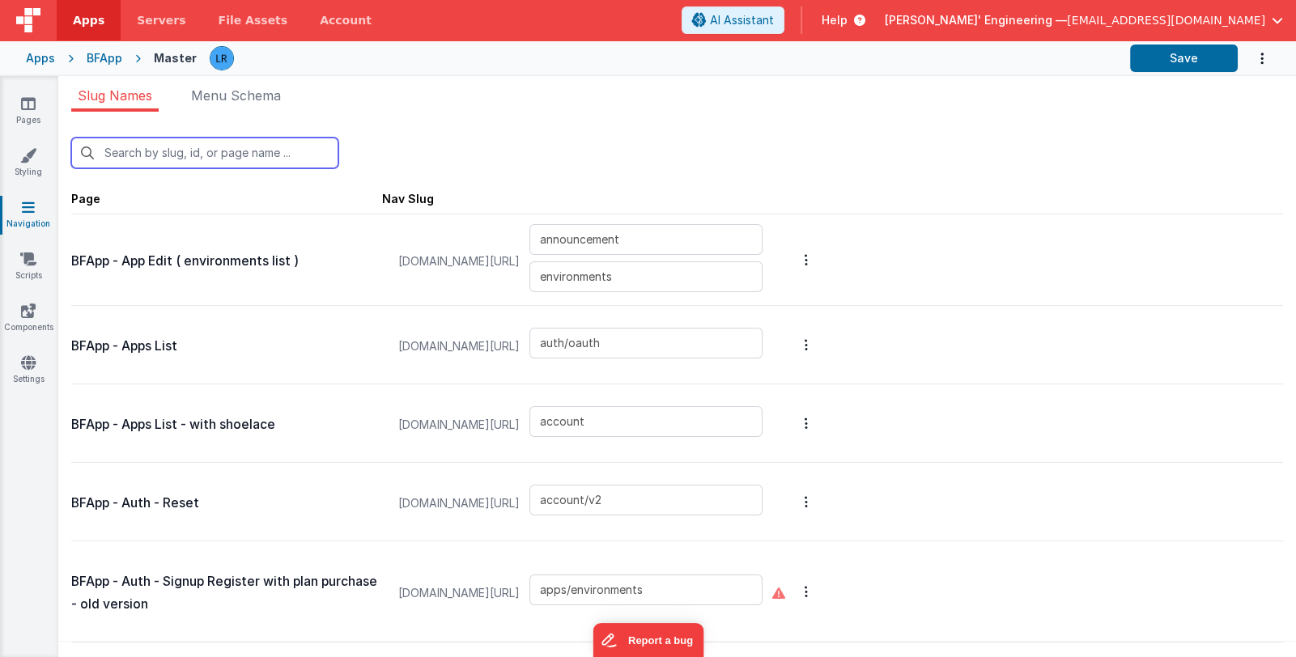
type input "htmleditor"
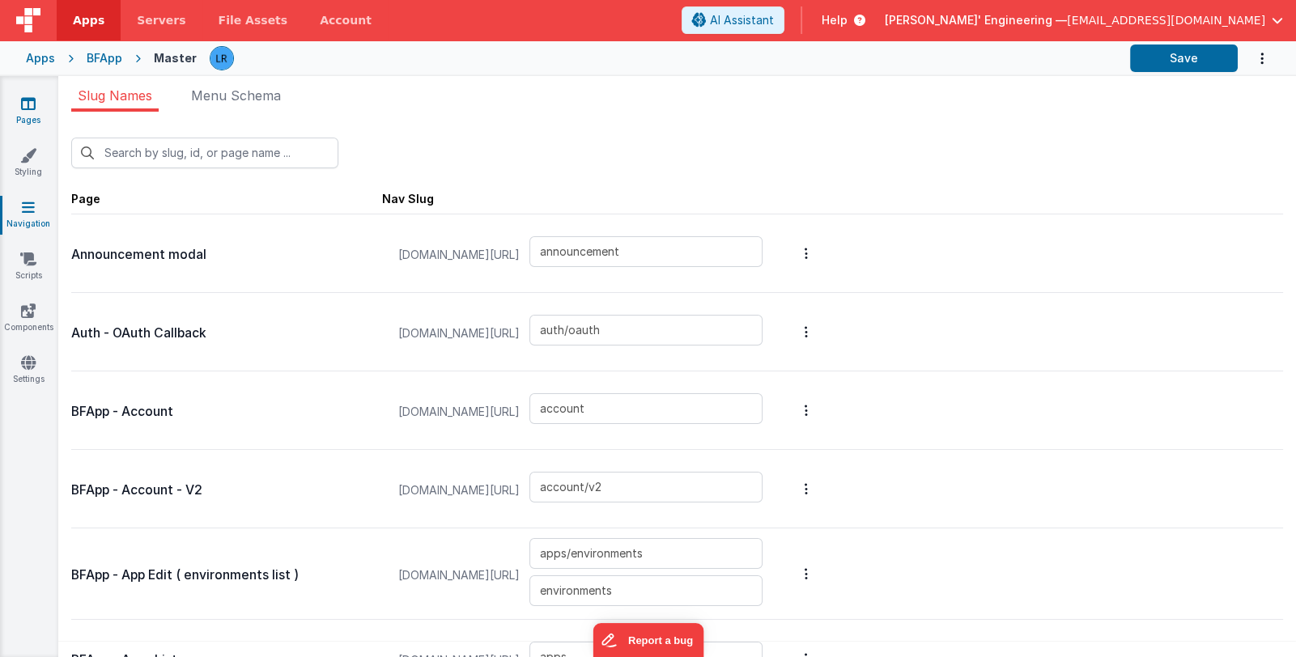
click at [35, 105] on icon at bounding box center [28, 104] width 15 height 16
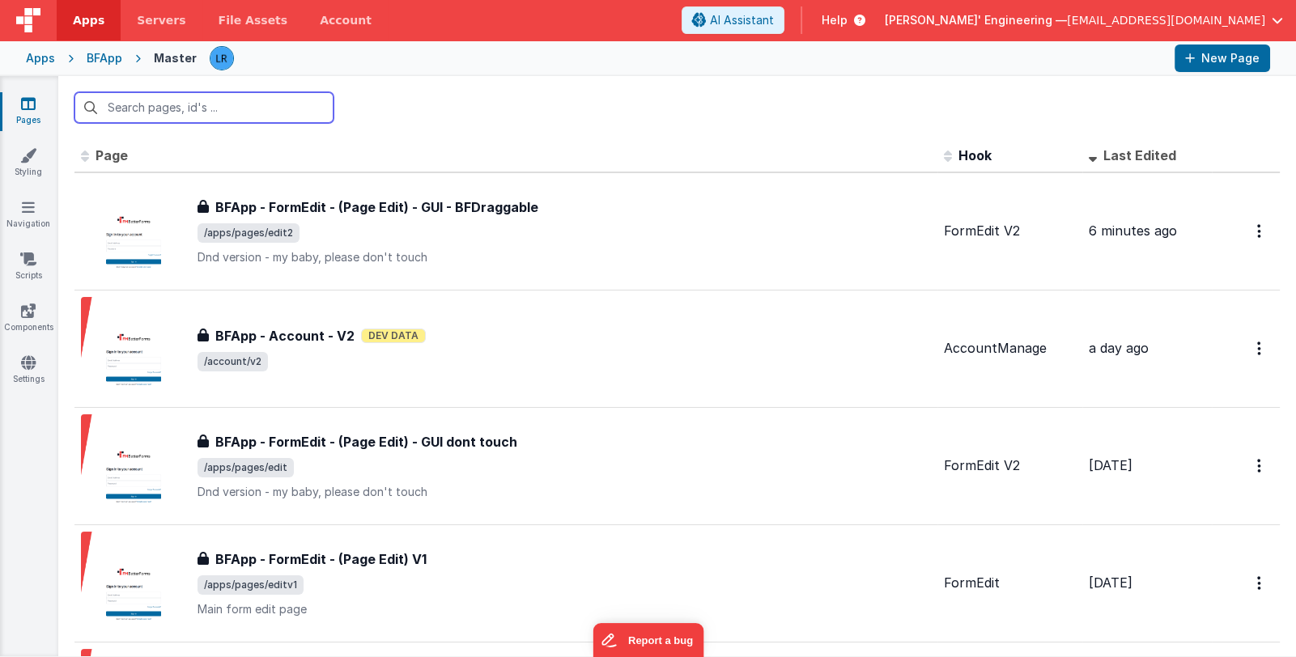
click at [174, 101] on input "text" at bounding box center [203, 107] width 259 height 31
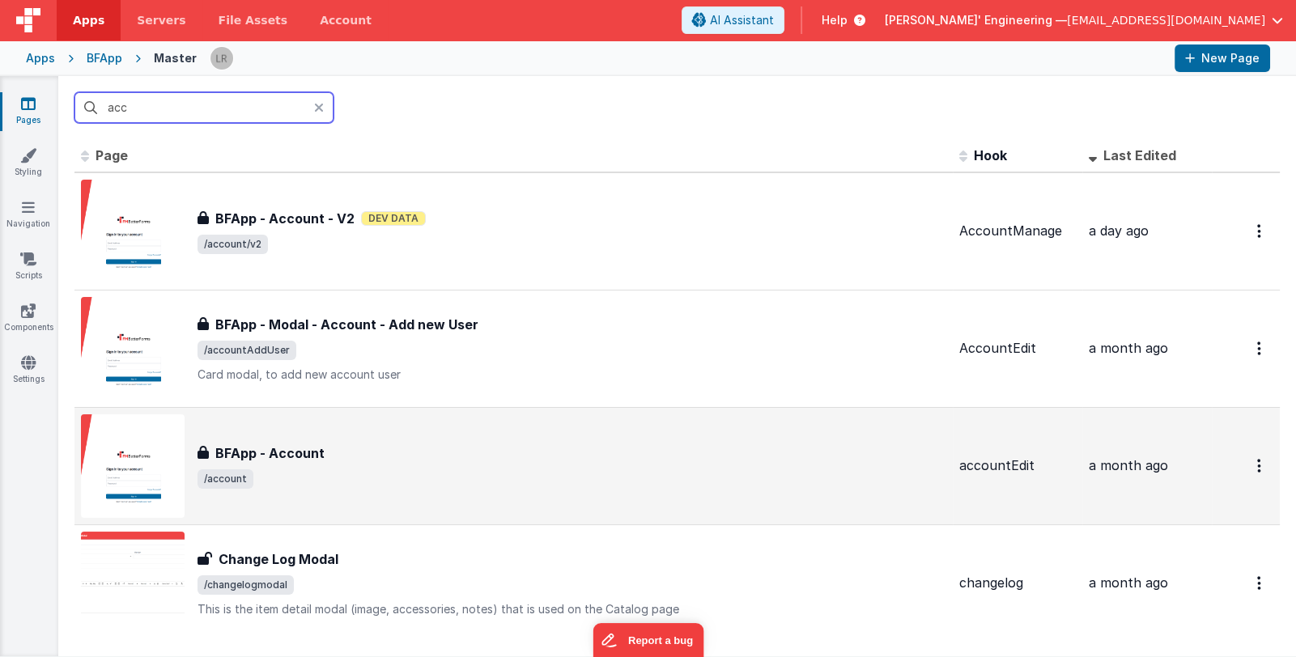
type input "acc"
click at [478, 448] on div "BFApp - Account" at bounding box center [572, 453] width 749 height 19
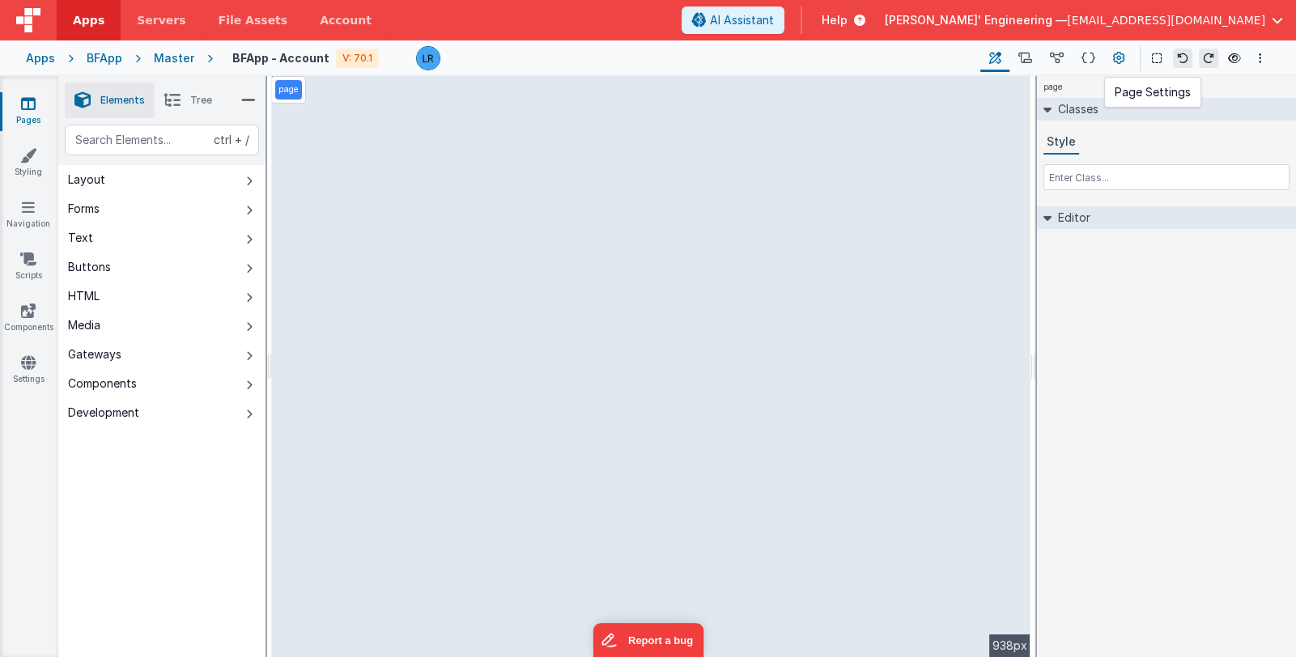
click at [1120, 56] on icon at bounding box center [1119, 58] width 12 height 17
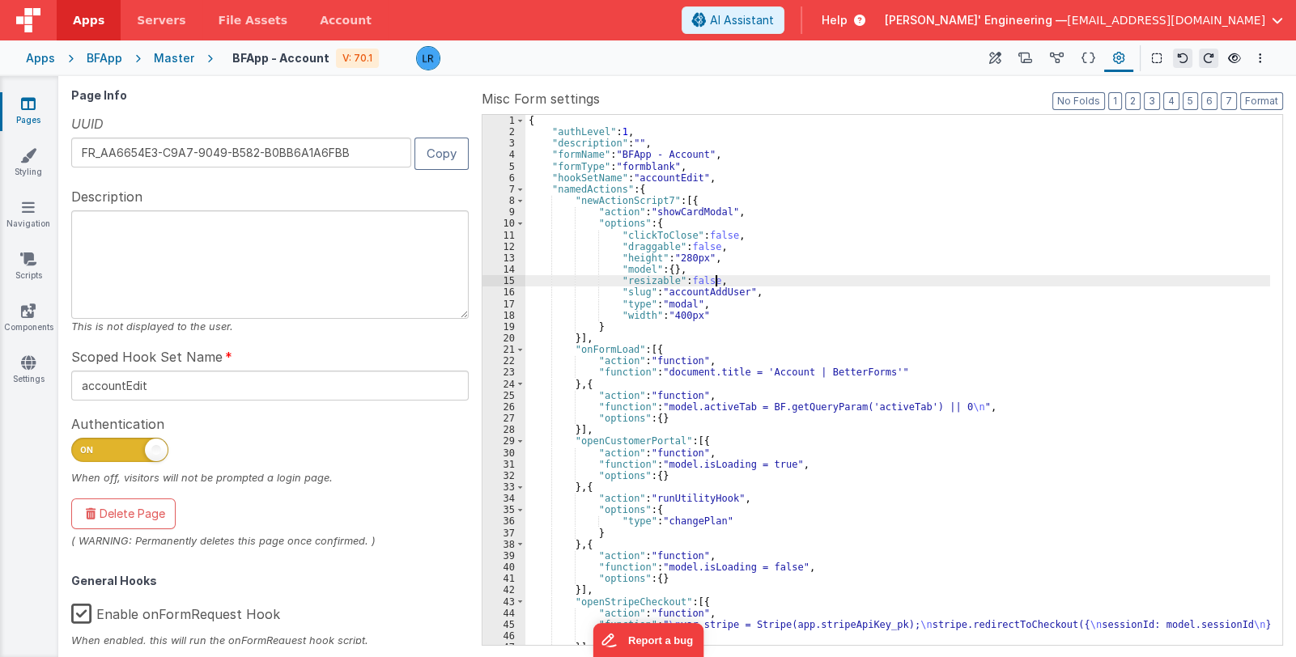
click at [849, 283] on div "{ "authLevel" : 1 , "description" : "" , "formName" : "BFApp - Account" , "form…" at bounding box center [897, 392] width 745 height 554
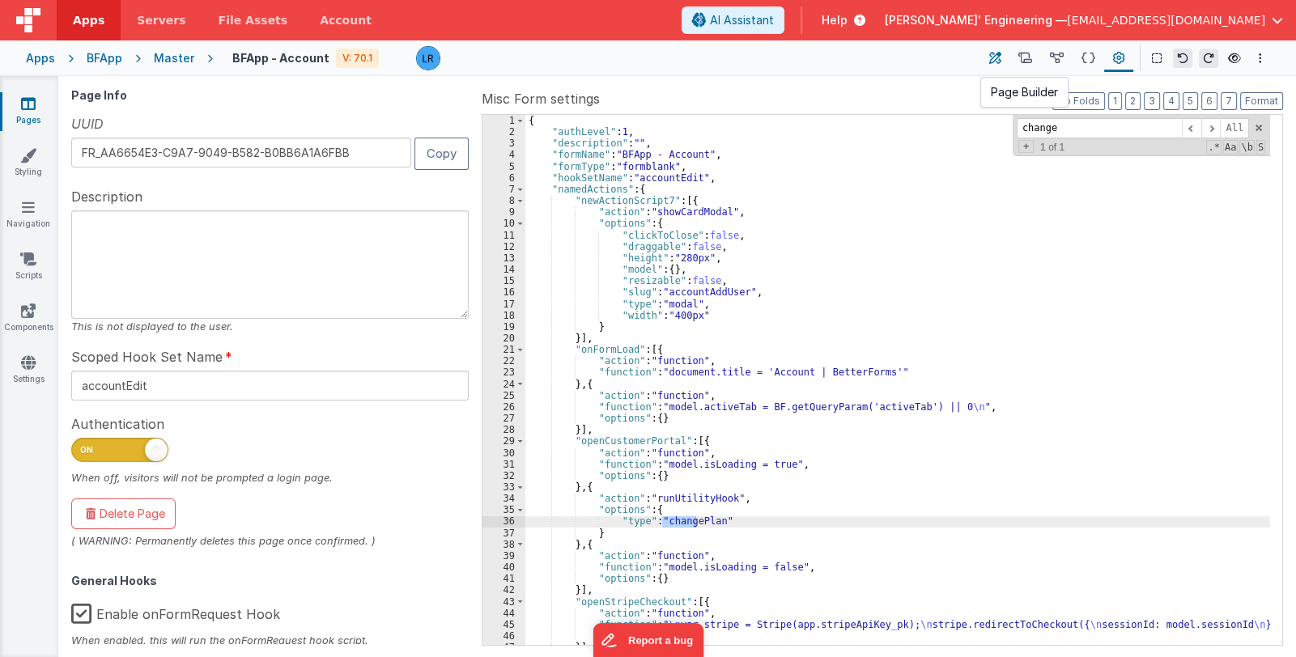
type input "change"
click at [992, 63] on icon at bounding box center [995, 58] width 12 height 17
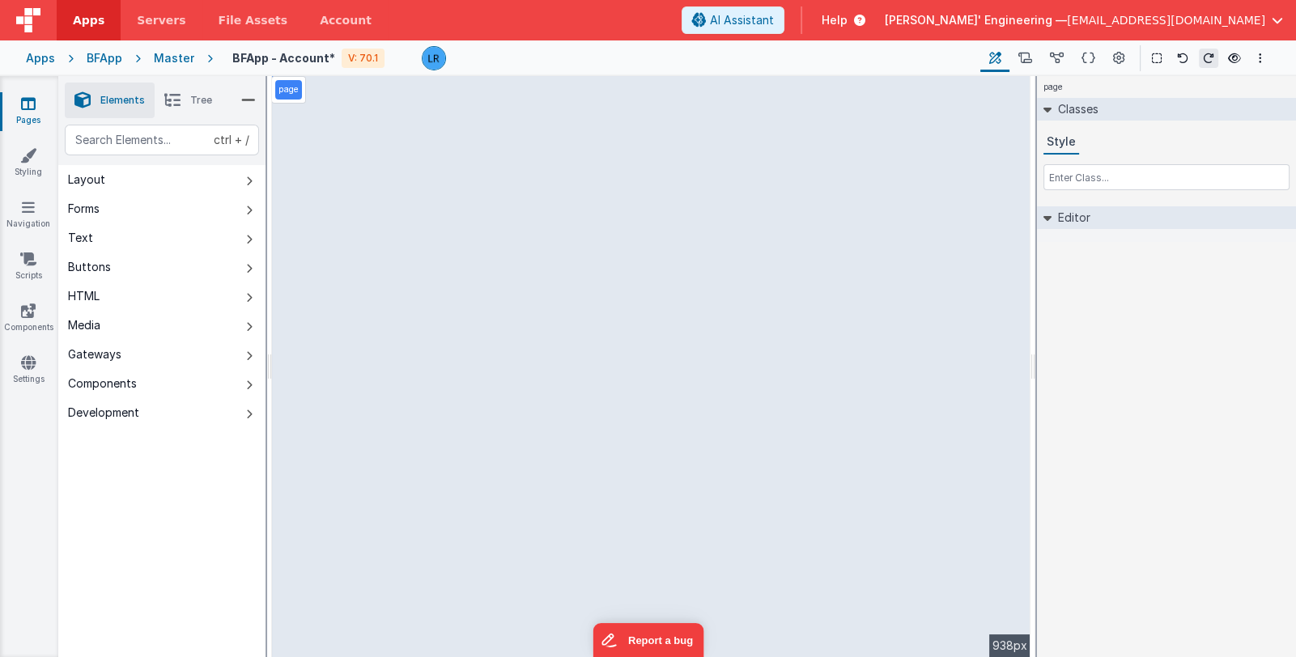
click at [202, 94] on span "Tree" at bounding box center [201, 100] width 22 height 13
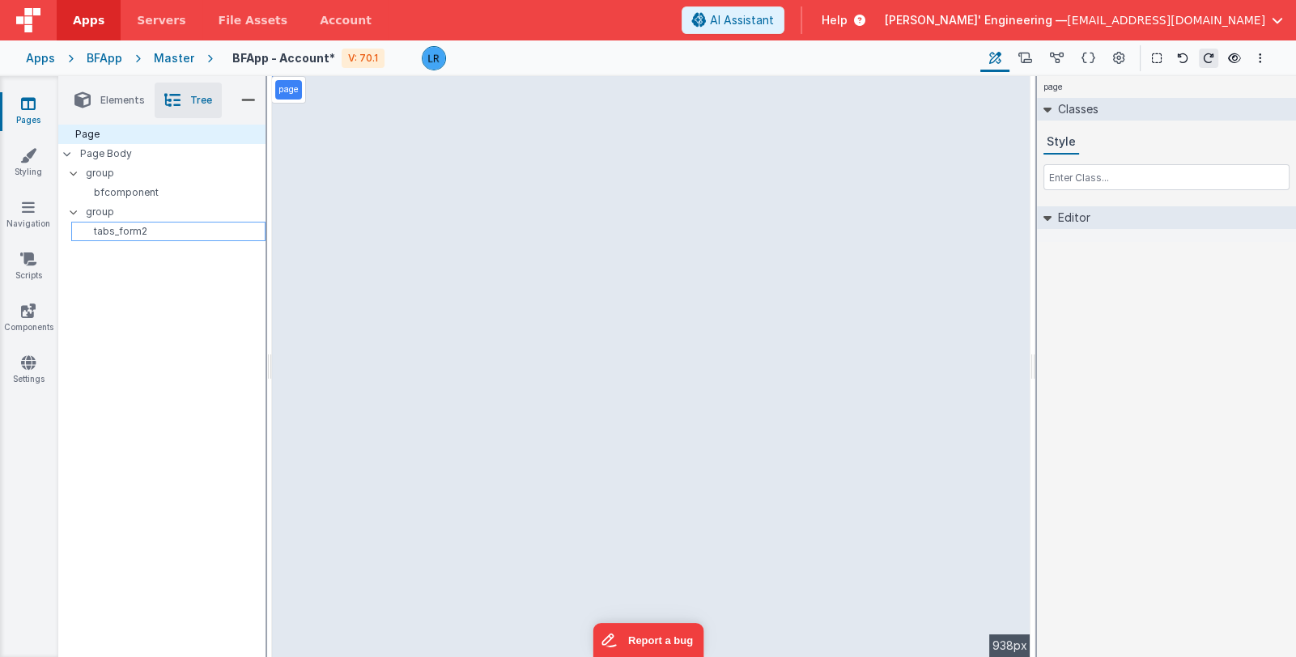
click at [159, 226] on p "tabs_form2" at bounding box center [171, 231] width 187 height 13
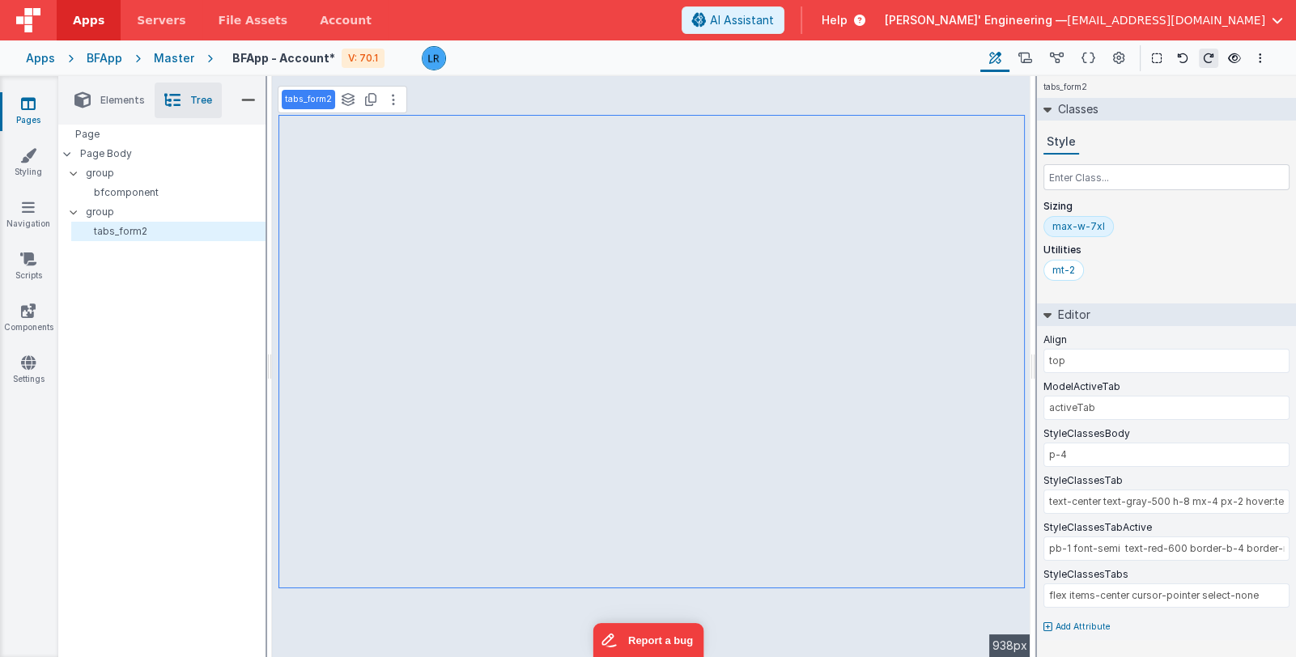
click at [40, 62] on div "Apps" at bounding box center [40, 58] width 29 height 16
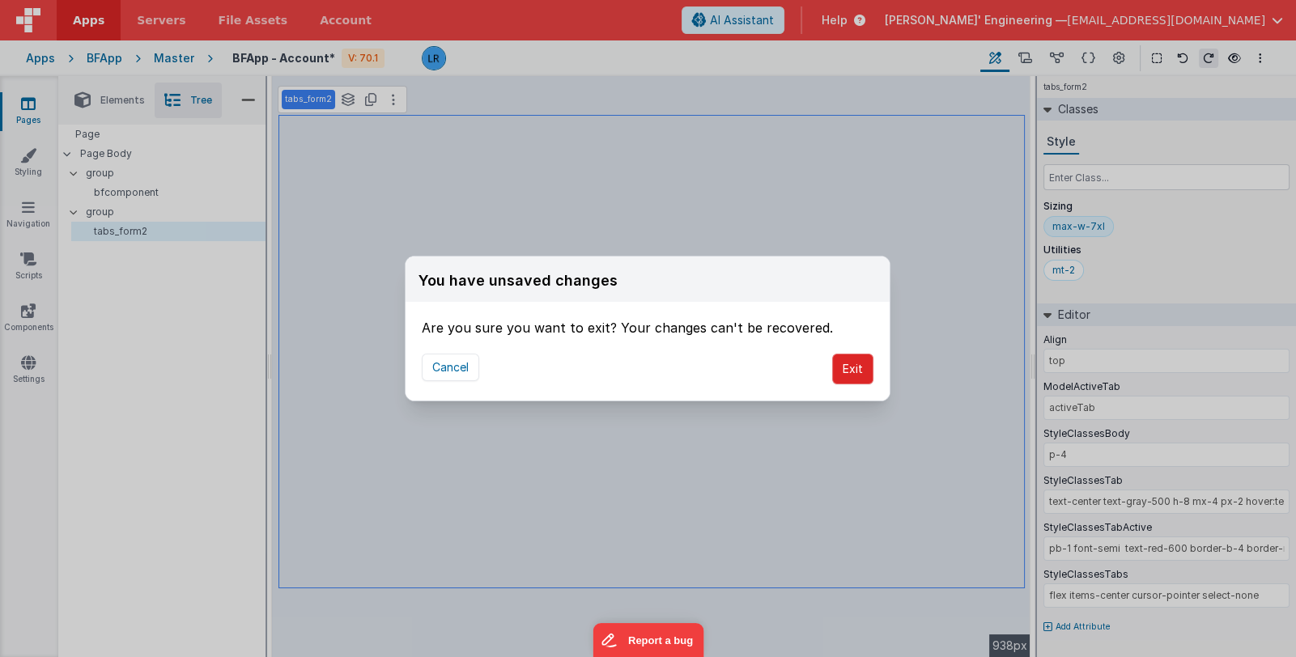
click at [852, 377] on button "Exit" at bounding box center [852, 369] width 41 height 31
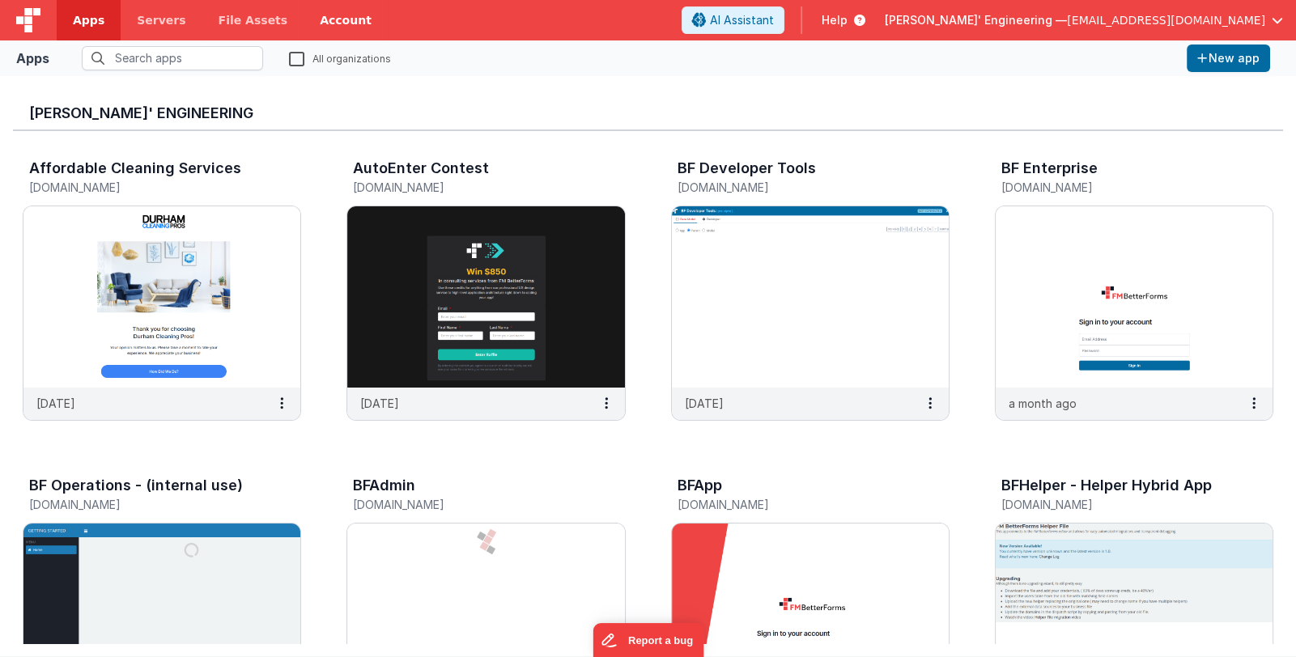
click at [313, 28] on link "Account" at bounding box center [346, 20] width 84 height 40
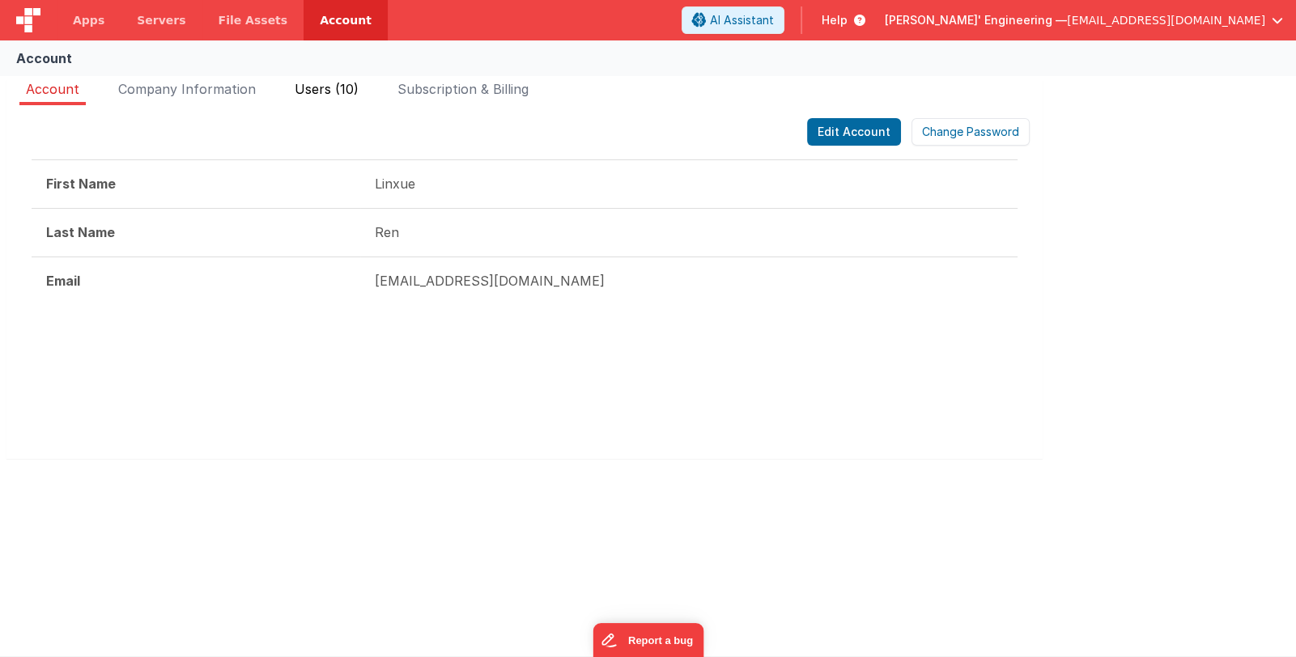
click at [324, 85] on span "Users (10)" at bounding box center [327, 89] width 64 height 16
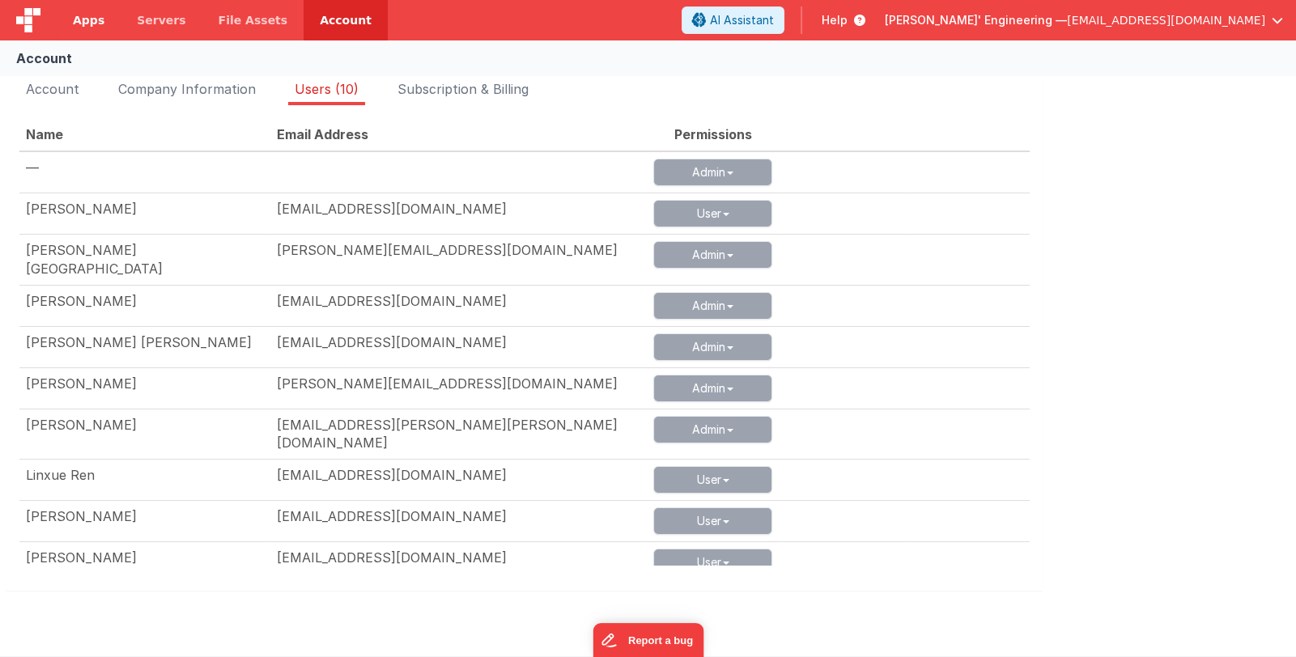
click at [67, 22] on link "Apps" at bounding box center [89, 20] width 64 height 40
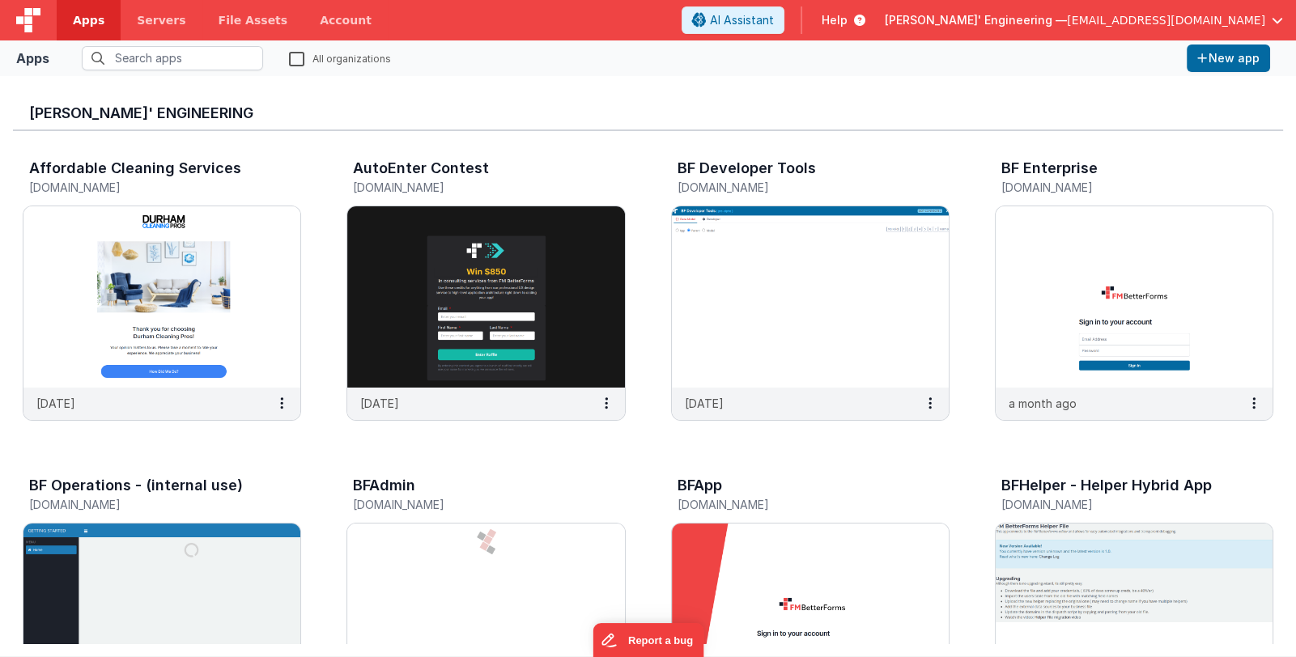
click at [1067, 16] on span "[PERSON_NAME]' Engineering —" at bounding box center [976, 20] width 182 height 16
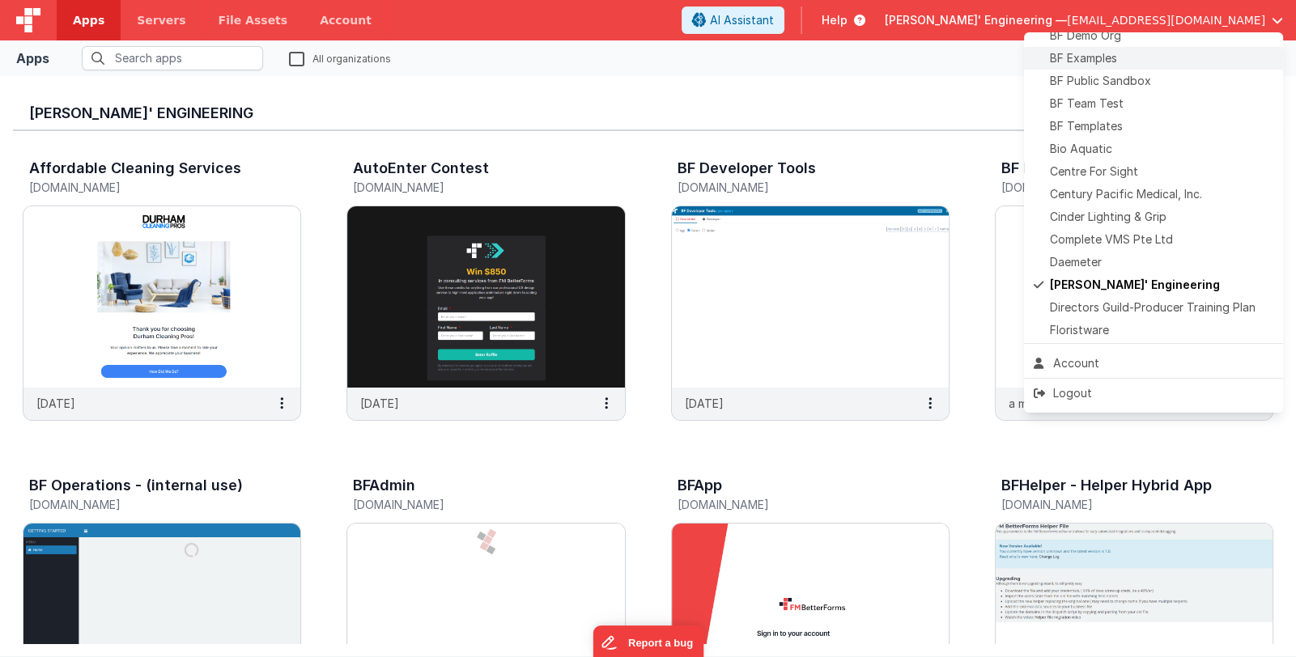
scroll to position [161, 0]
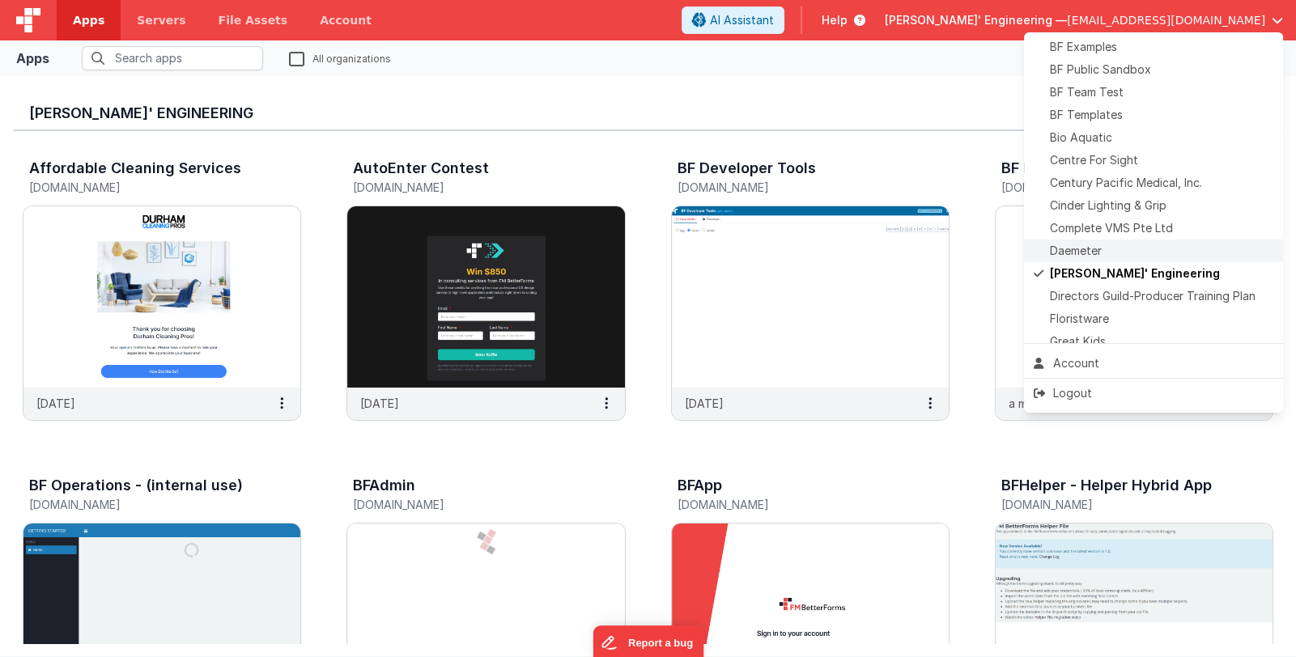
click at [1121, 245] on div "Daemeter" at bounding box center [1154, 251] width 240 height 16
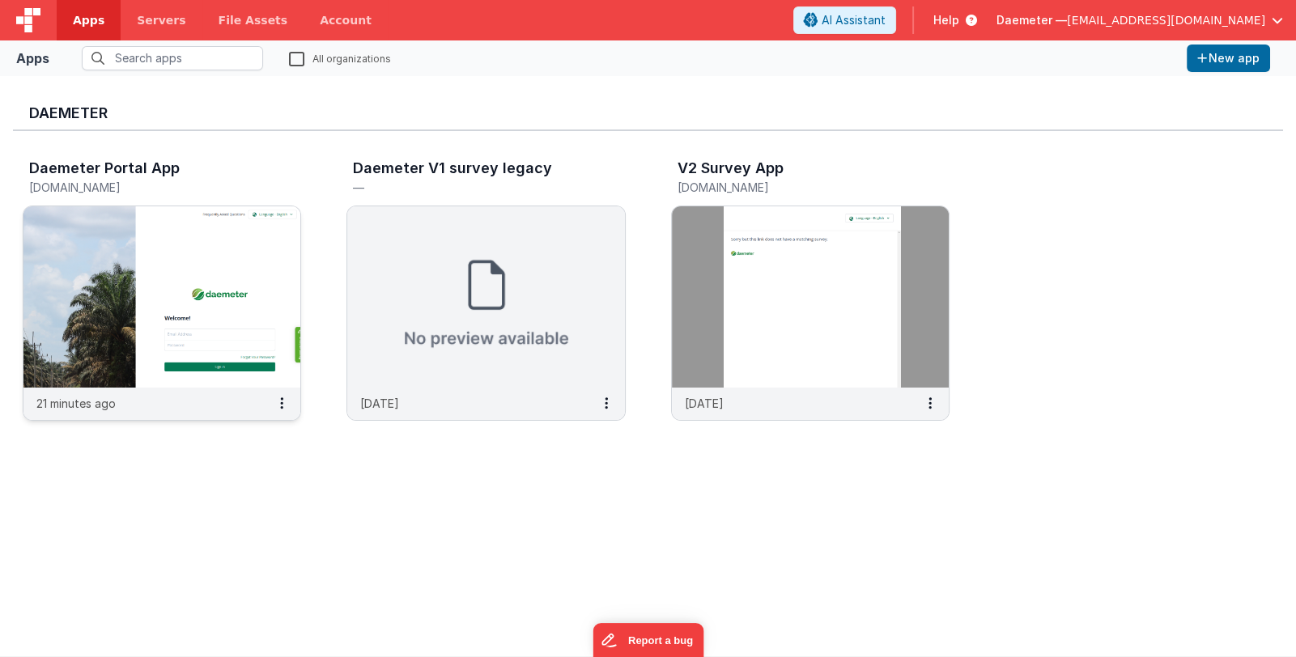
click at [190, 268] on img at bounding box center [161, 296] width 277 height 181
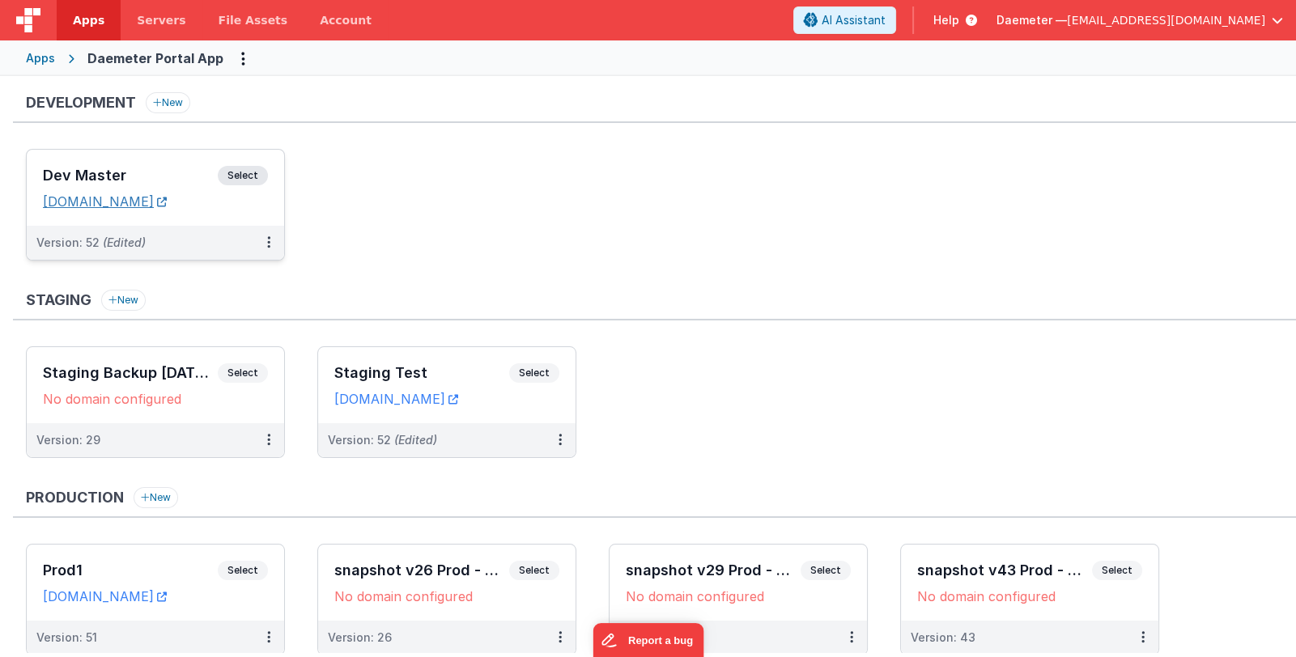
click at [167, 199] on link "[DOMAIN_NAME]" at bounding box center [105, 201] width 124 height 16
click at [155, 154] on div "Dev Master Select URLs [DOMAIN_NAME]" at bounding box center [155, 188] width 257 height 76
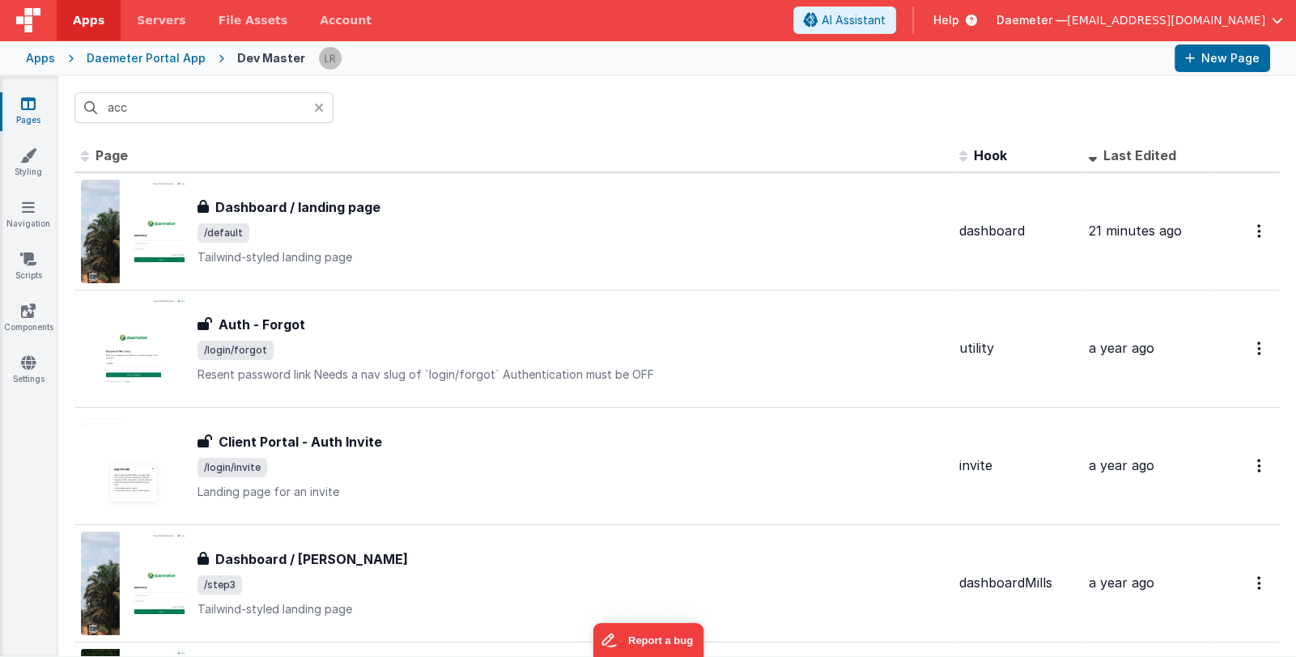
click at [321, 105] on icon at bounding box center [319, 107] width 10 height 13
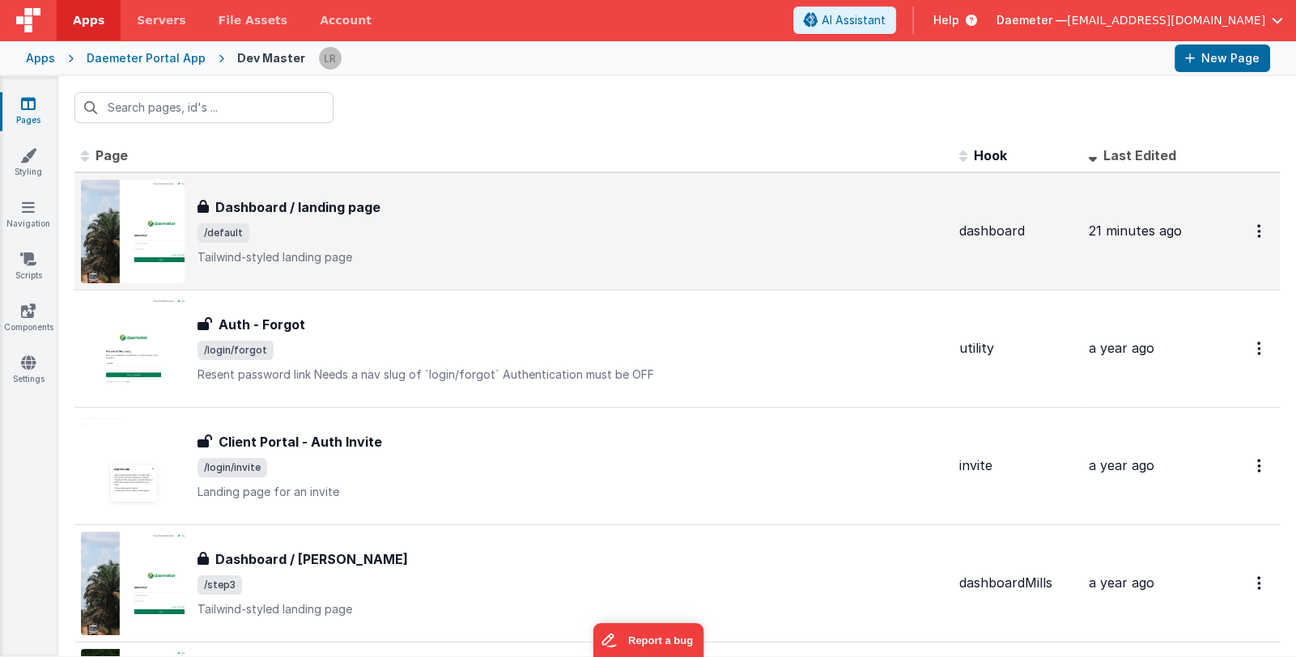
click at [418, 228] on span "/default" at bounding box center [572, 232] width 749 height 19
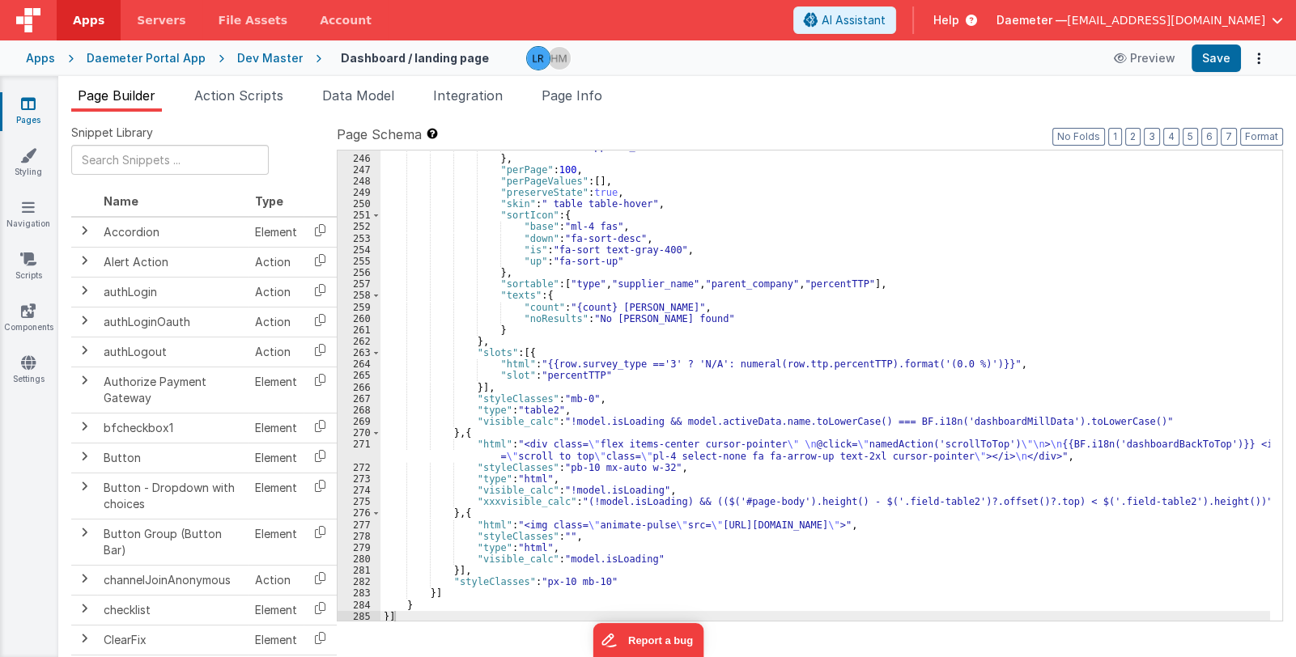
scroll to position [4151, 0]
